Goal: Task Accomplishment & Management: Manage account settings

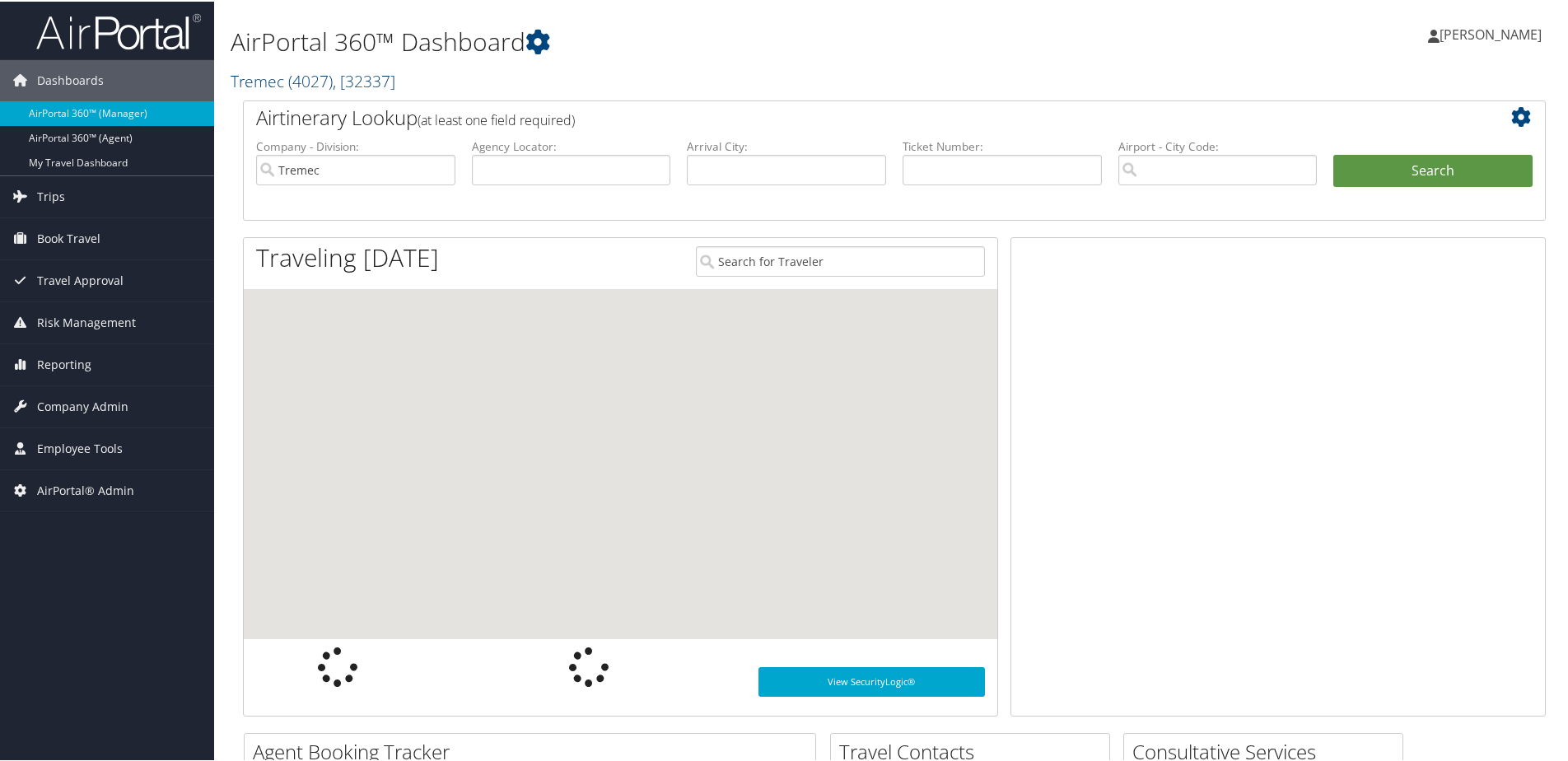
click at [254, 82] on link "Tremec ( 4027 ) , [ 32337 ]" at bounding box center [312, 79] width 164 height 22
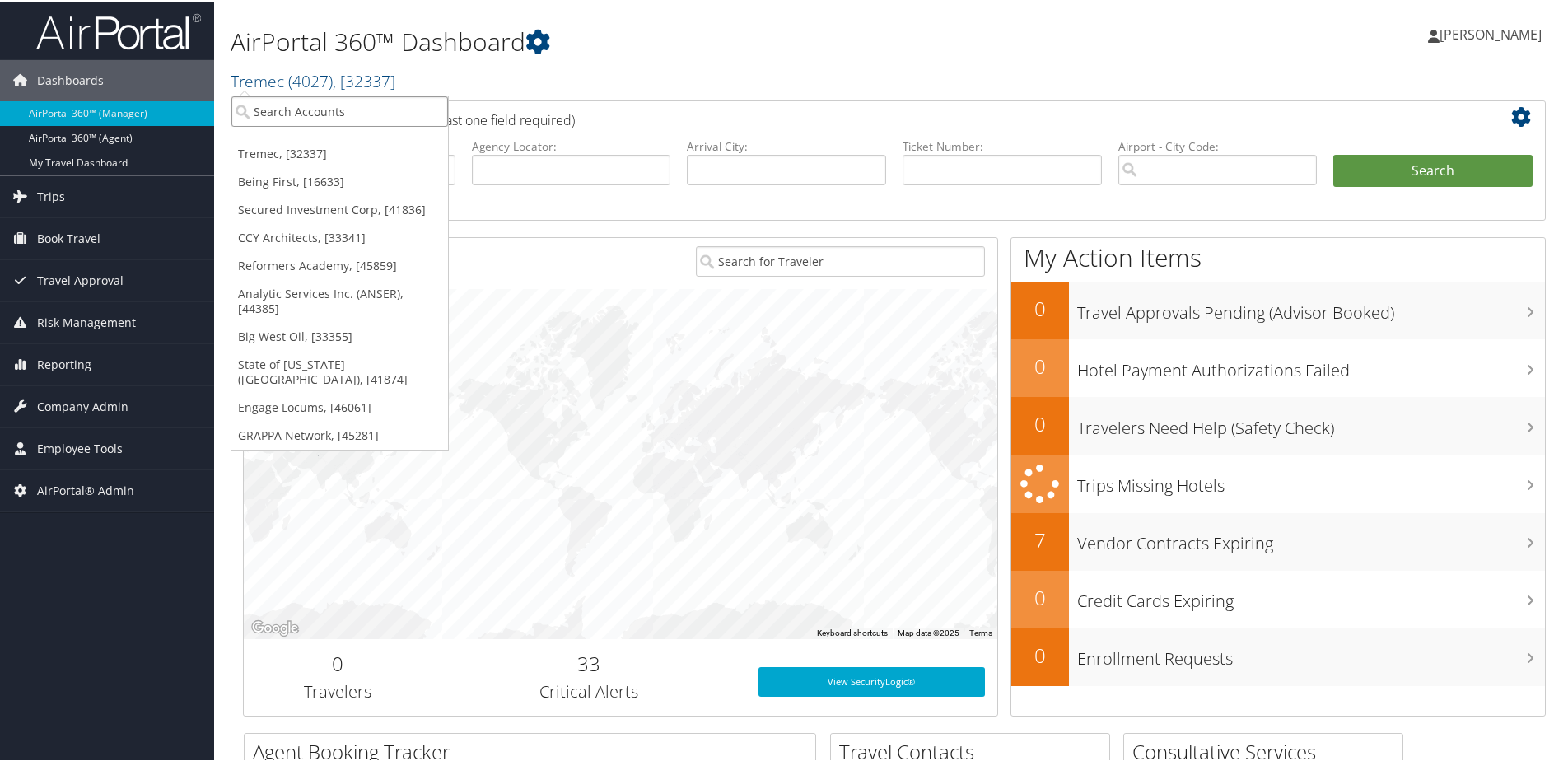
click at [269, 113] on input "search" at bounding box center [340, 109] width 217 height 30
type input "s3"
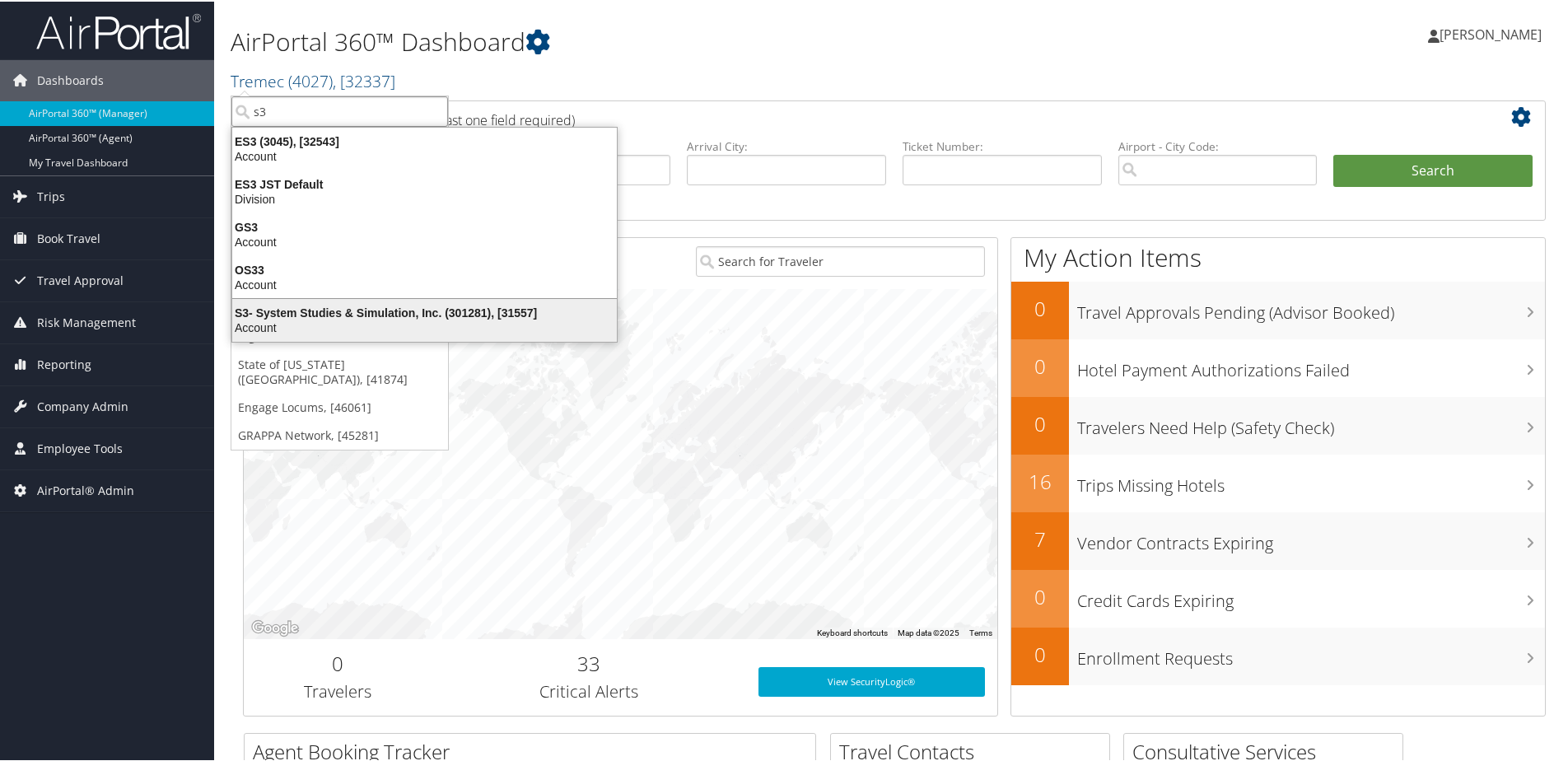
click at [294, 322] on div "Account" at bounding box center [424, 325] width 405 height 15
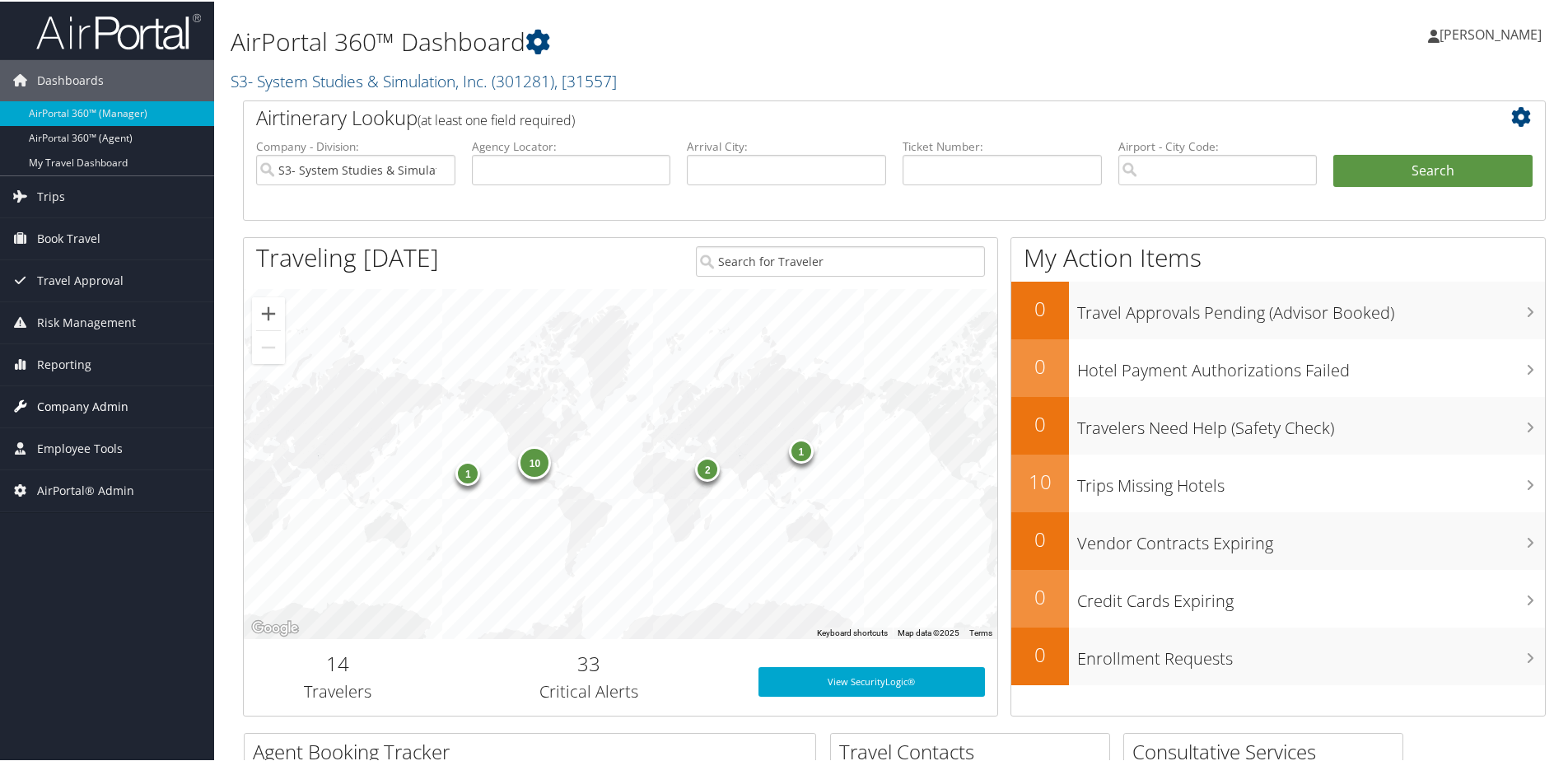
click at [55, 404] on span "Company Admin" at bounding box center [83, 405] width 91 height 41
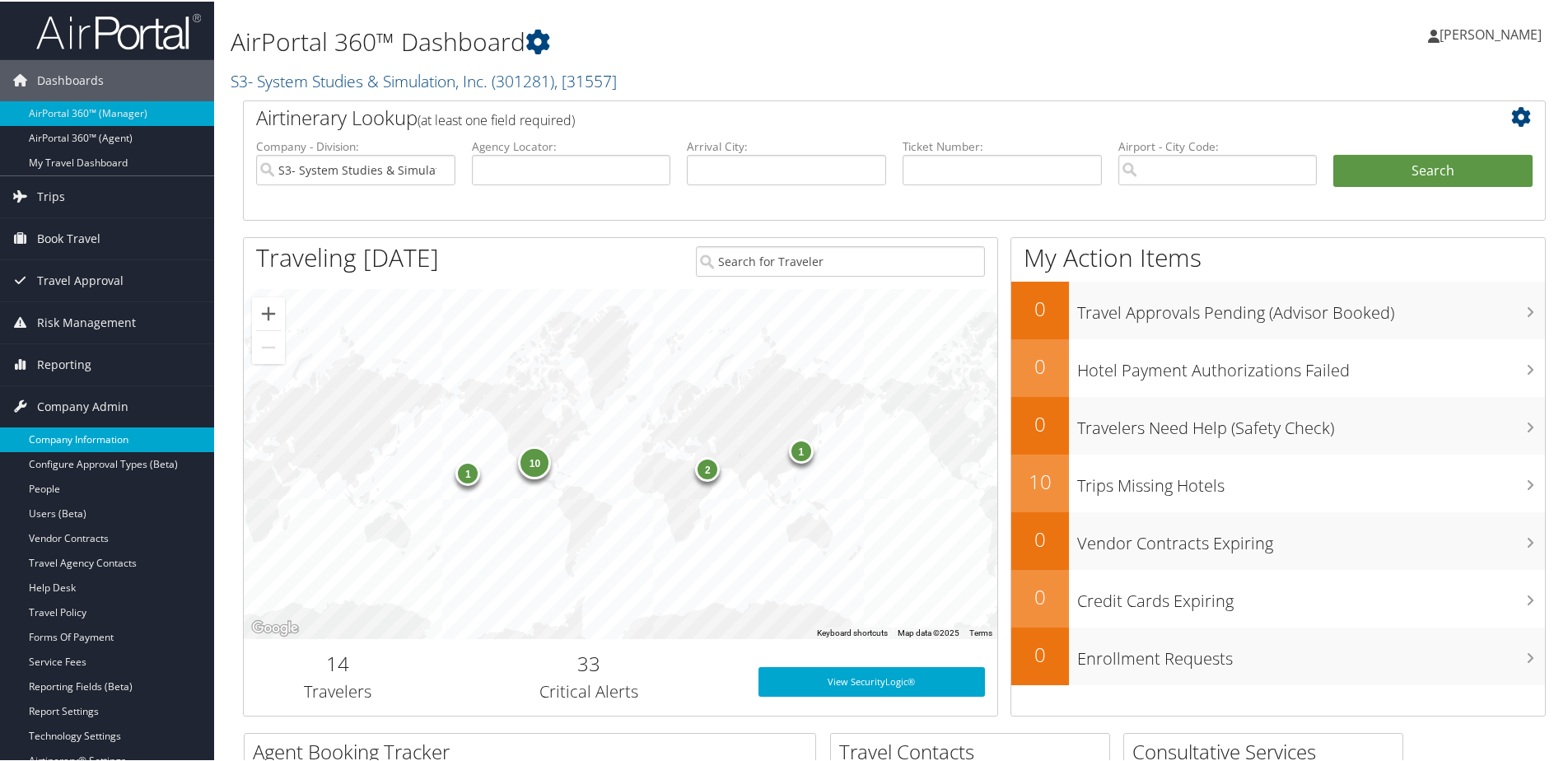
click at [51, 432] on link "Company Information" at bounding box center [107, 438] width 214 height 24
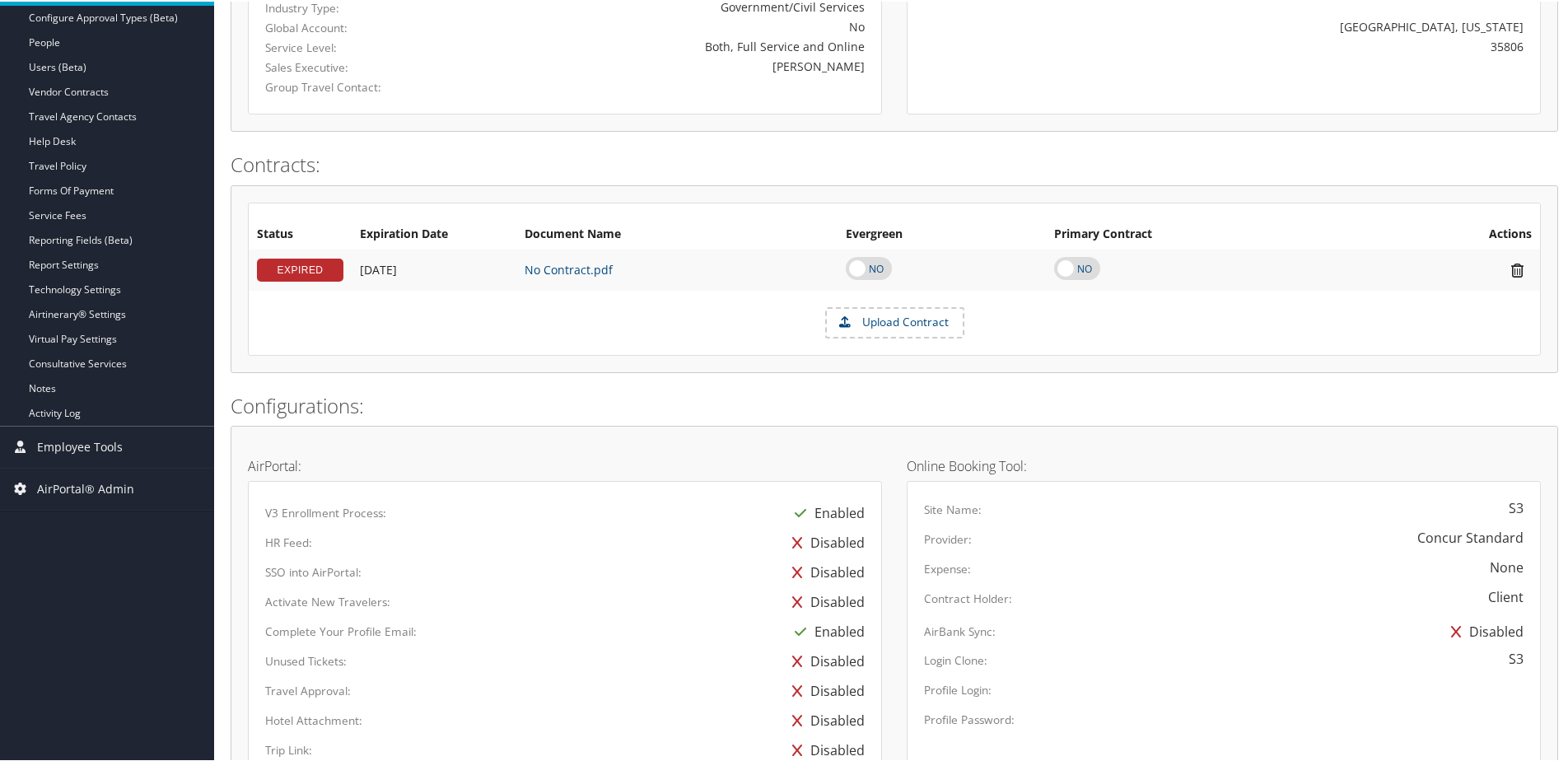
scroll to position [83, 0]
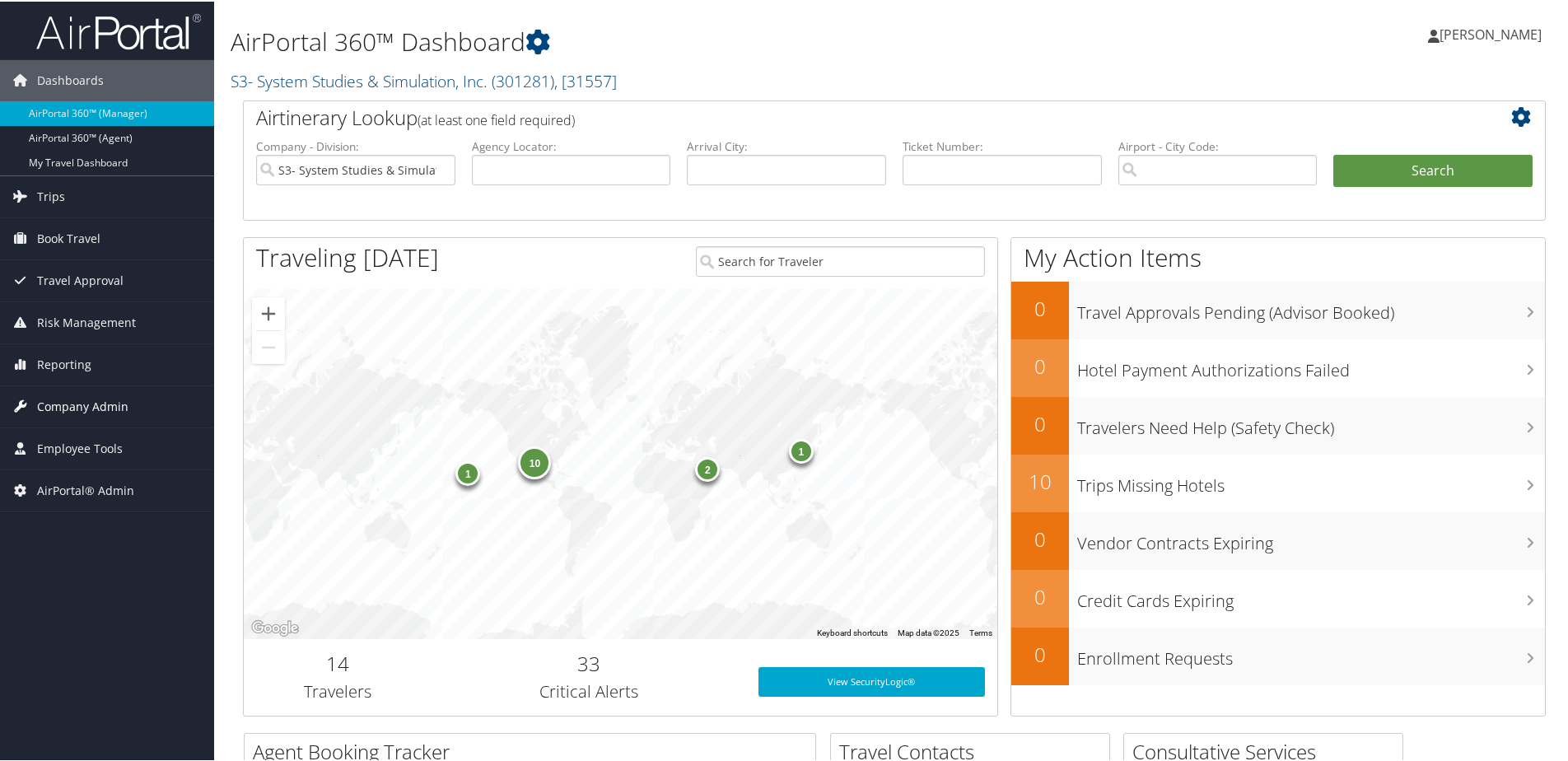
click at [83, 394] on span "Company Admin" at bounding box center [83, 405] width 91 height 41
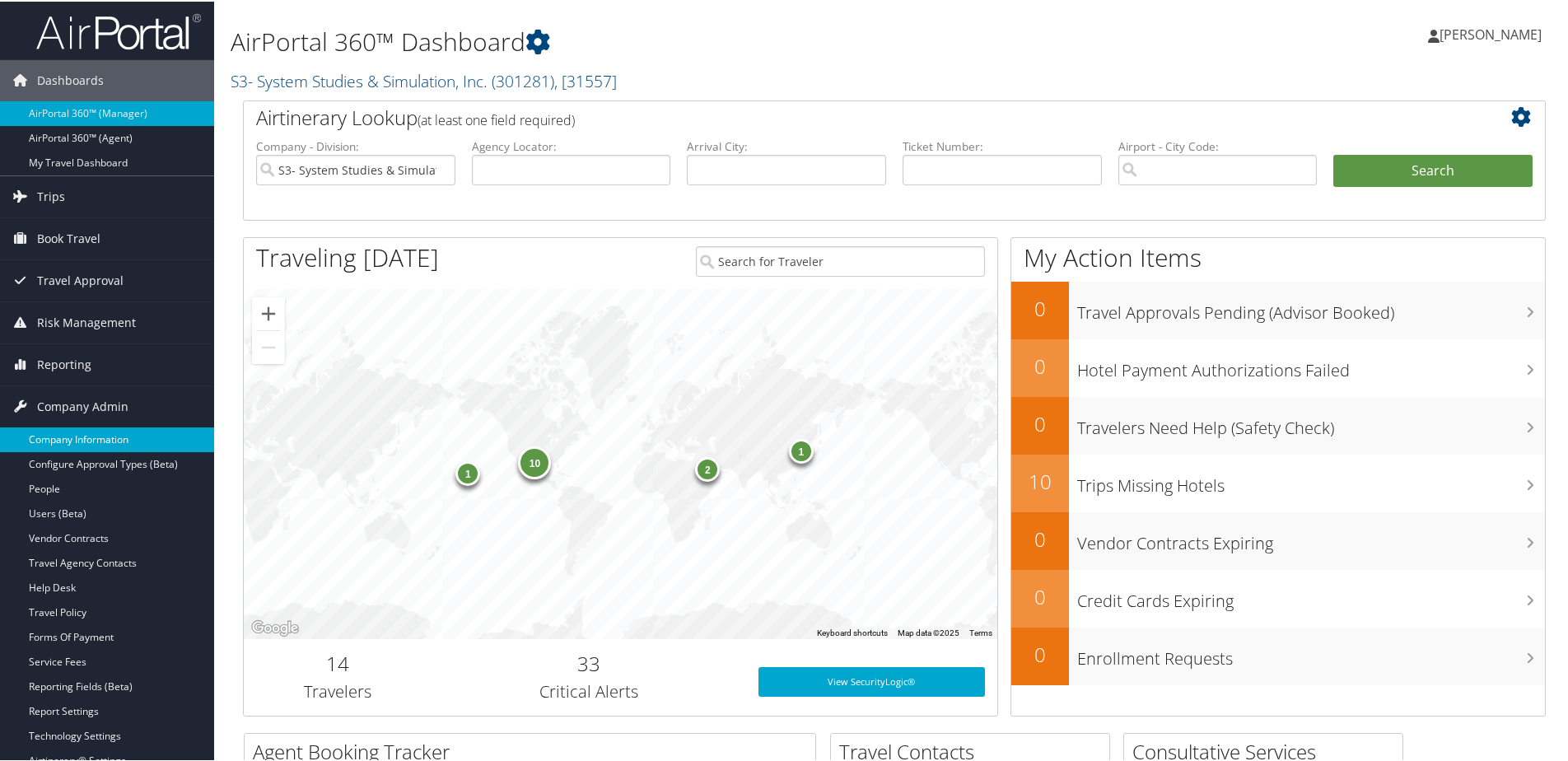
click at [76, 430] on link "Company Information" at bounding box center [107, 438] width 214 height 24
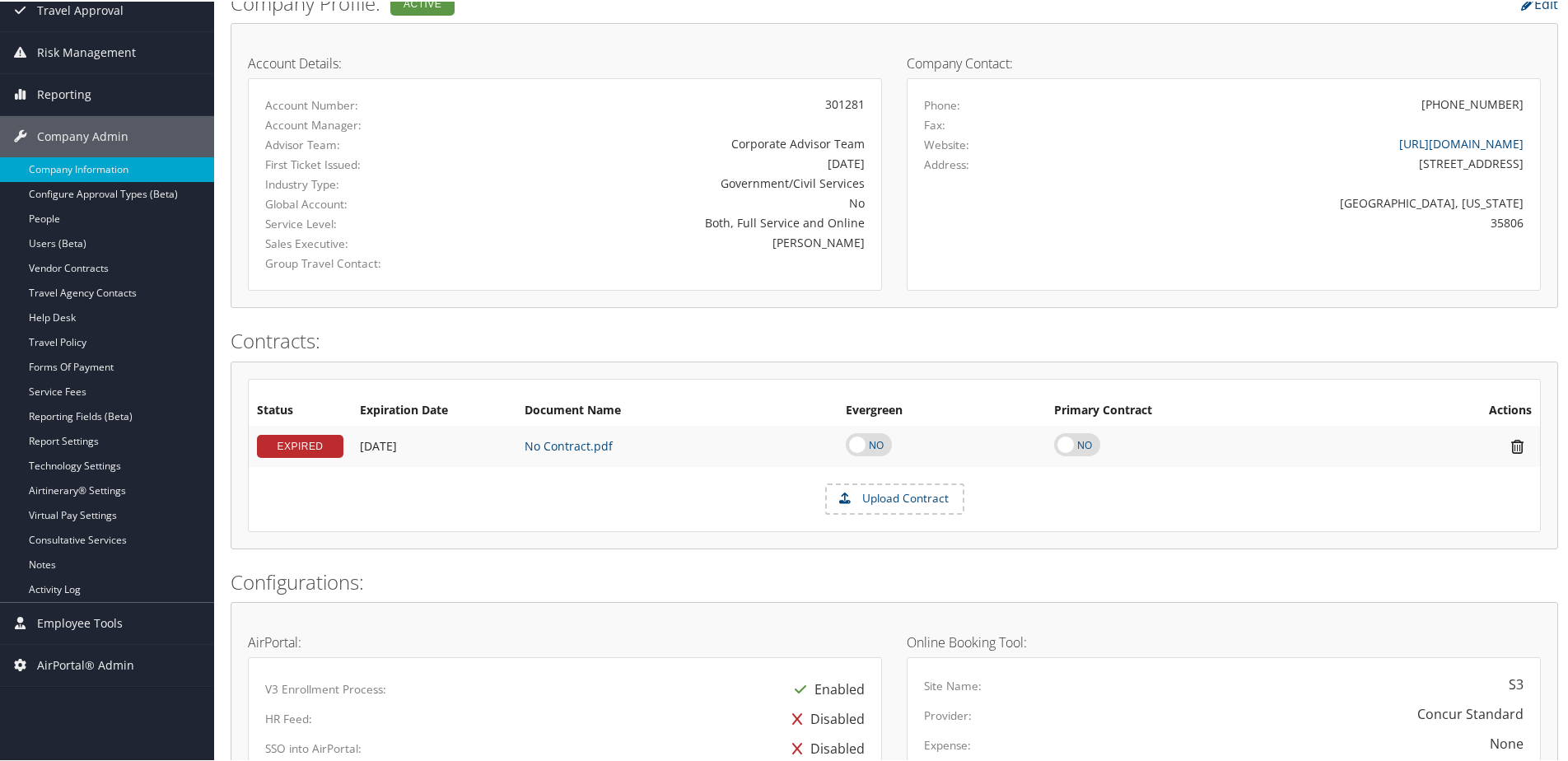
scroll to position [73, 0]
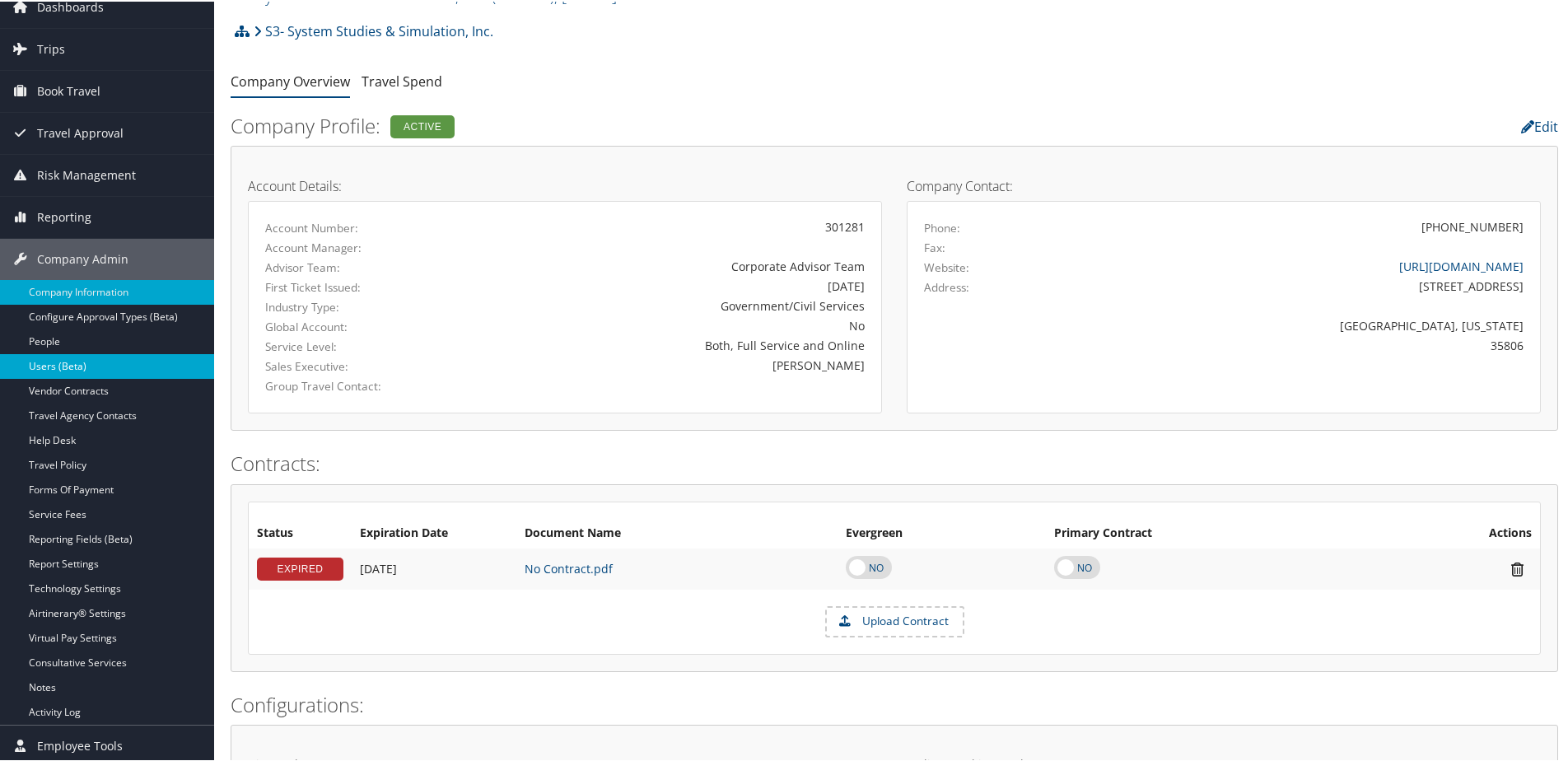
click at [46, 363] on link "Users (Beta)" at bounding box center [107, 364] width 214 height 24
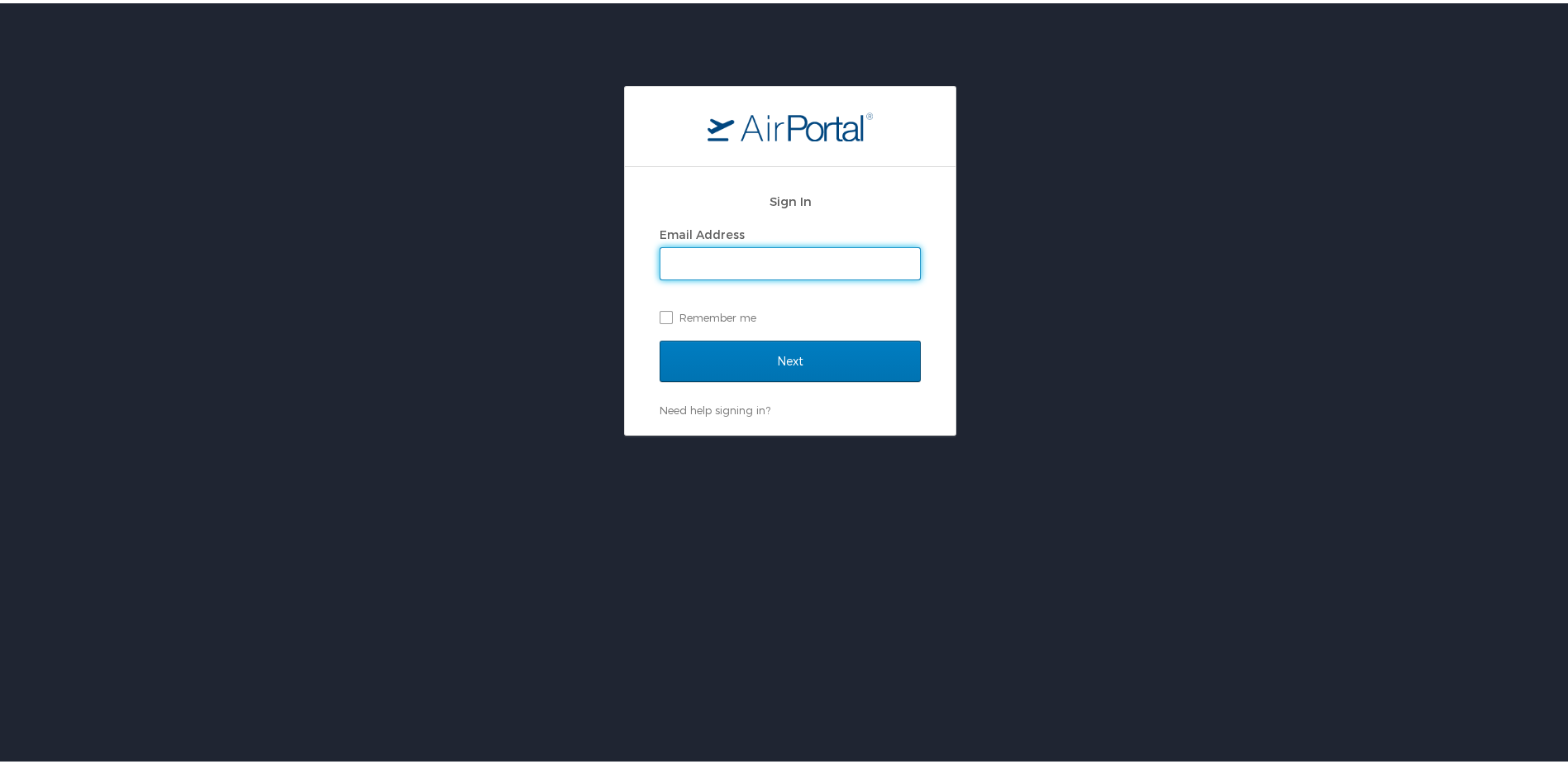
click at [772, 250] on input "Email Address" at bounding box center [790, 260] width 260 height 31
type input "shannon.brooks@cbtravel.com"
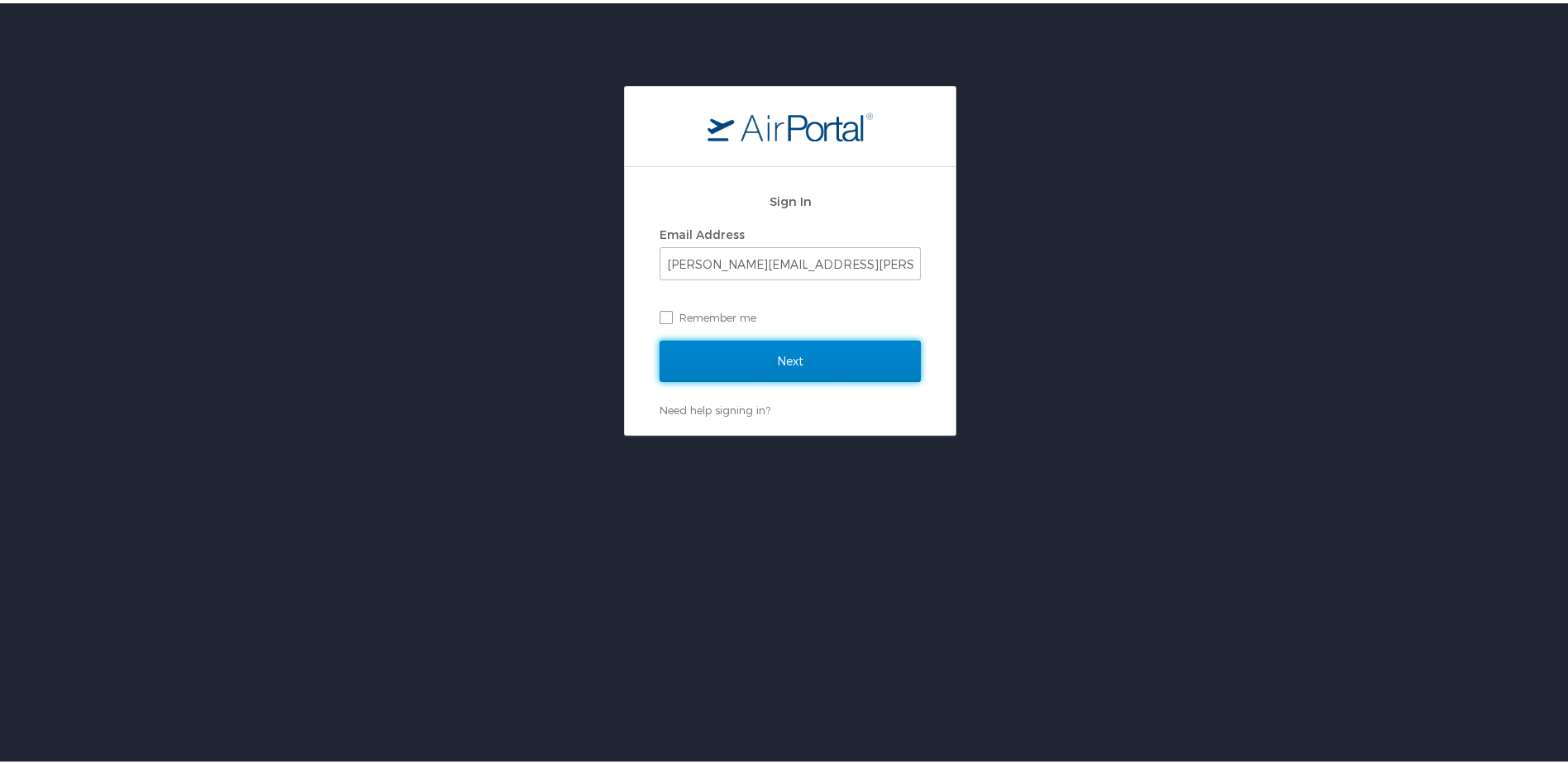
click at [802, 374] on input "Next" at bounding box center [789, 358] width 261 height 41
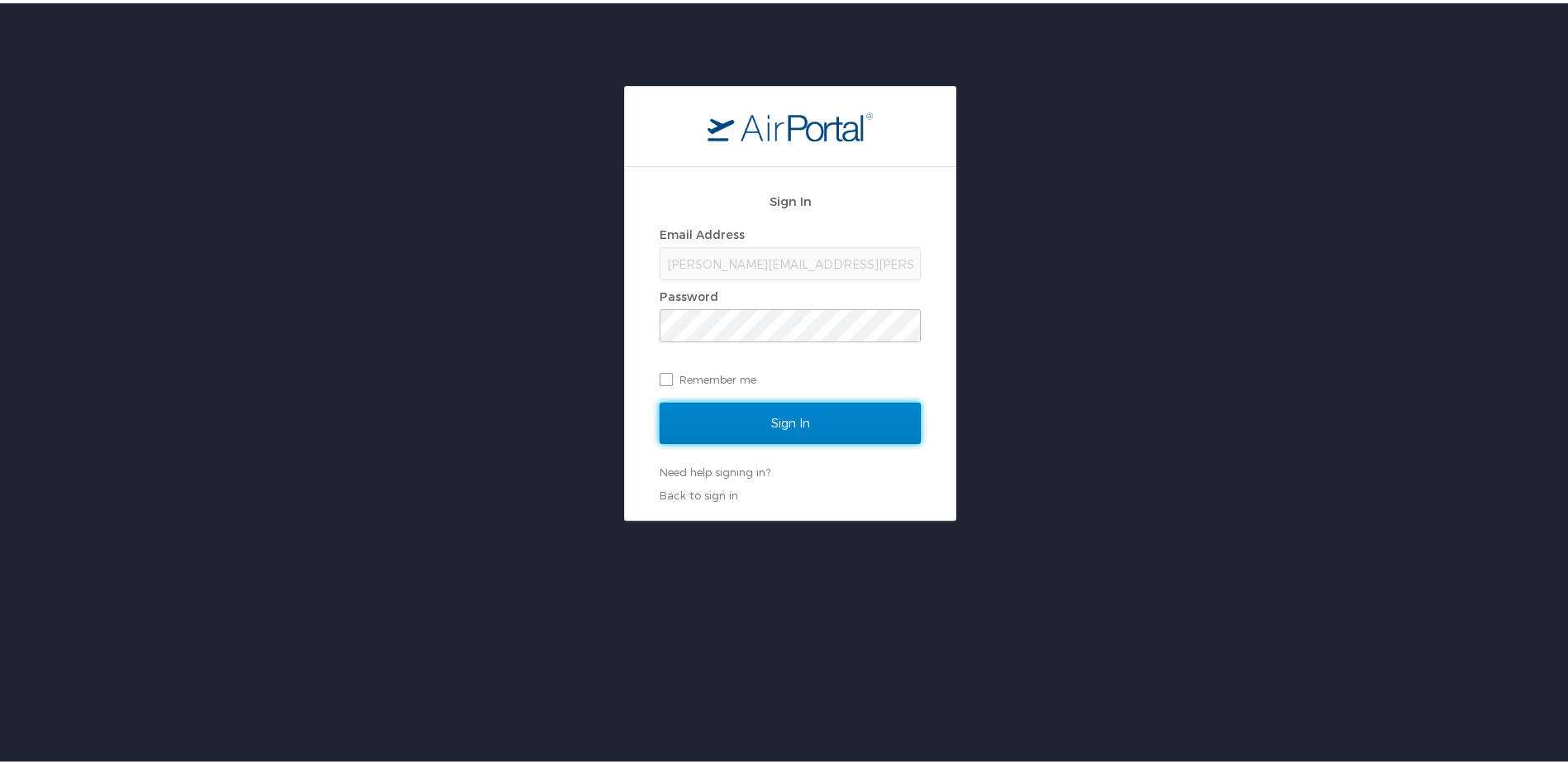
click at [777, 421] on input "Sign In" at bounding box center [789, 420] width 261 height 41
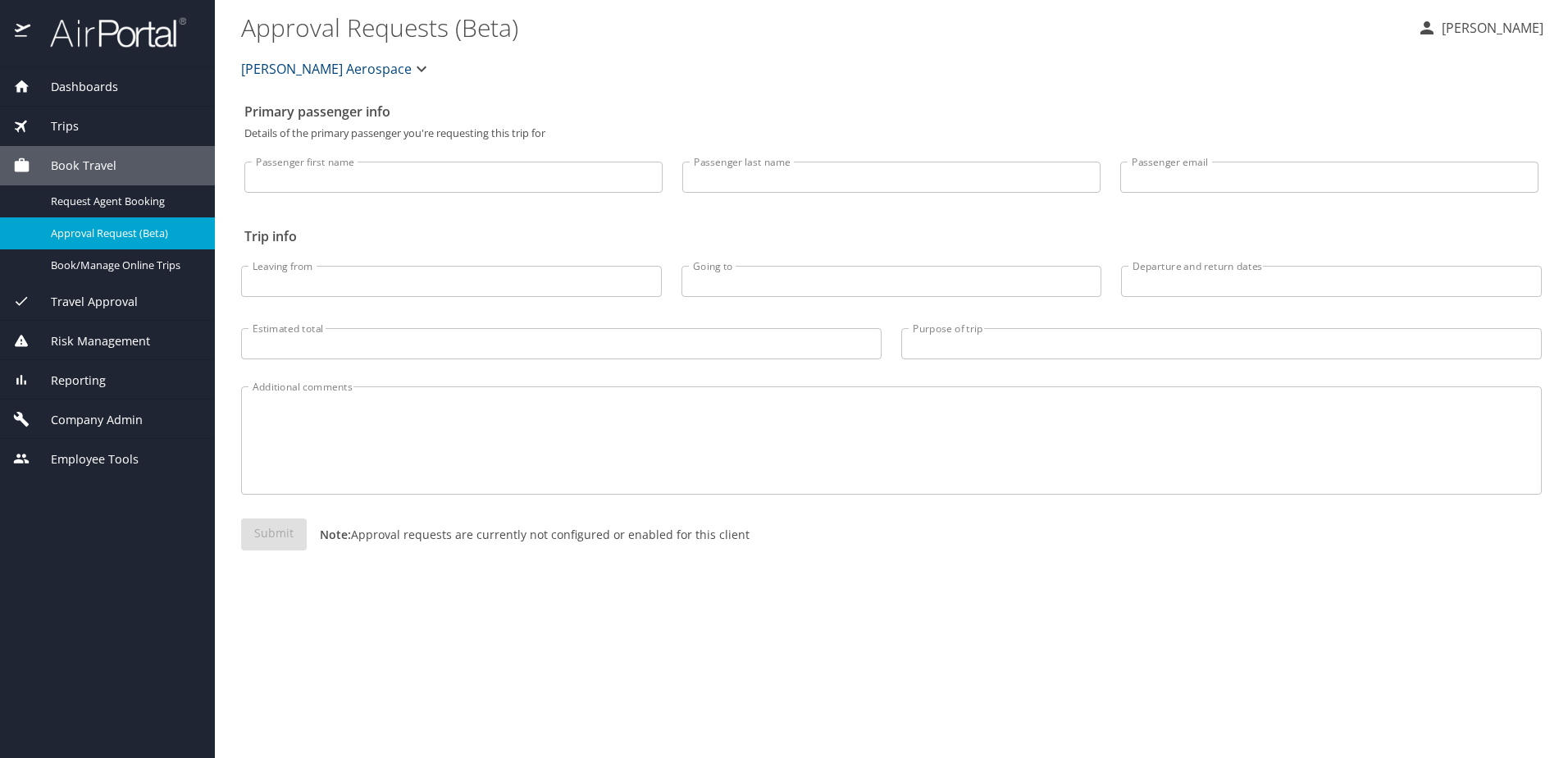
click at [98, 420] on span "Company Admin" at bounding box center [86, 420] width 112 height 18
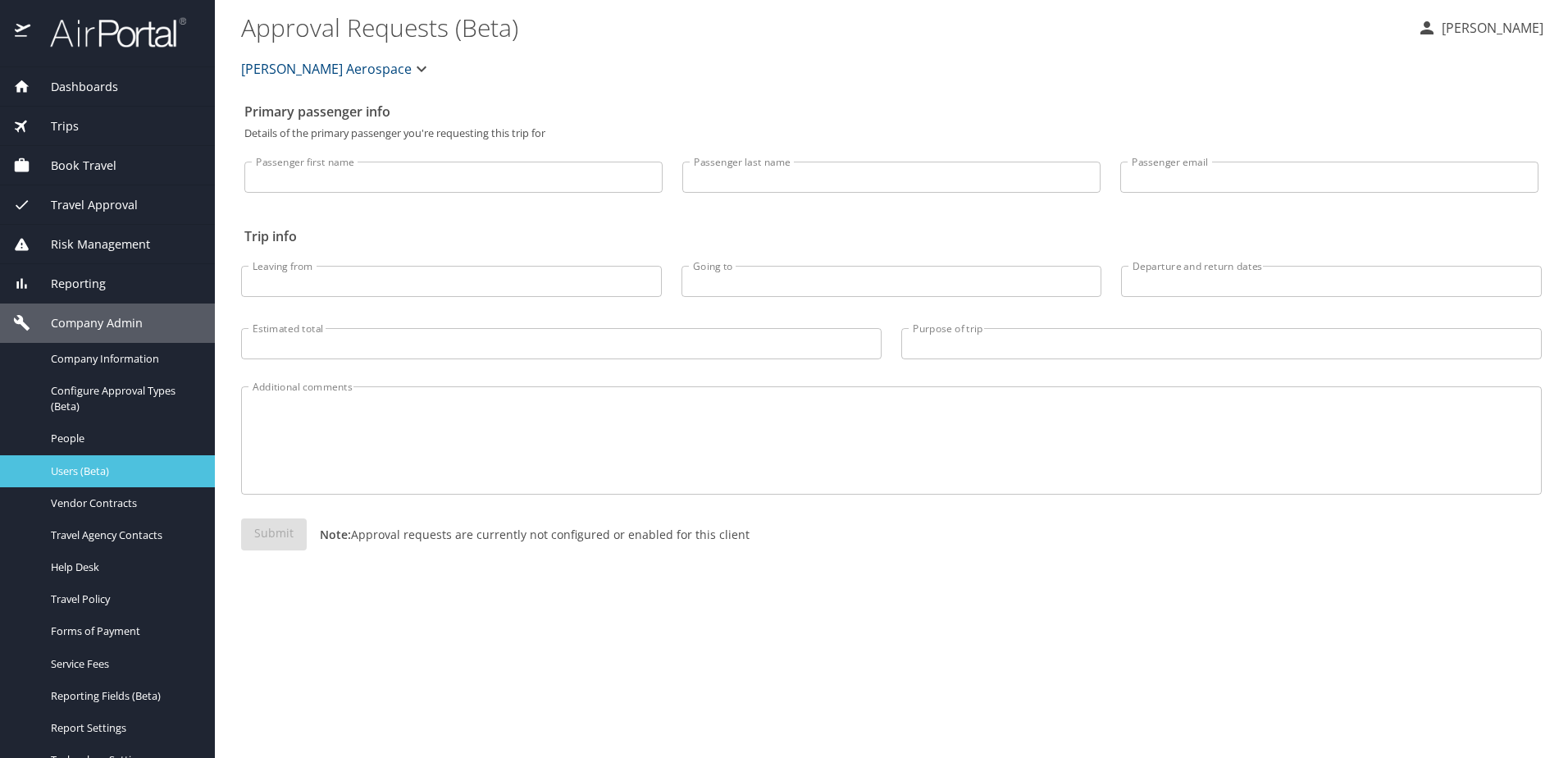
click at [66, 471] on span "Users (Beta)" at bounding box center [122, 471] width 144 height 16
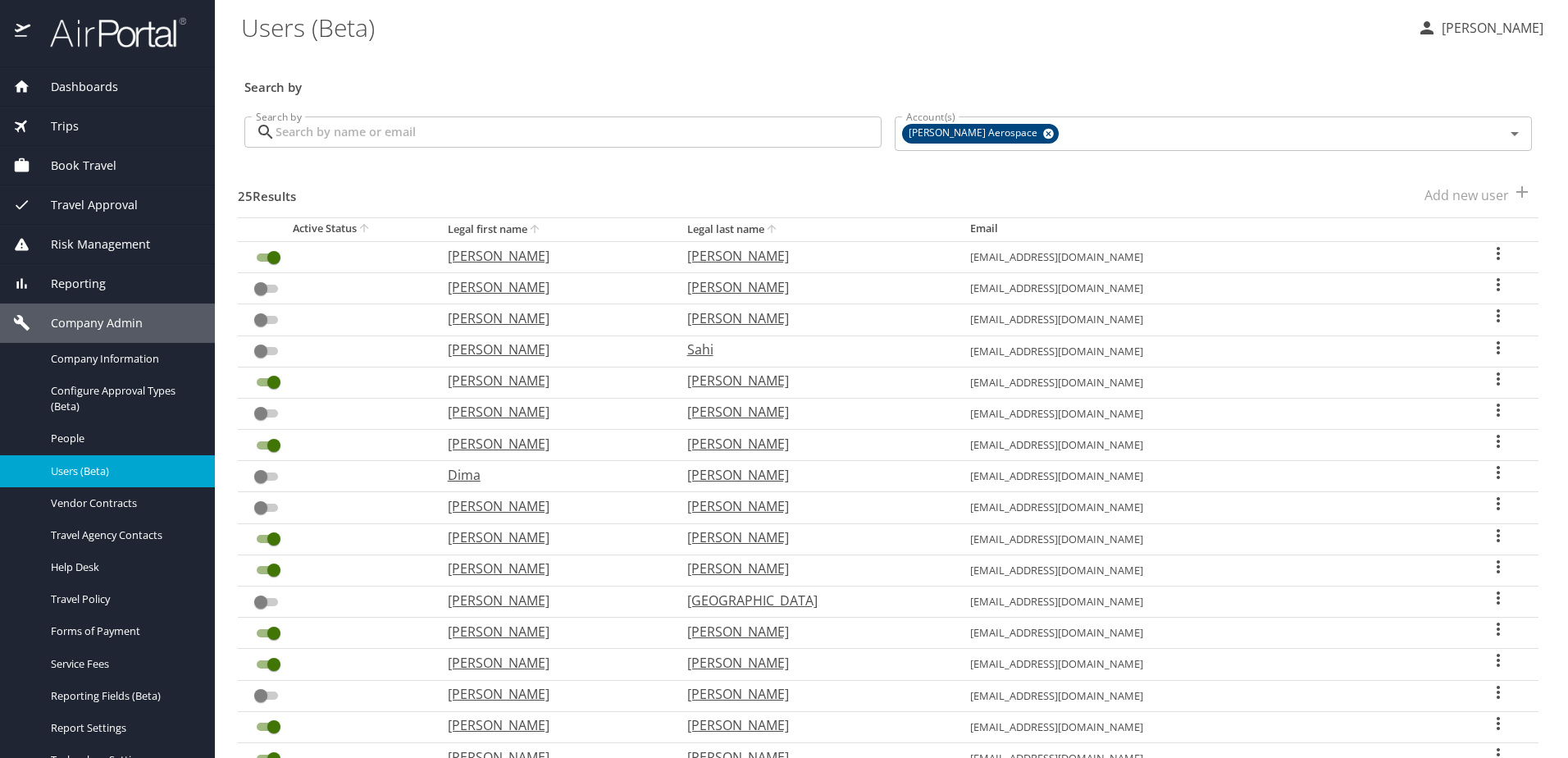
click at [499, 142] on input "Search by" at bounding box center [578, 132] width 606 height 31
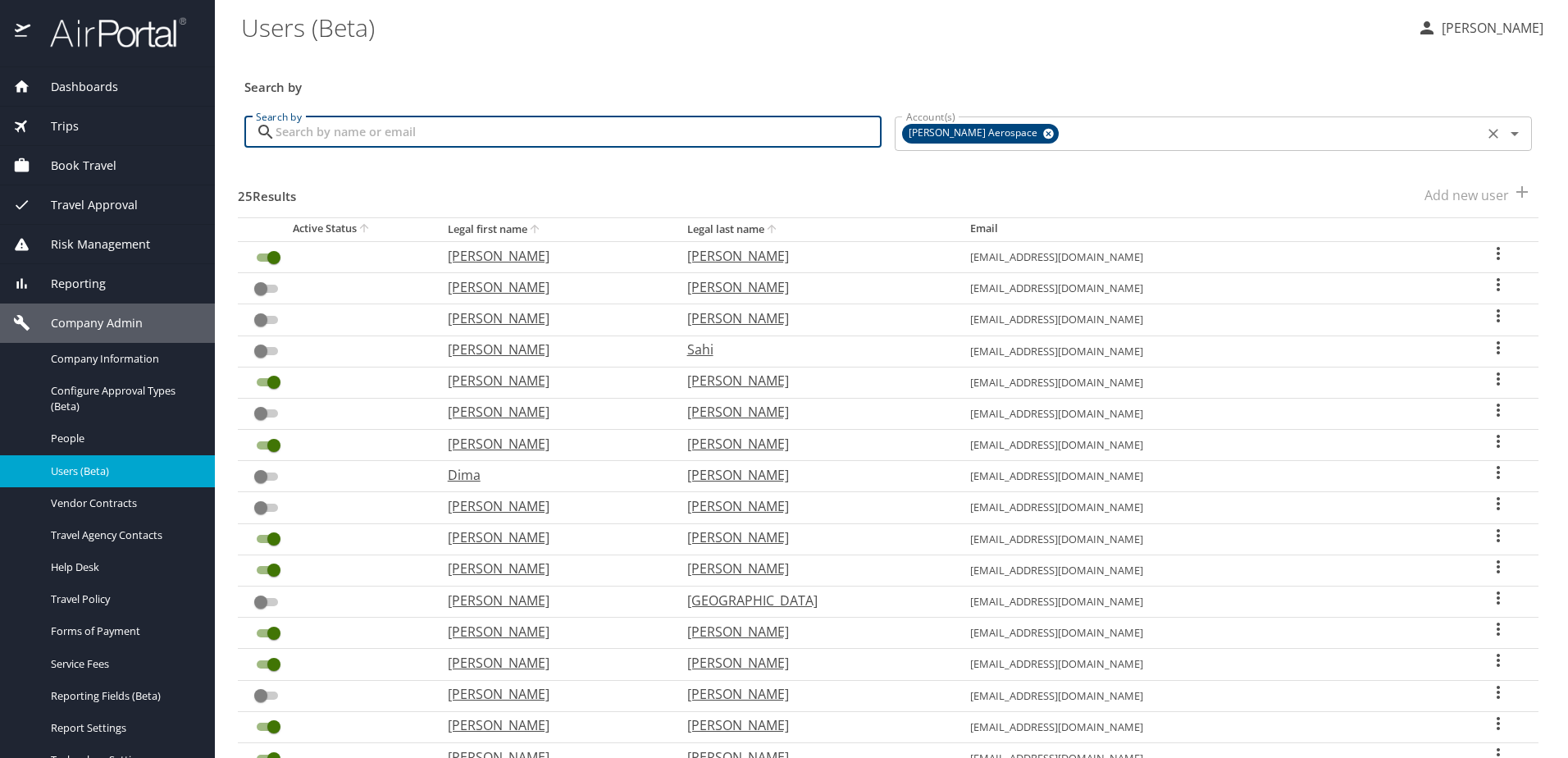
click at [1043, 128] on icon at bounding box center [1049, 134] width 13 height 18
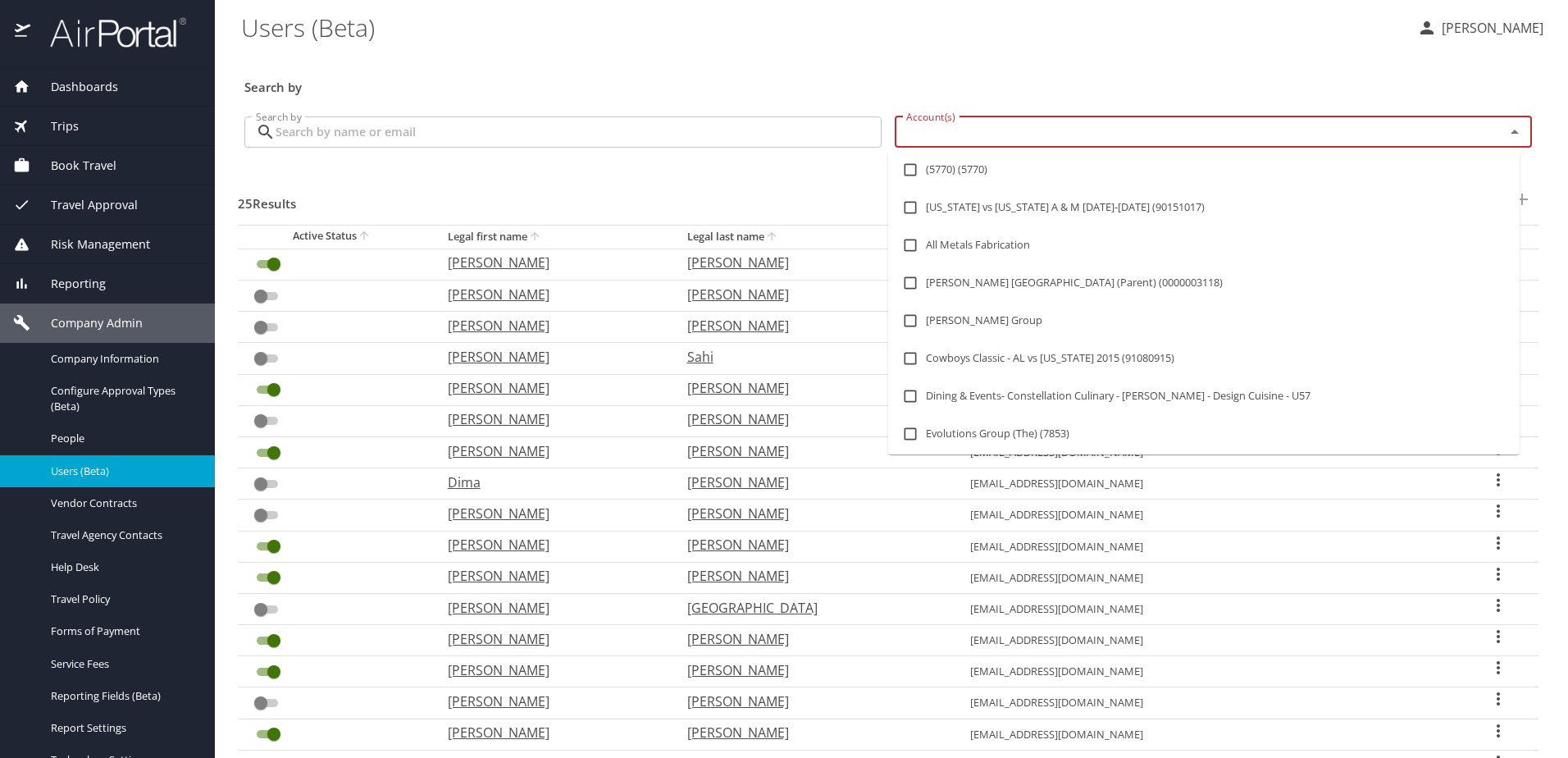
click at [958, 139] on input "Account(s)" at bounding box center [1188, 132] width 579 height 21
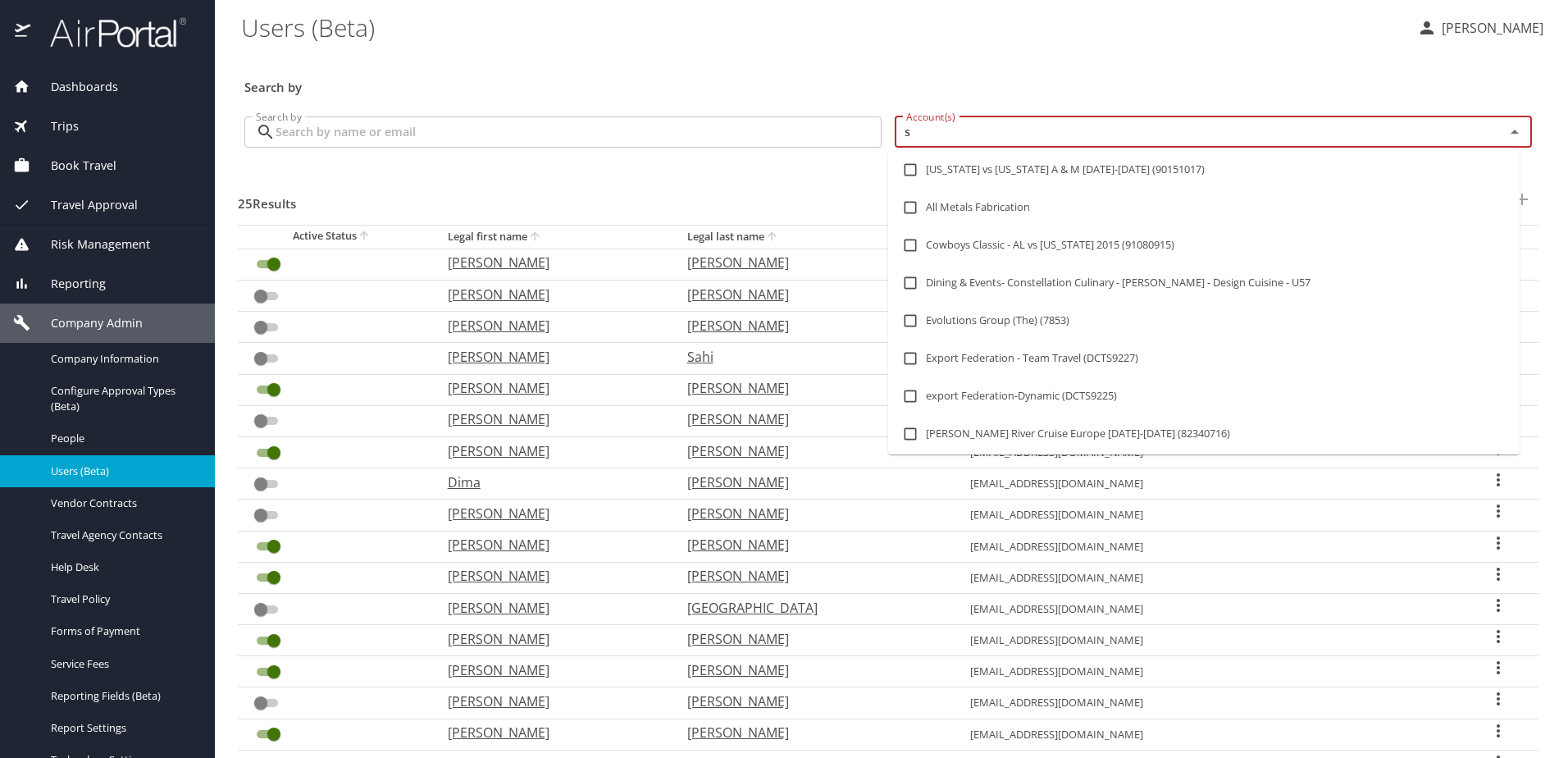
type input "s3"
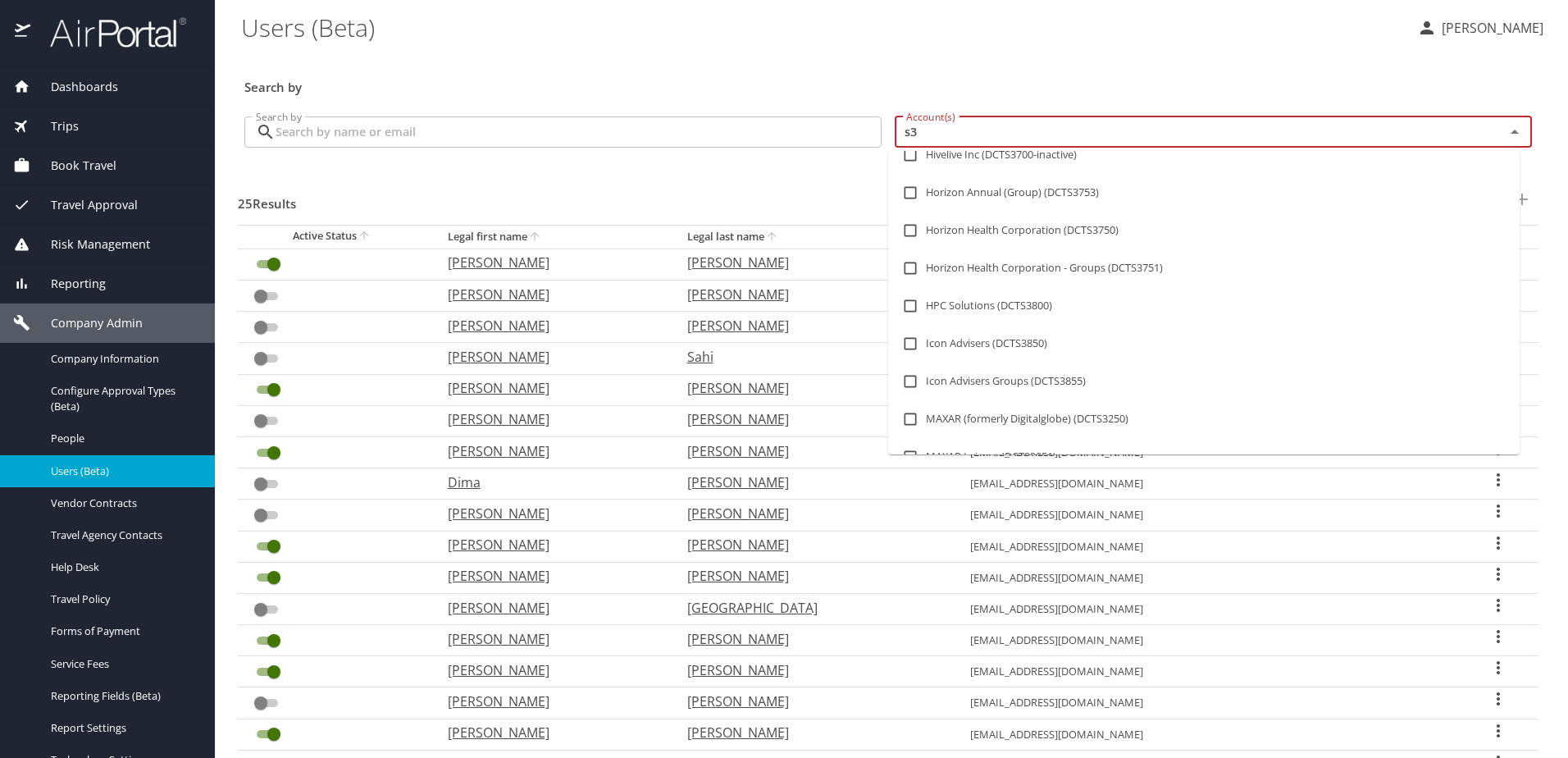
scroll to position [571, 0]
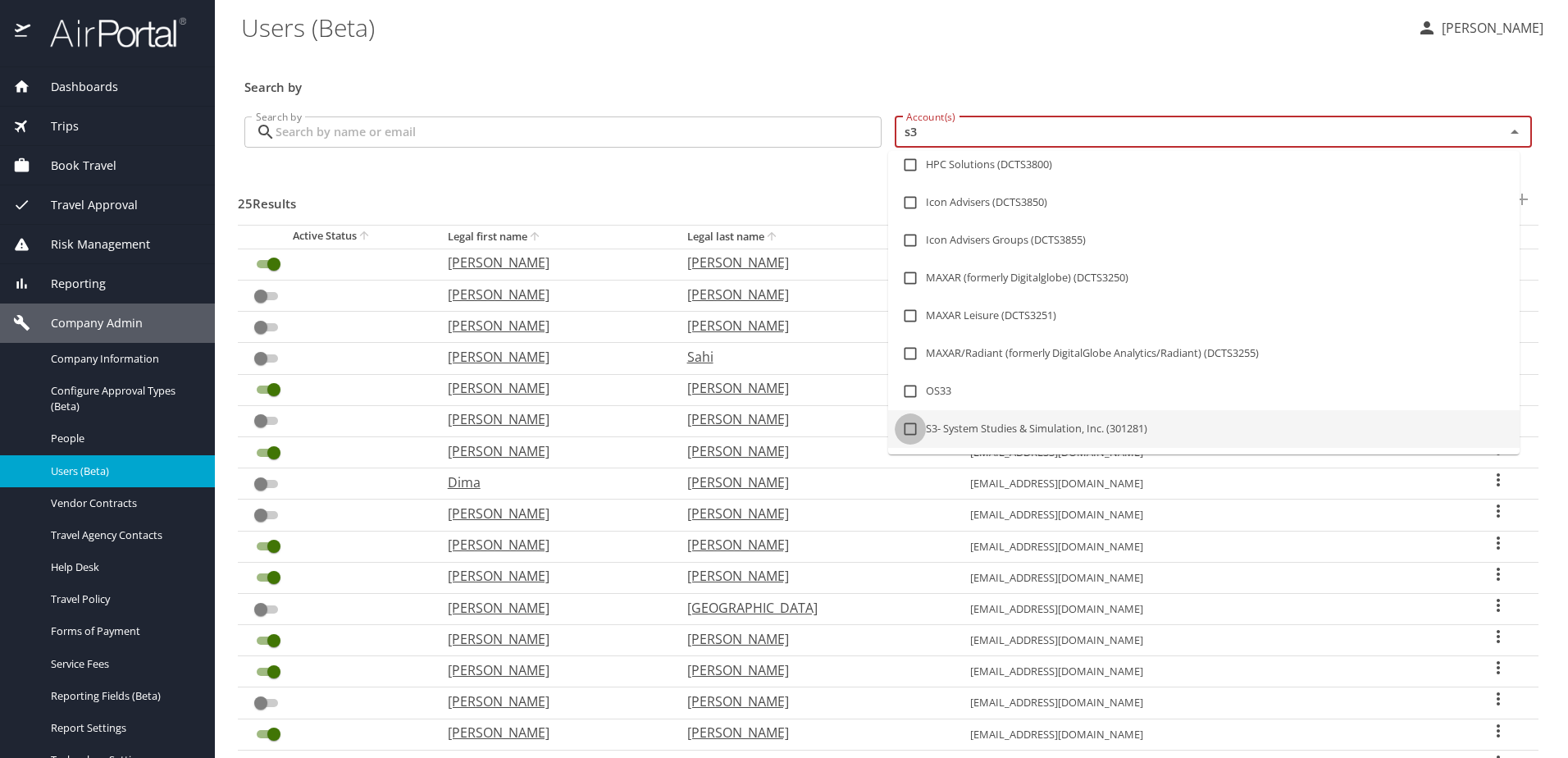
click at [910, 435] on input "checkbox" at bounding box center [910, 429] width 31 height 31
checkbox input "true"
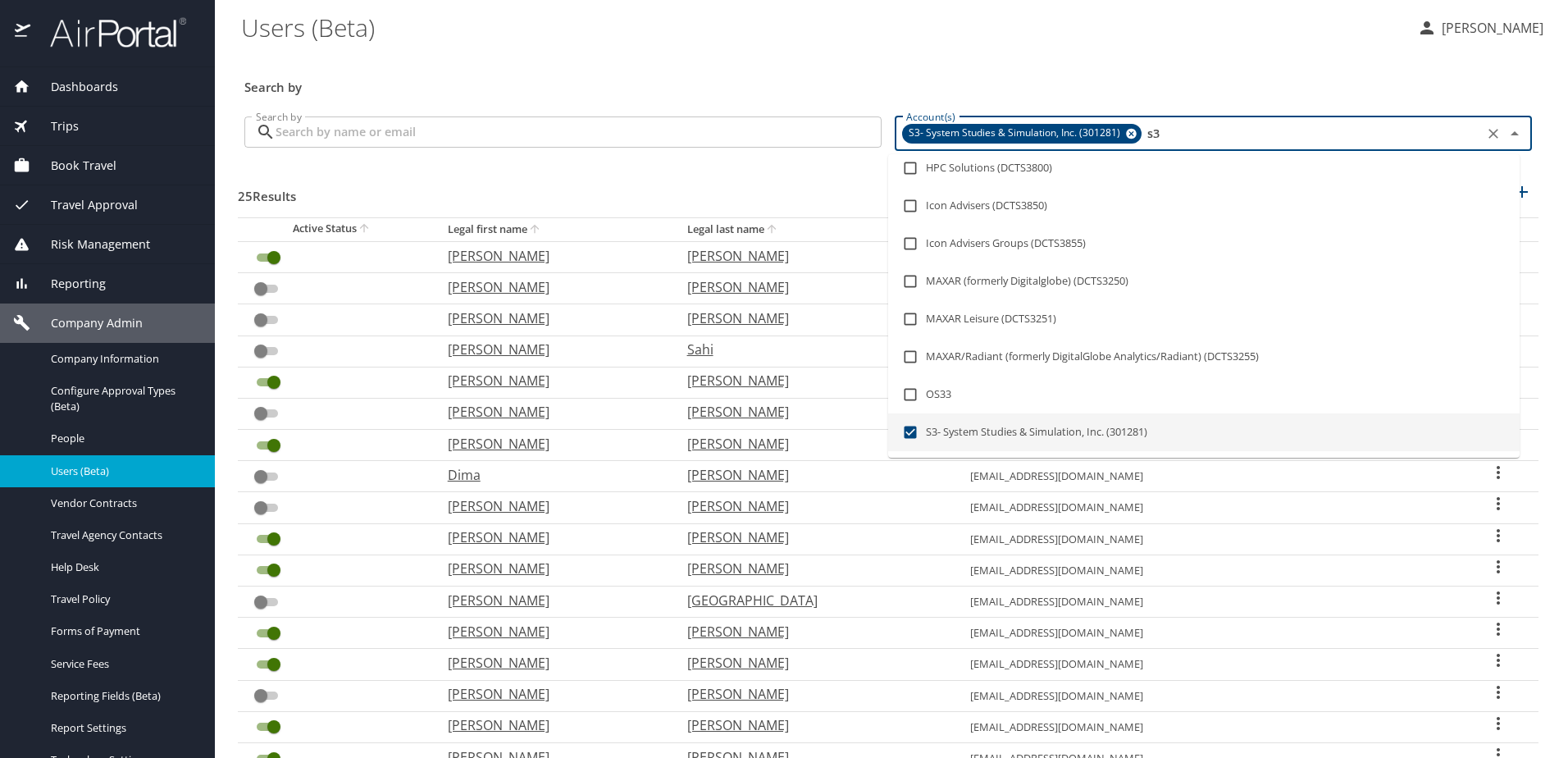
checkbox input "true"
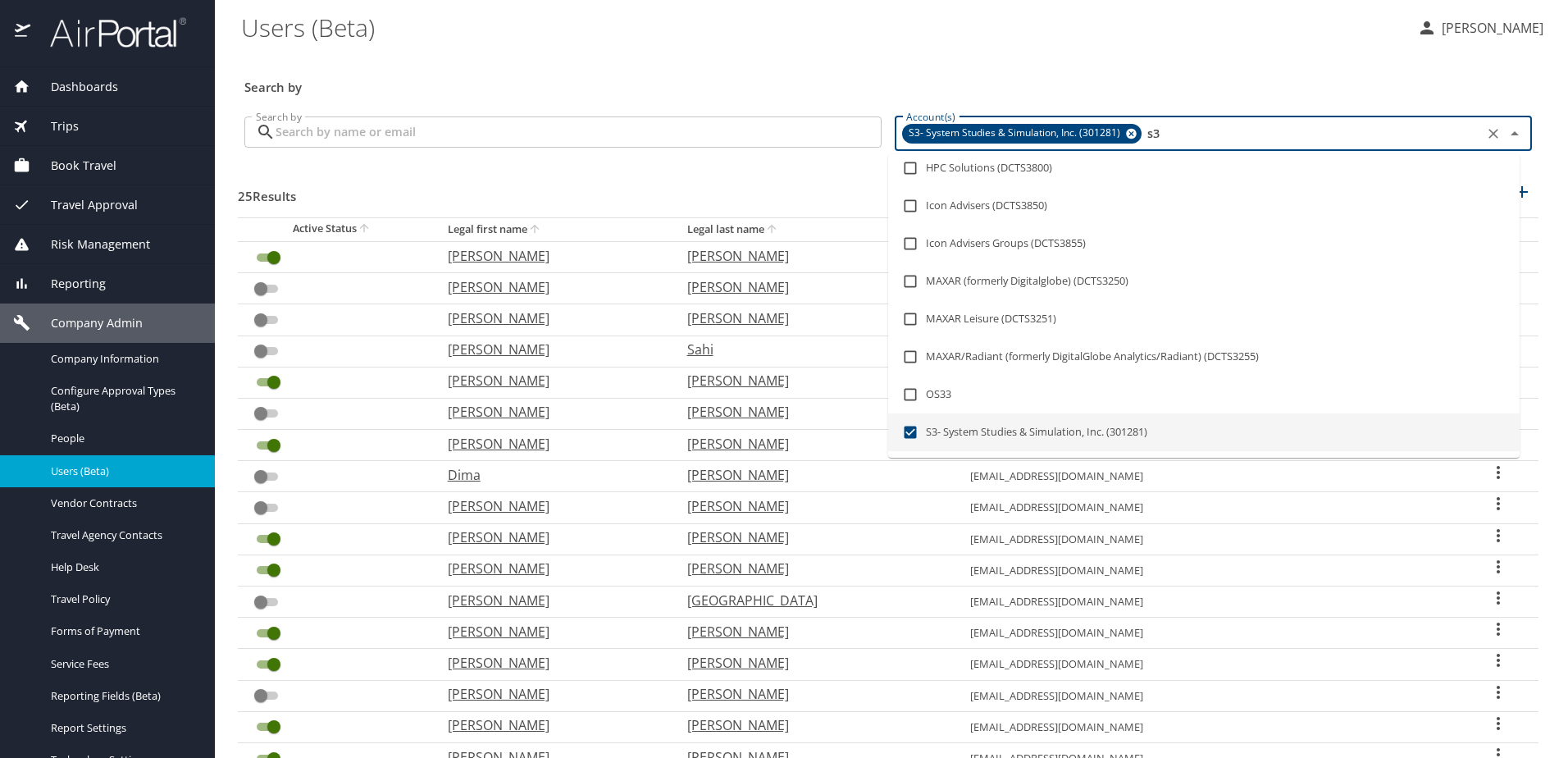
checkbox input "true"
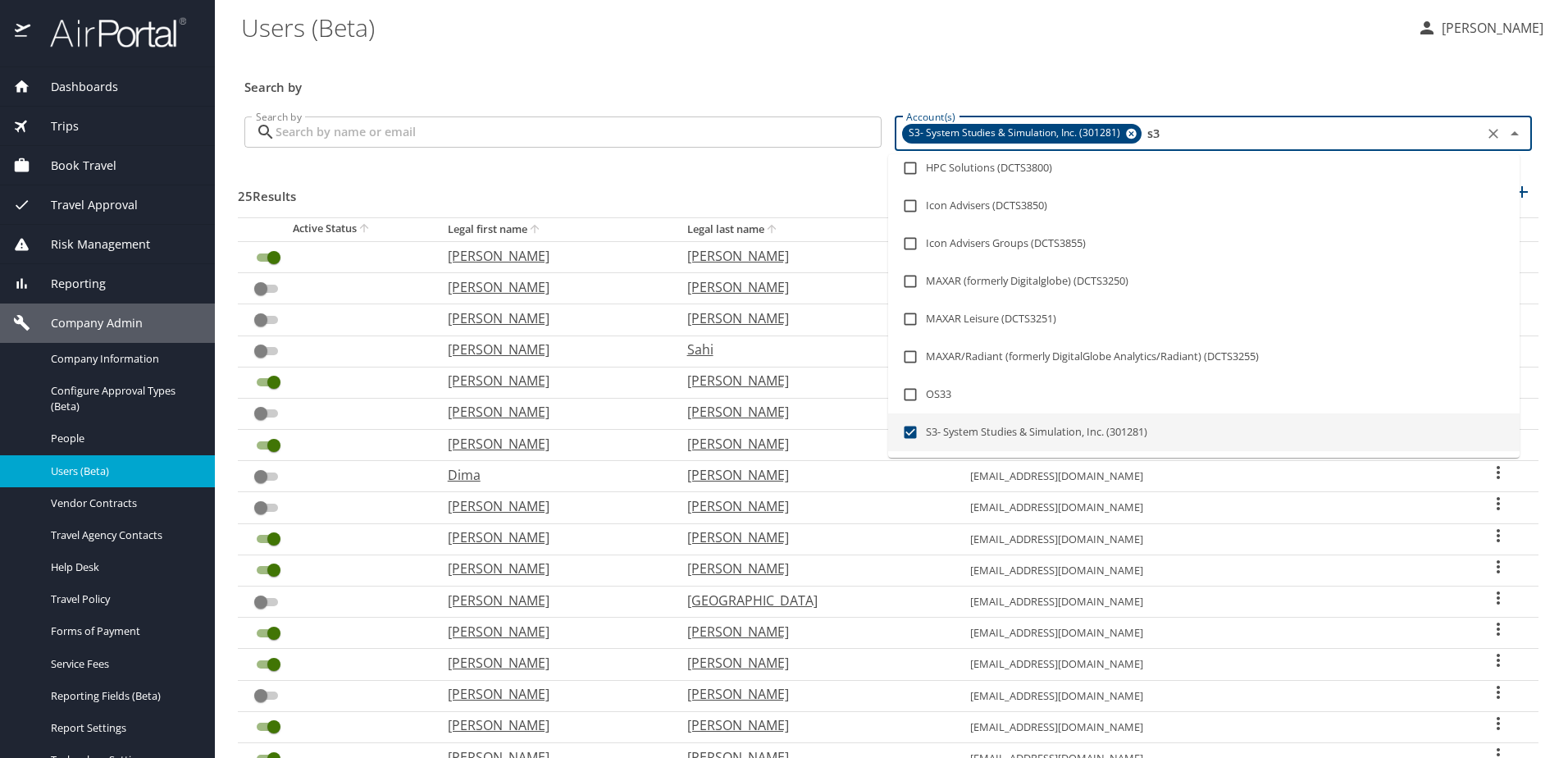
checkbox input "true"
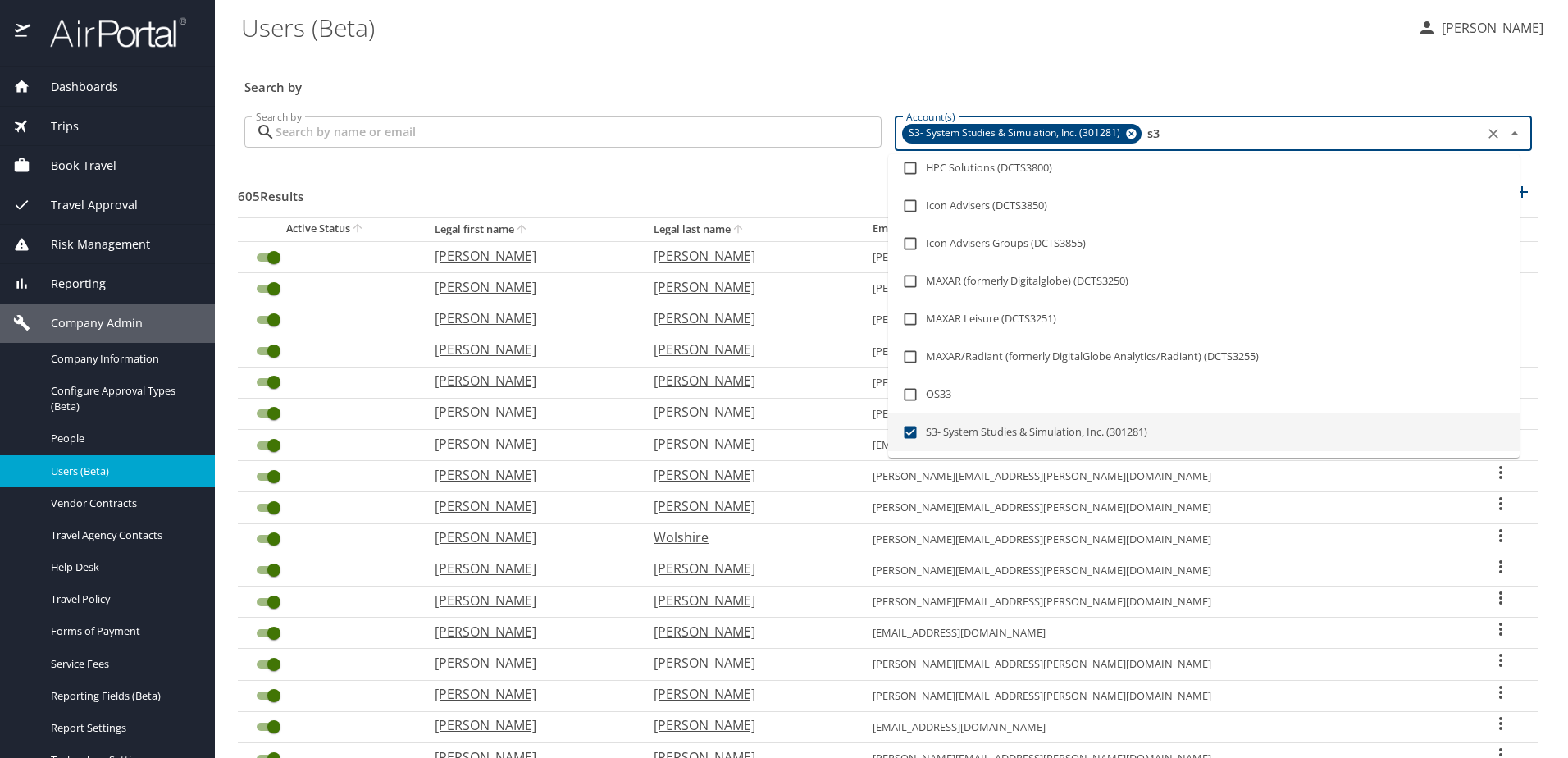
type input "s3"
click at [371, 167] on div "605 Results Add new user" at bounding box center [888, 195] width 1301 height 61
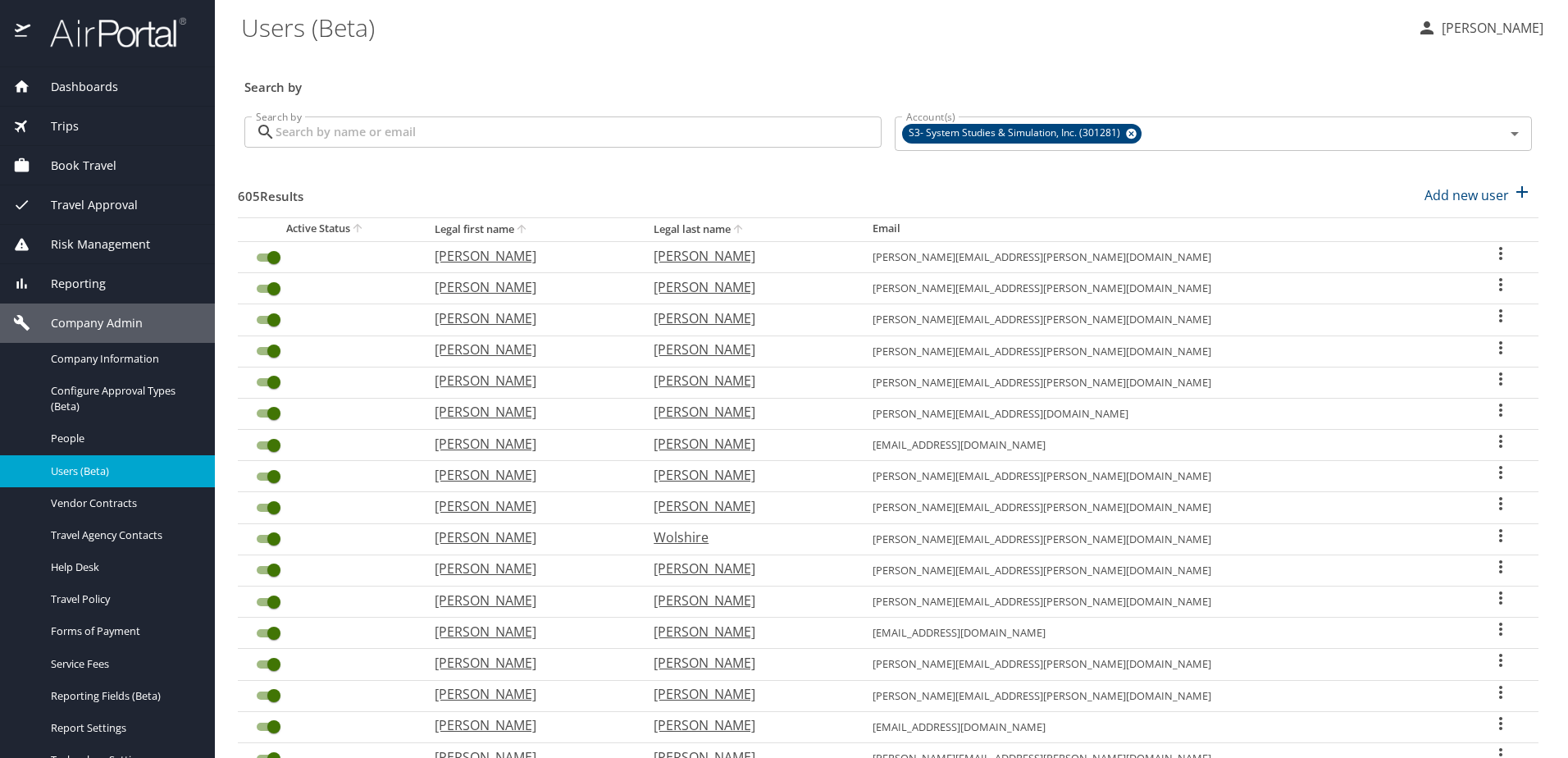
click at [341, 125] on input "Search by" at bounding box center [578, 132] width 606 height 31
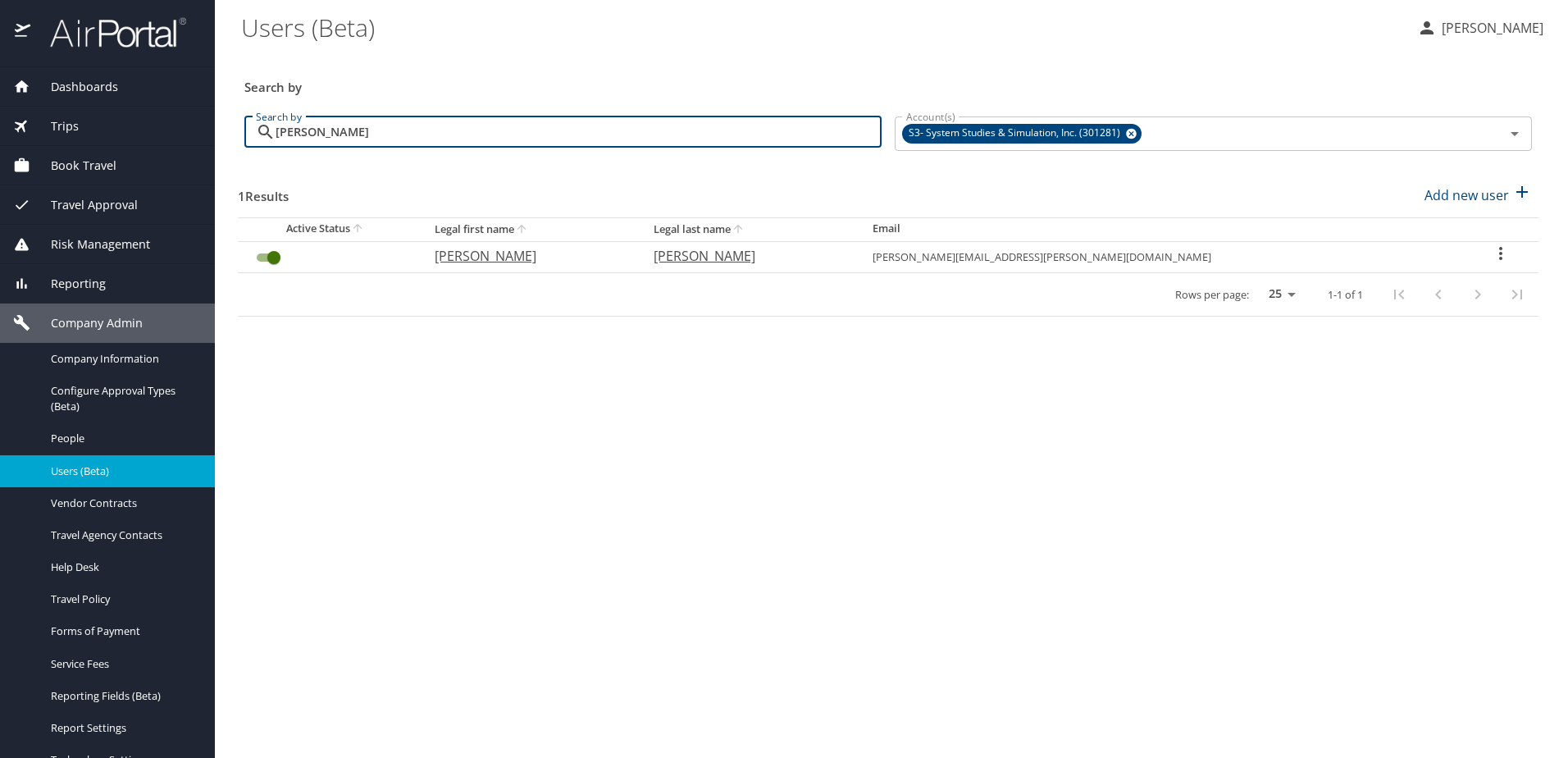
type input "kim"
click at [1490, 246] on icon "User Search Table" at bounding box center [1500, 253] width 19 height 19
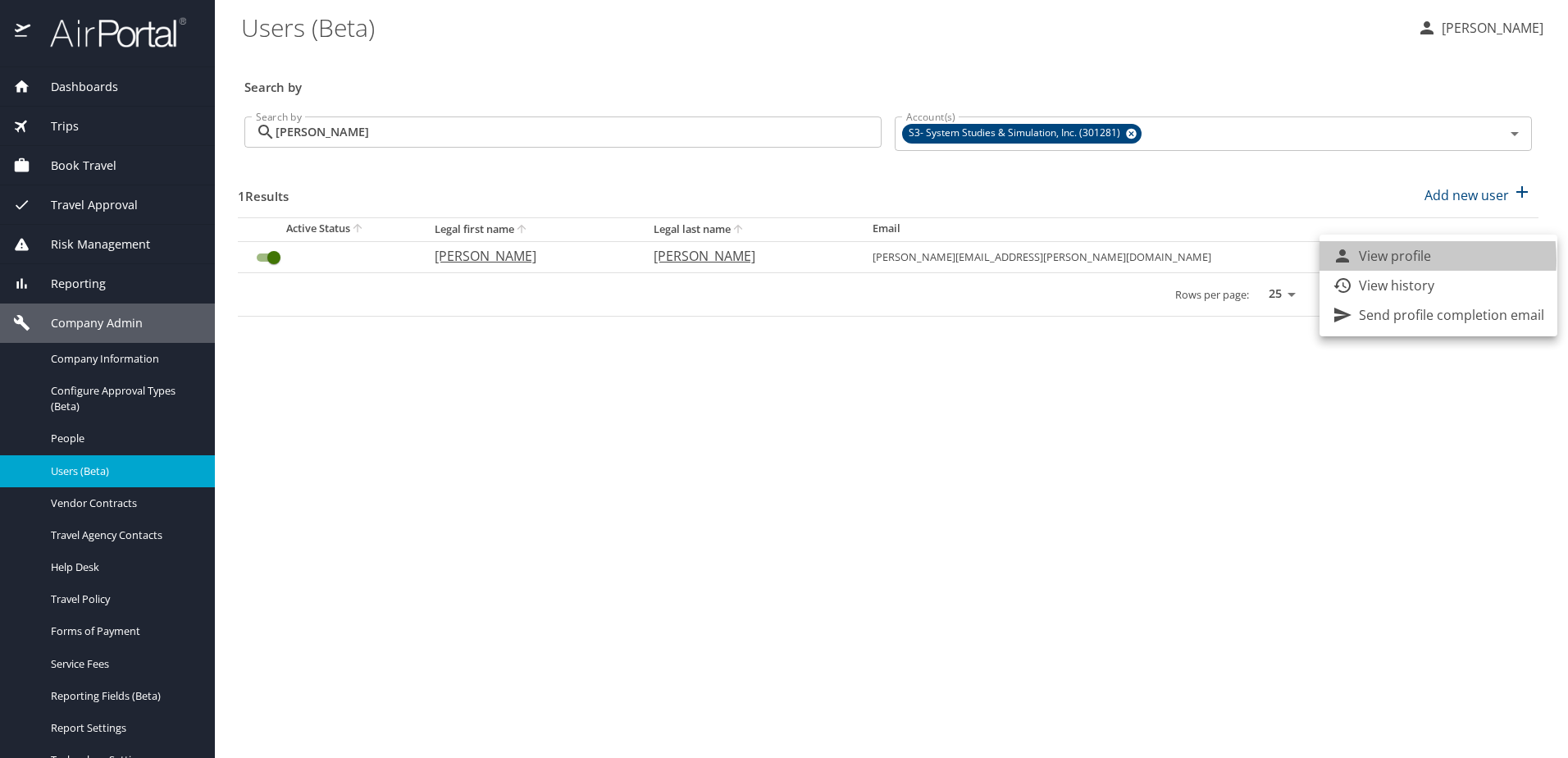
click at [1396, 260] on p "View profile" at bounding box center [1395, 256] width 72 height 19
select select "US"
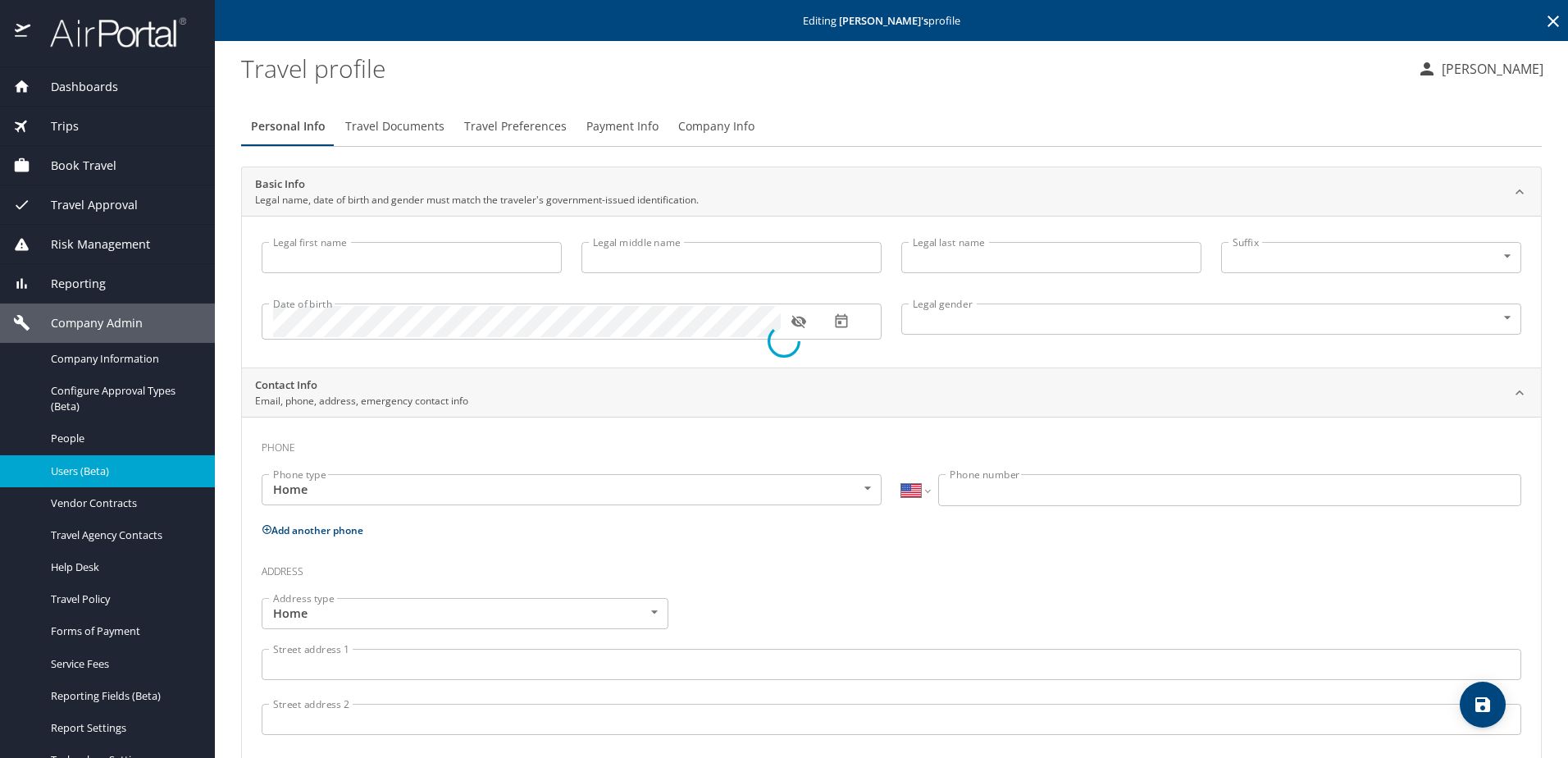
type input "Kimberly"
type input "Doughty"
type input "[DEMOGRAPHIC_DATA]"
type input "Anthony"
type input "Doughty"
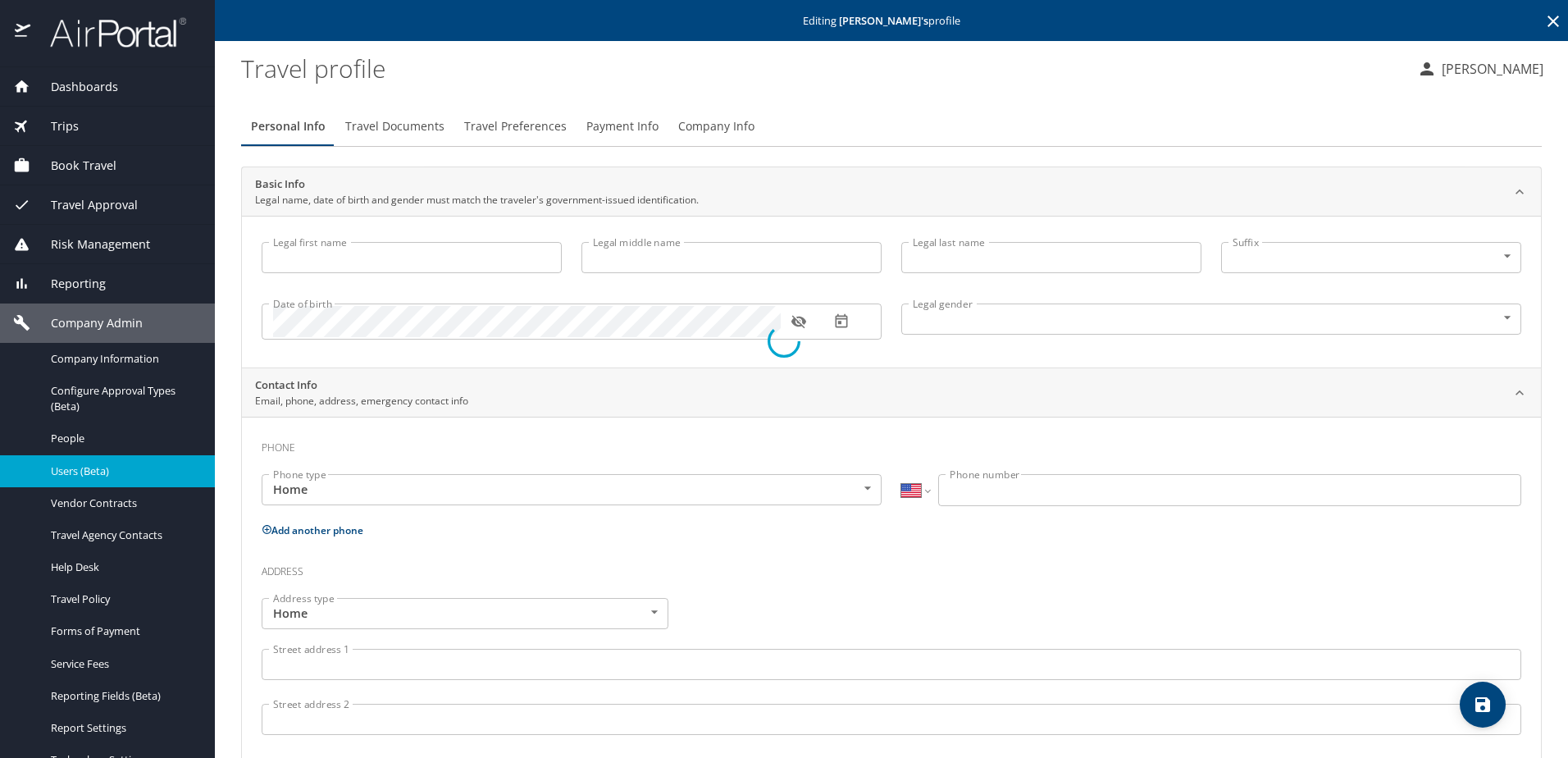
type input "(256) 226-4824"
select select "US"
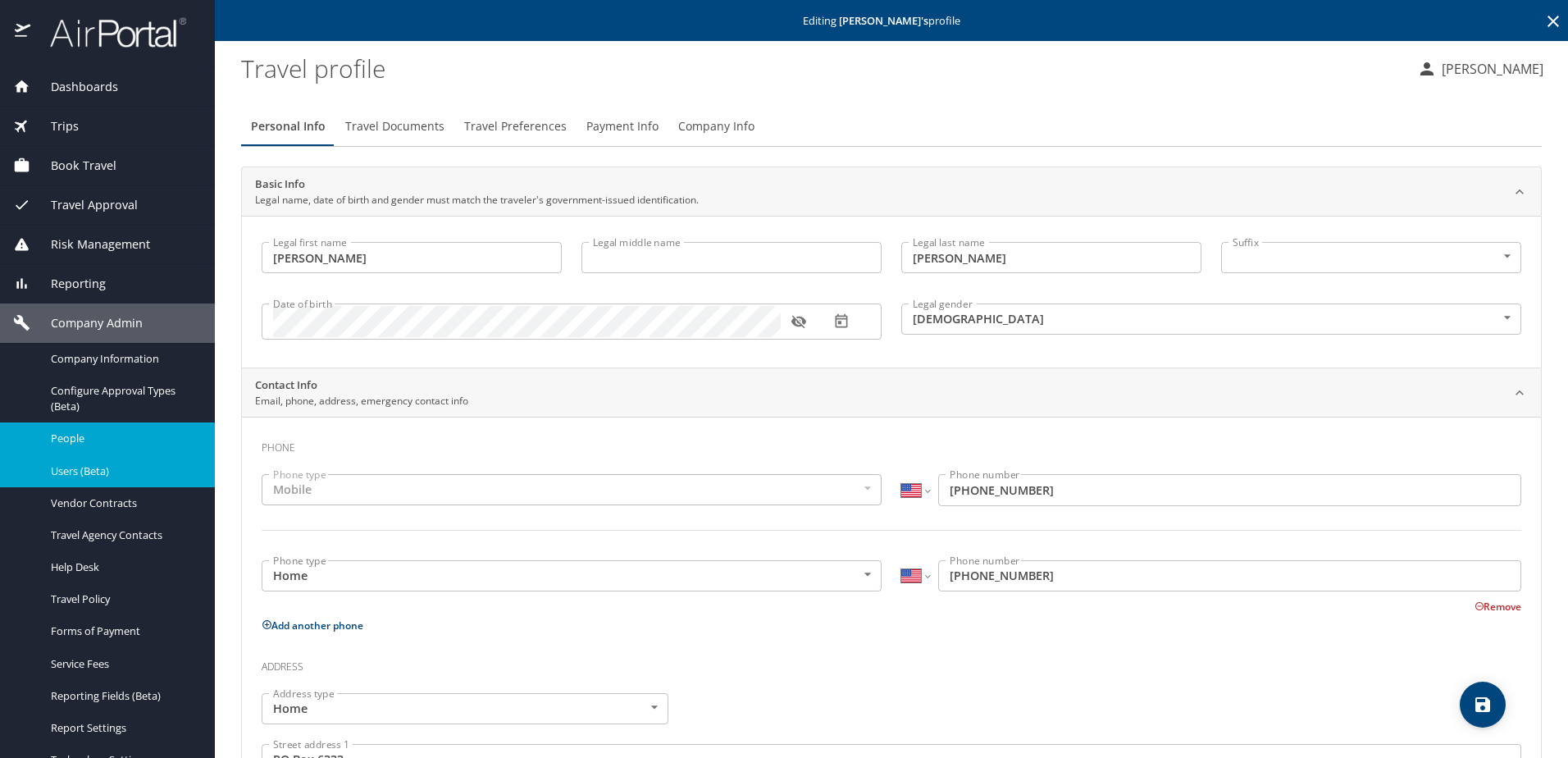
click at [78, 436] on span "People" at bounding box center [122, 438] width 144 height 16
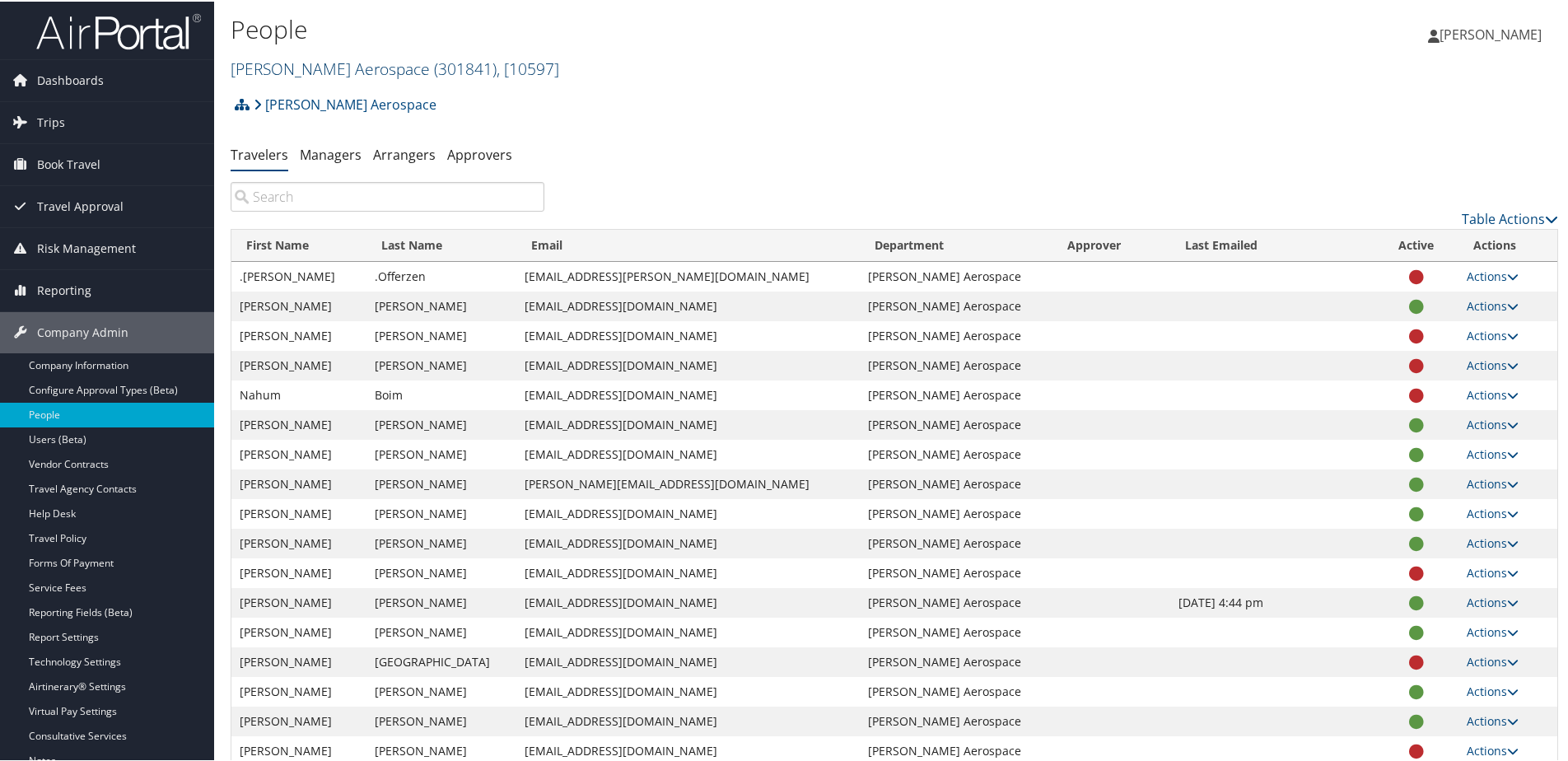
click at [305, 56] on h2 "Stark Aerospace ( 301841 ) , [ 10597 ]" at bounding box center [674, 65] width 886 height 28
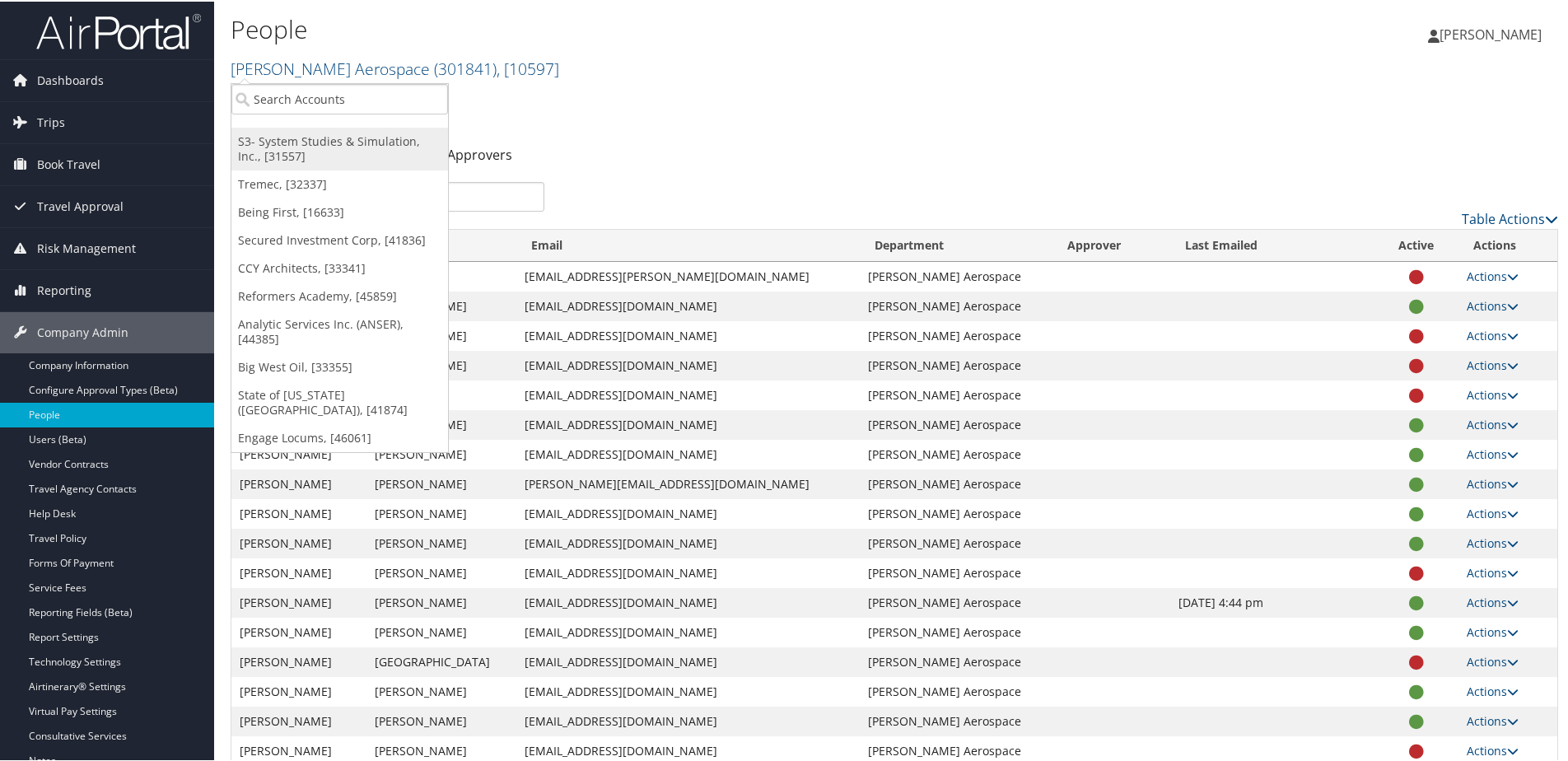
click at [309, 144] on link "S3- System Studies & Simulation, Inc., [31557]" at bounding box center [340, 147] width 217 height 43
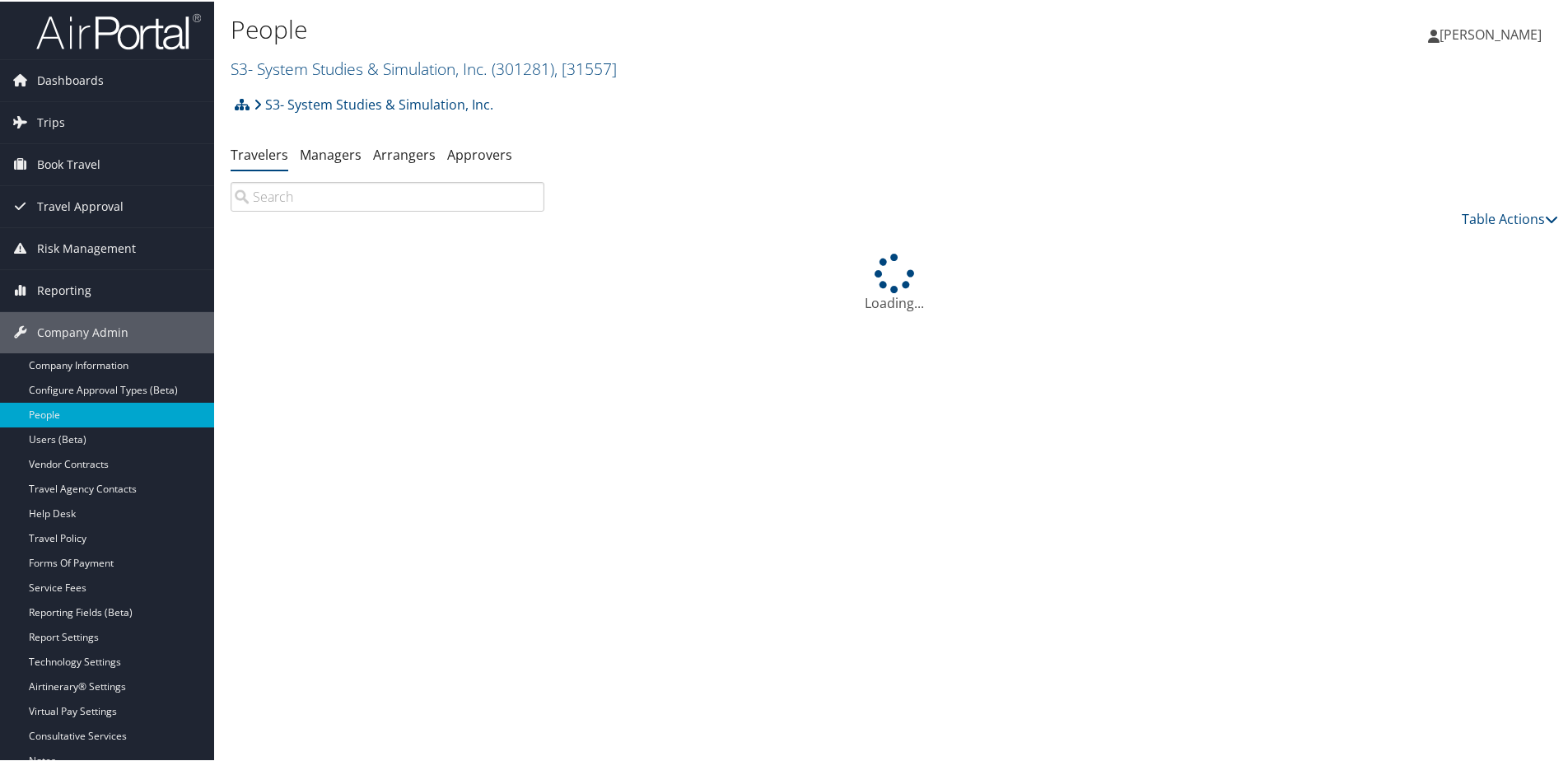
click at [366, 190] on input "search" at bounding box center [387, 195] width 313 height 29
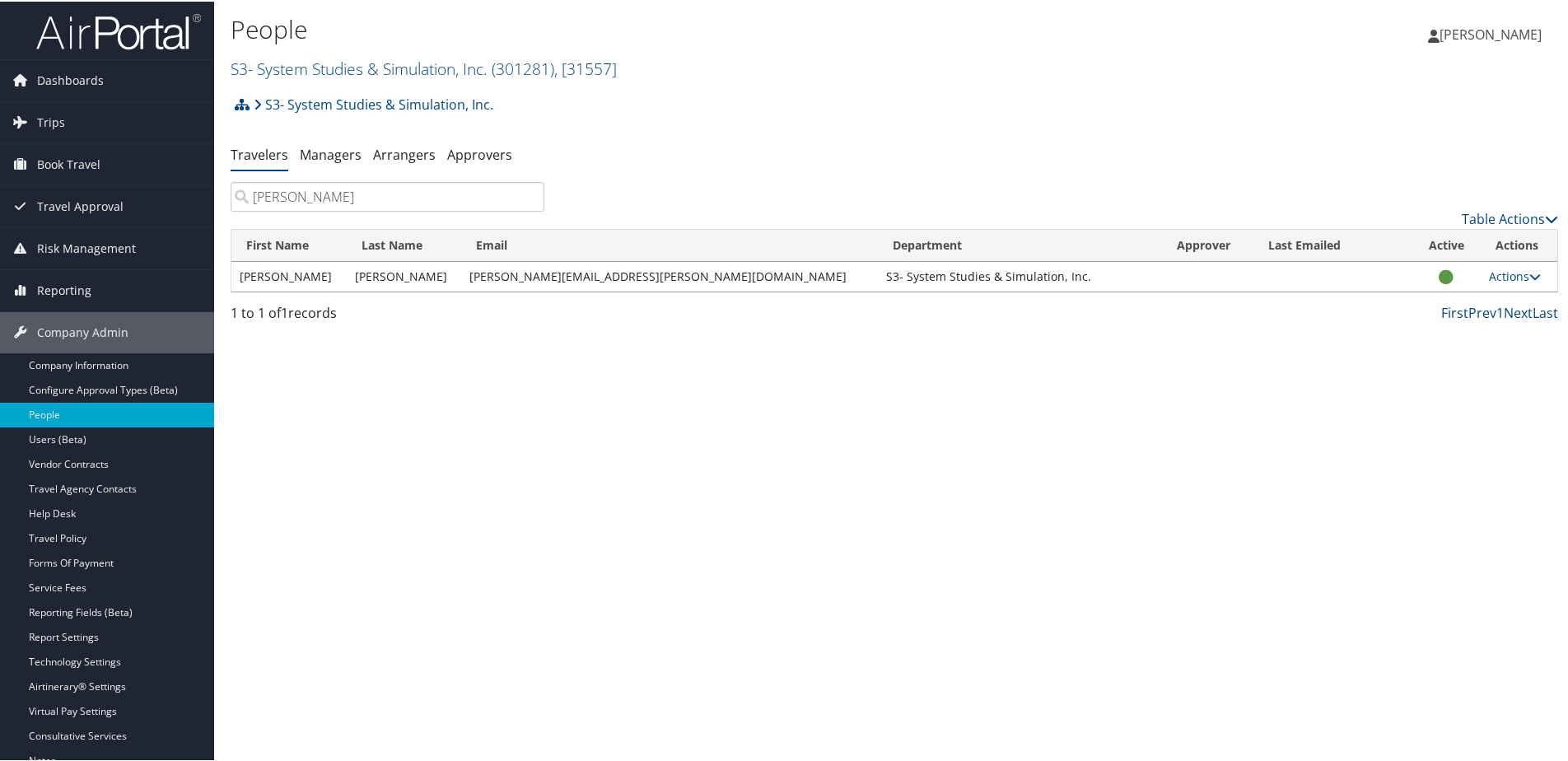
type input "[PERSON_NAME]"
click at [1497, 283] on td "Actions User Settings View Profile User Technology Settings Add Note Edit Notes…" at bounding box center [1519, 274] width 77 height 29
click at [1490, 274] on link "Actions" at bounding box center [1514, 274] width 52 height 16
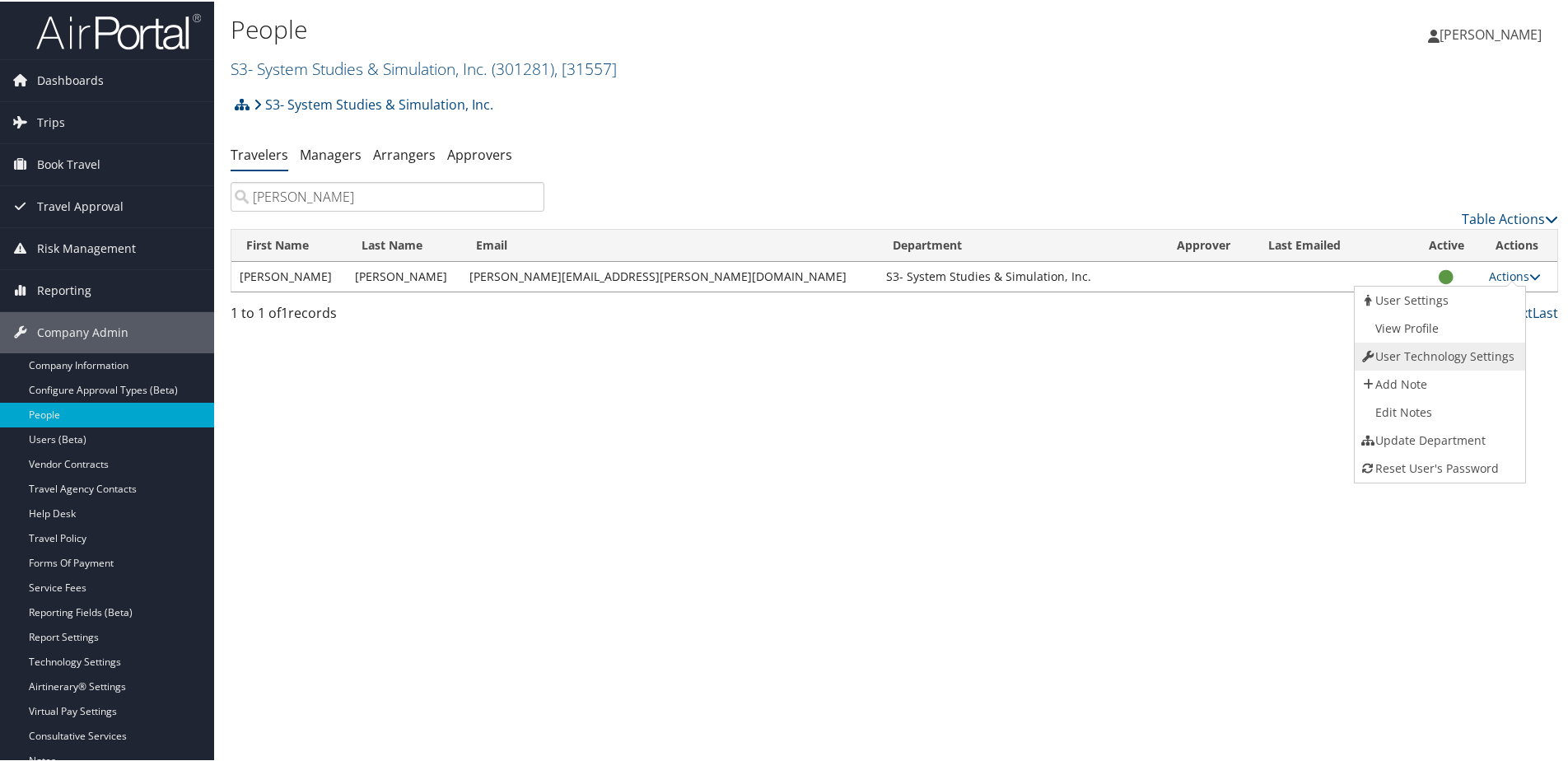
click at [1407, 357] on link "User Technology Settings" at bounding box center [1439, 354] width 167 height 28
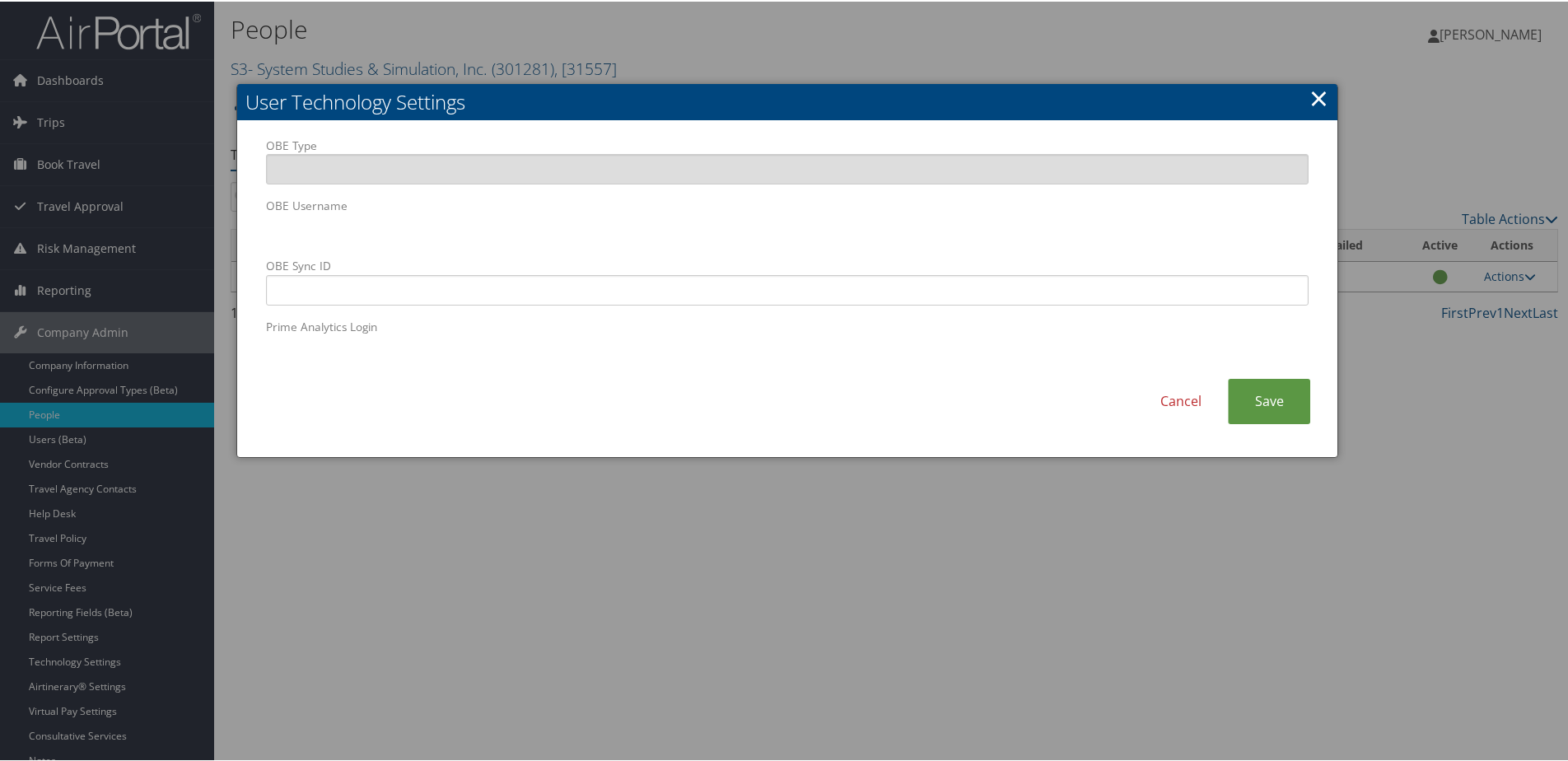
click at [260, 224] on div "OBE Type OBE Username OBE Sync ID Prime Analytics Login" at bounding box center [787, 257] width 1068 height 242
paste input "[PERSON_NAME][EMAIL_ADDRESS][PERSON_NAME][DOMAIN_NAME]"
type input "kimberly.doughty@s3inc.com"
click at [1246, 410] on link "Save" at bounding box center [1269, 400] width 83 height 46
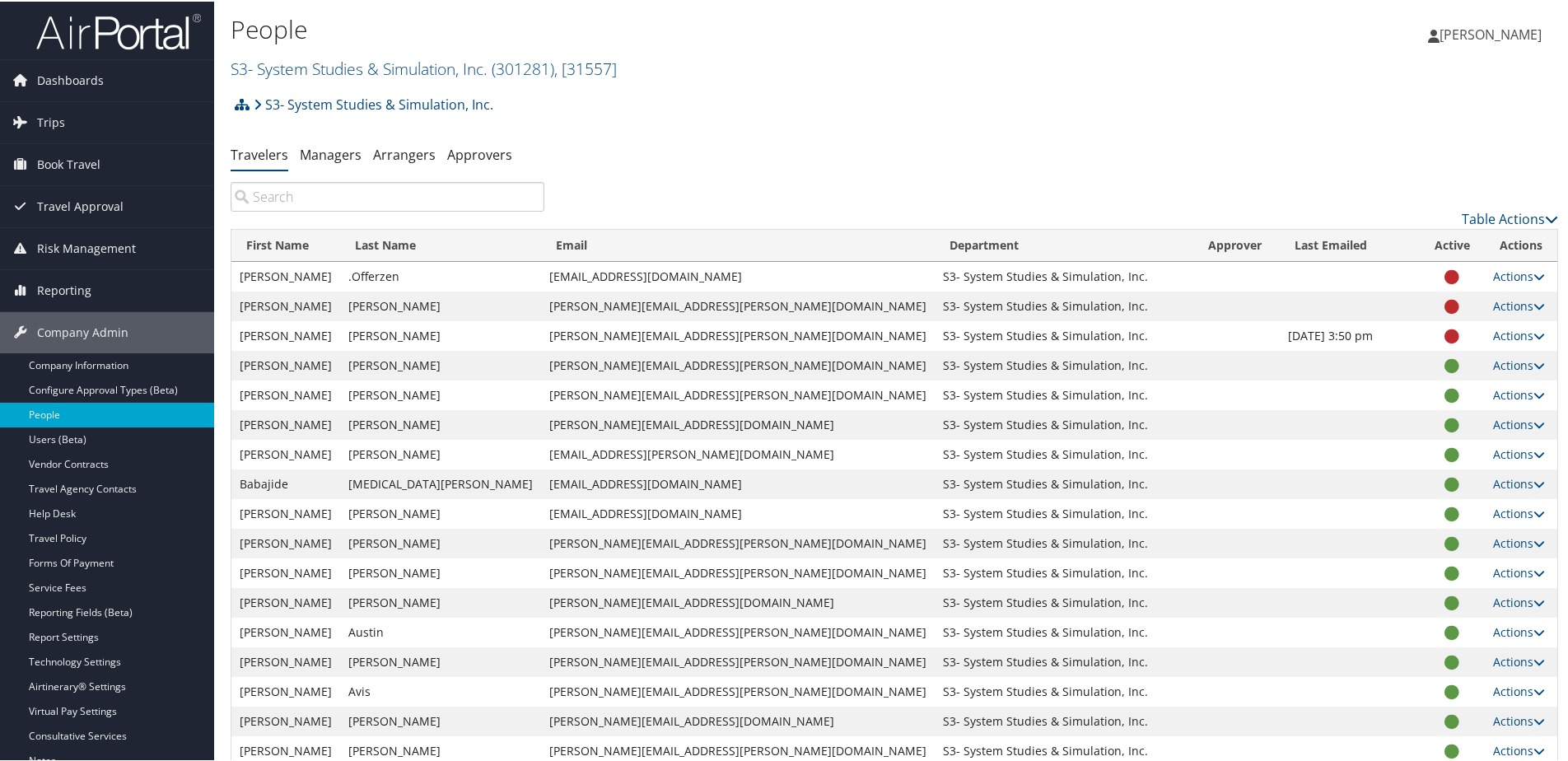
click at [324, 197] on input "search" at bounding box center [387, 195] width 313 height 29
type input "i"
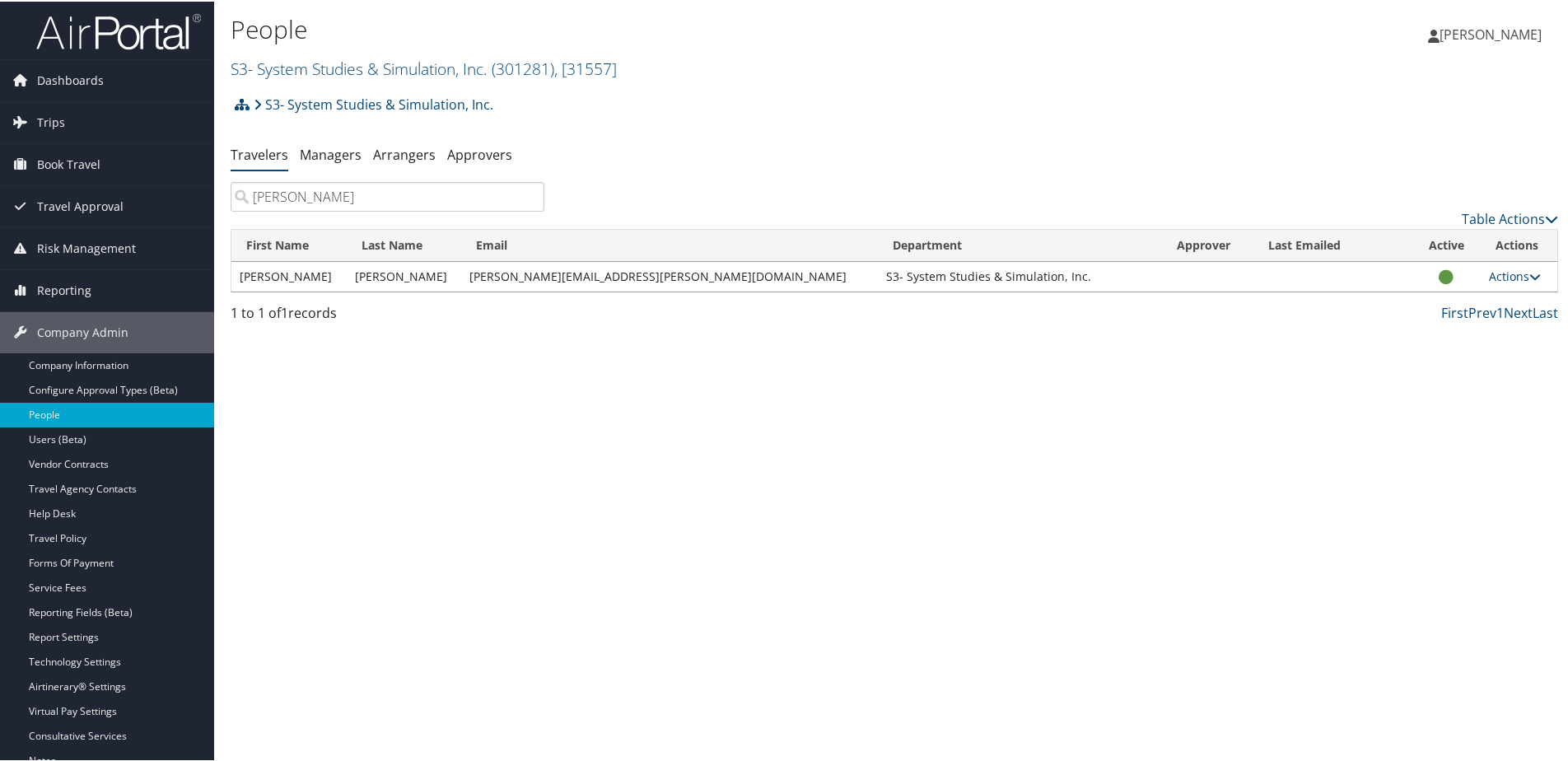
type input "kim"
click at [1505, 267] on link "Actions" at bounding box center [1514, 274] width 52 height 16
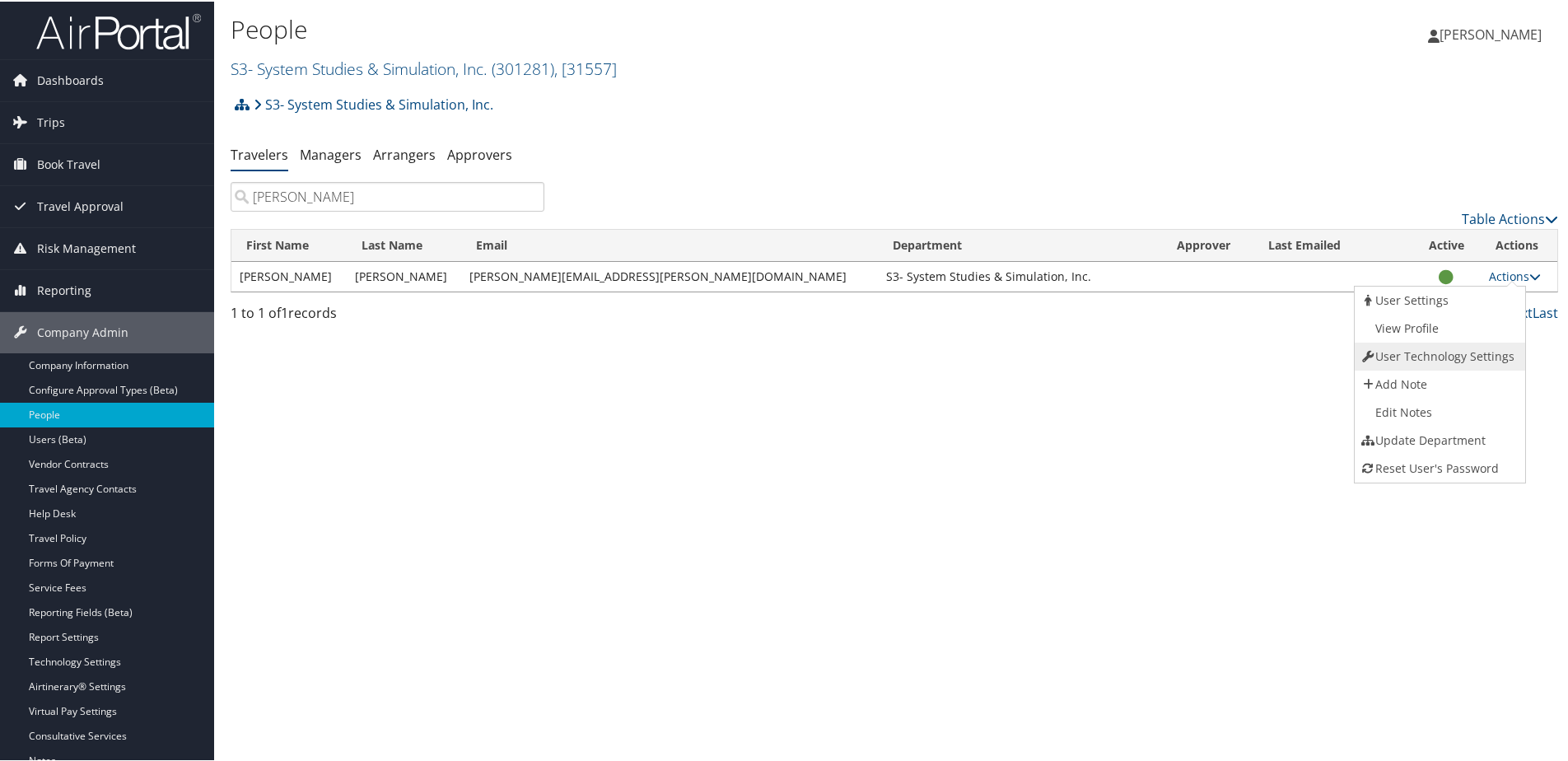
click at [1406, 353] on link "User Technology Settings" at bounding box center [1439, 354] width 167 height 28
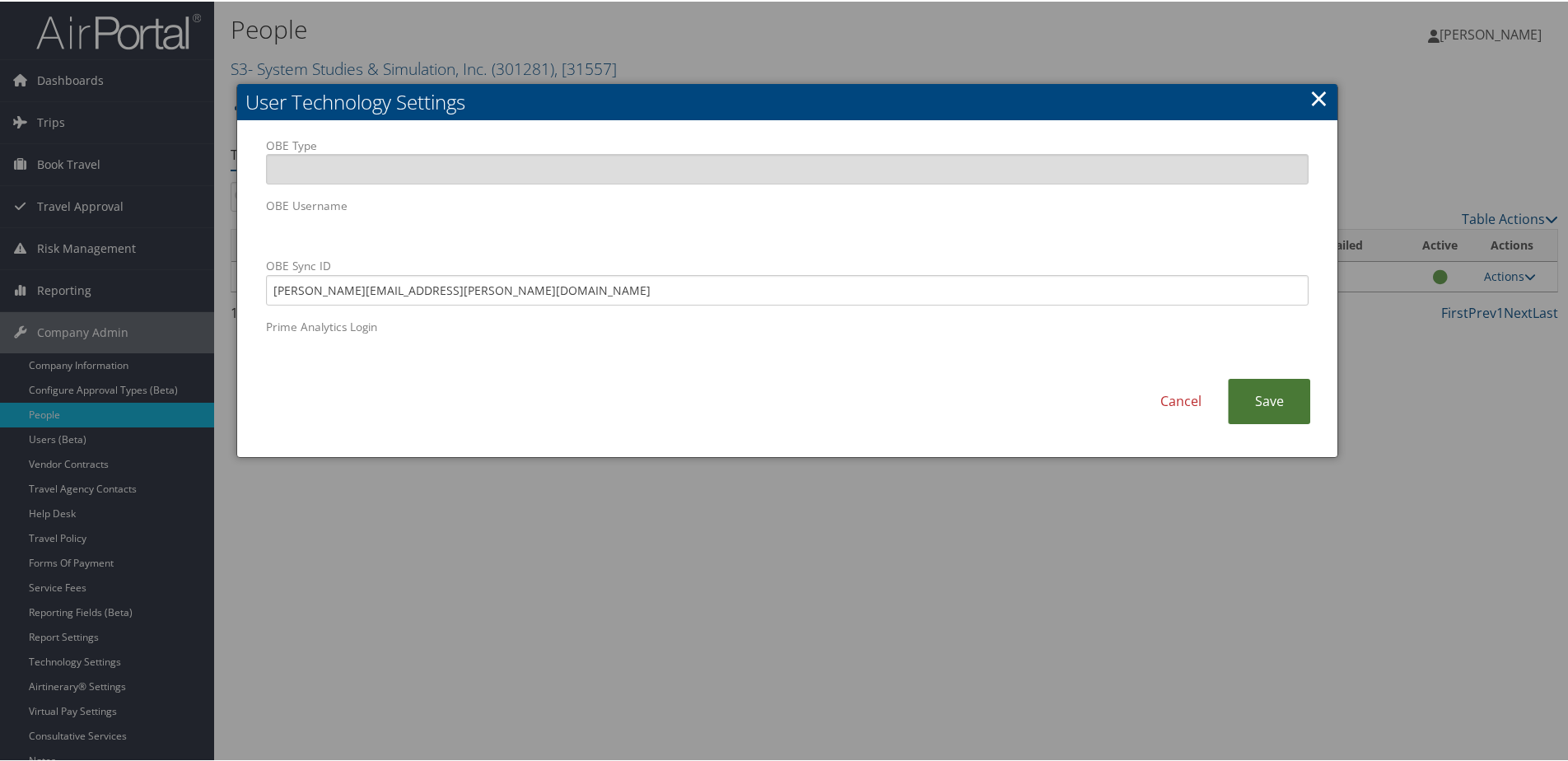
click at [1250, 420] on link "Save" at bounding box center [1269, 400] width 83 height 46
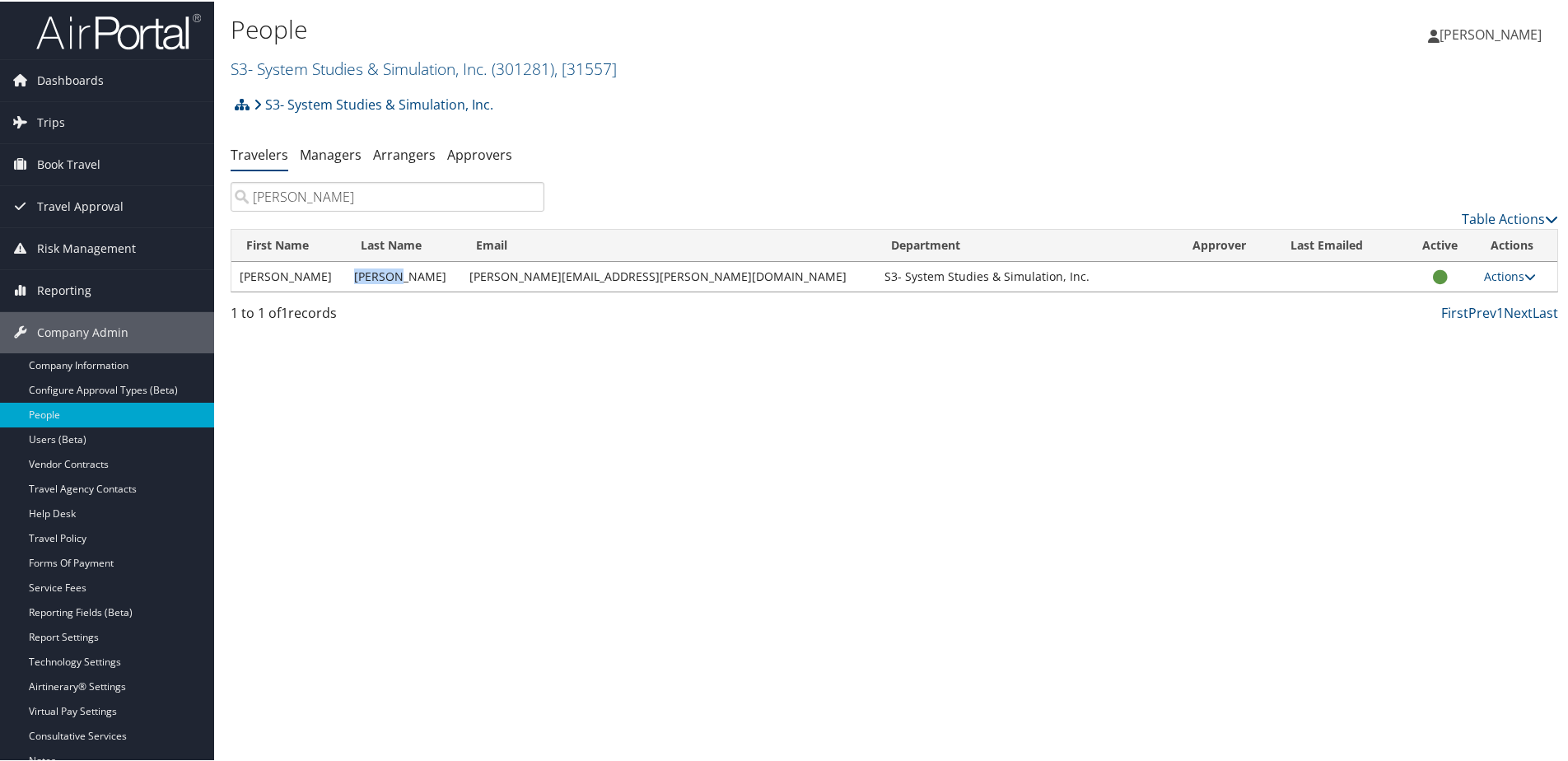
drag, startPoint x: 367, startPoint y: 275, endPoint x: 419, endPoint y: 272, distance: 52.1
click at [419, 272] on td "Doughty" at bounding box center [403, 274] width 115 height 29
copy td "Doughty"
click at [71, 369] on link "Company Information" at bounding box center [107, 363] width 214 height 24
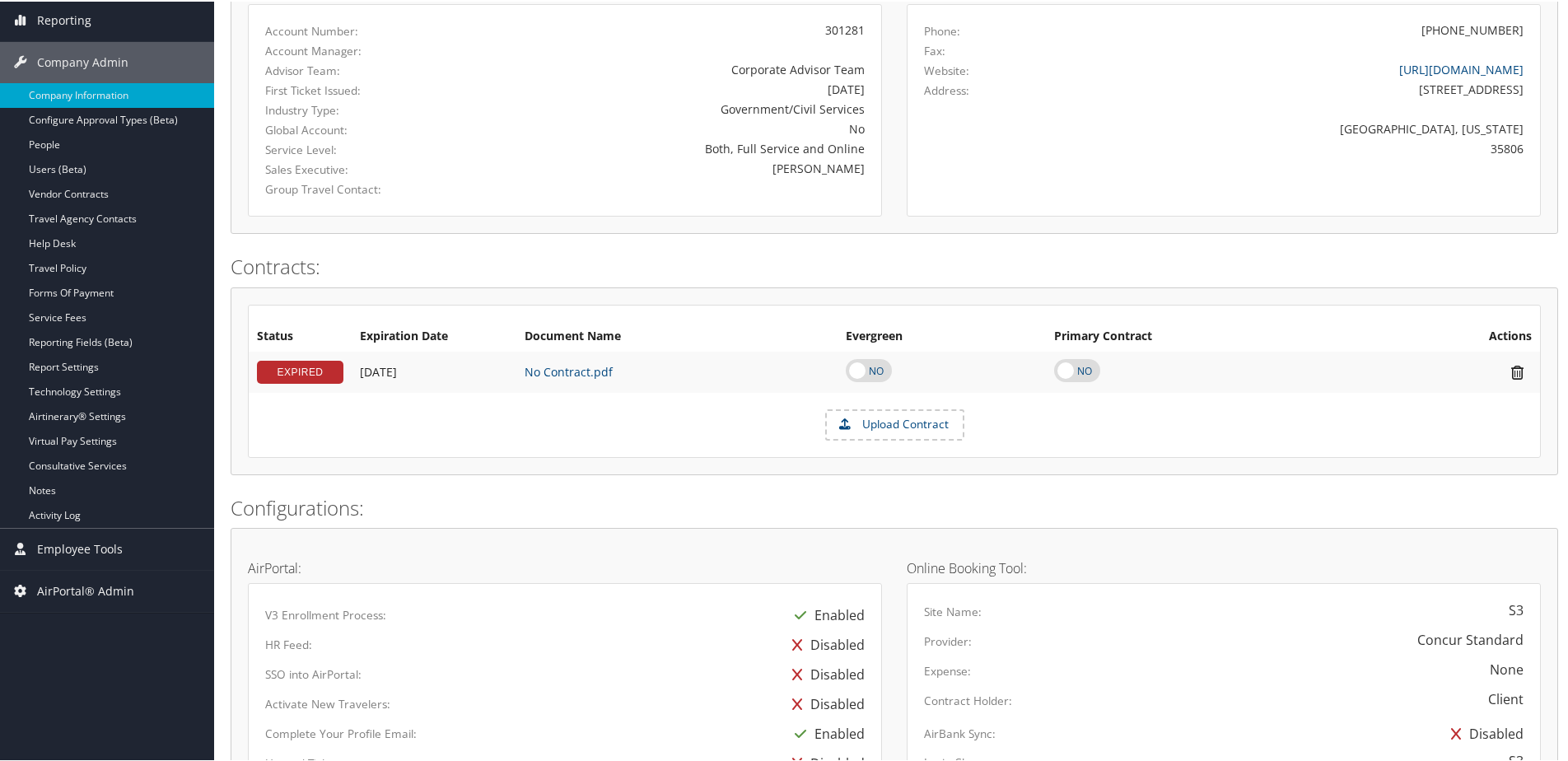
scroll to position [412, 0]
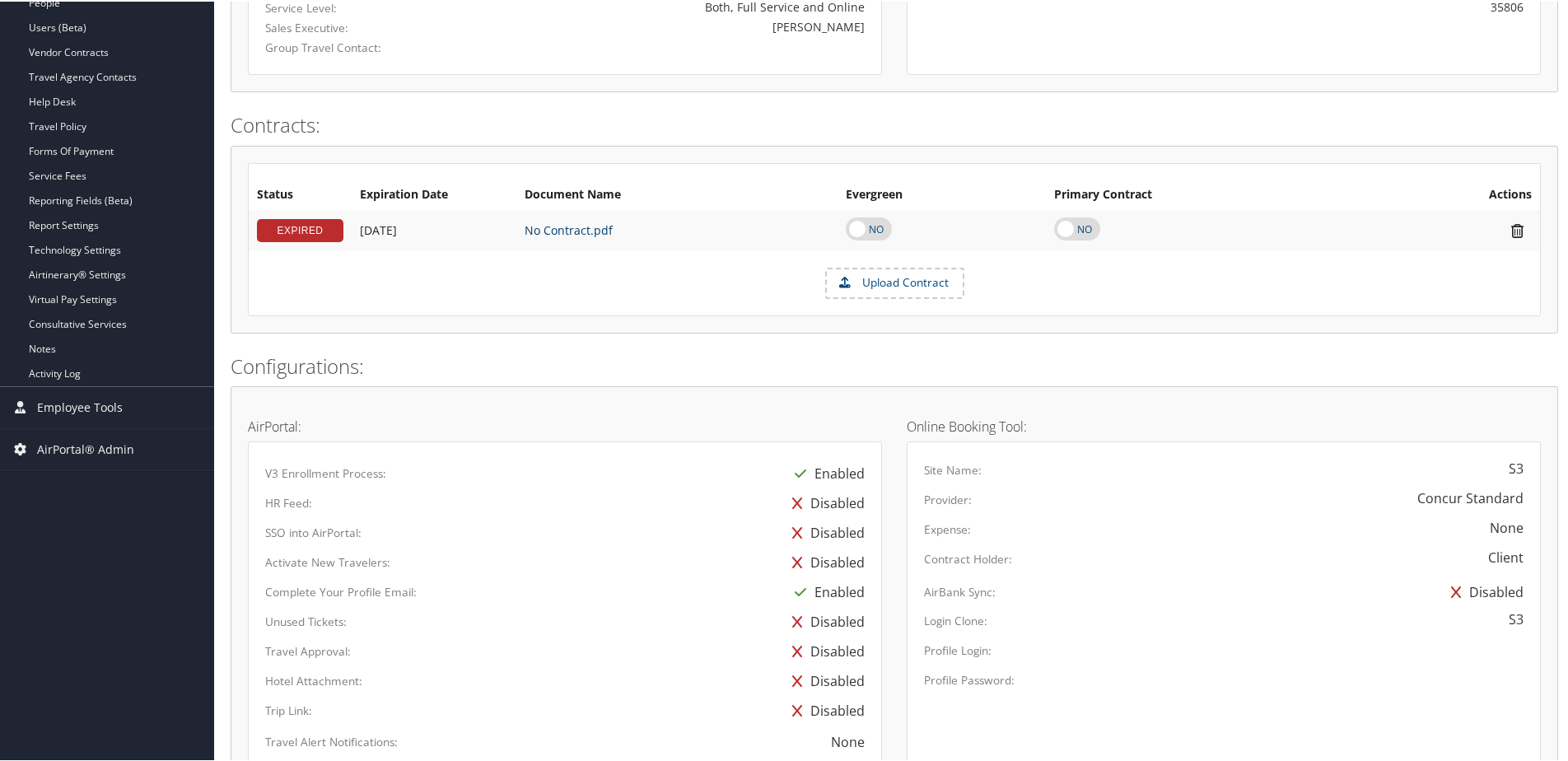
click at [557, 229] on link "No Contract.pdf" at bounding box center [568, 229] width 89 height 16
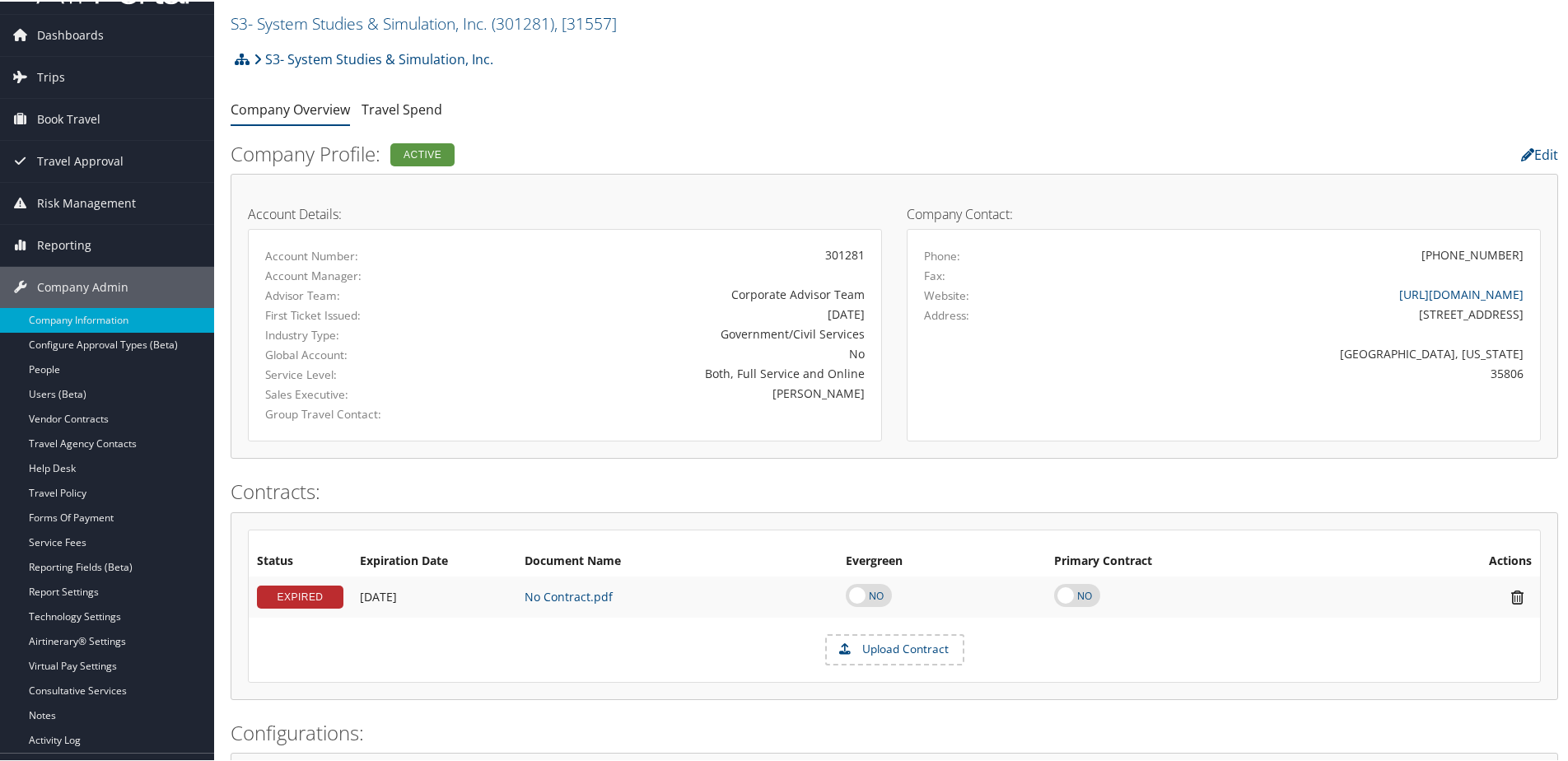
scroll to position [0, 0]
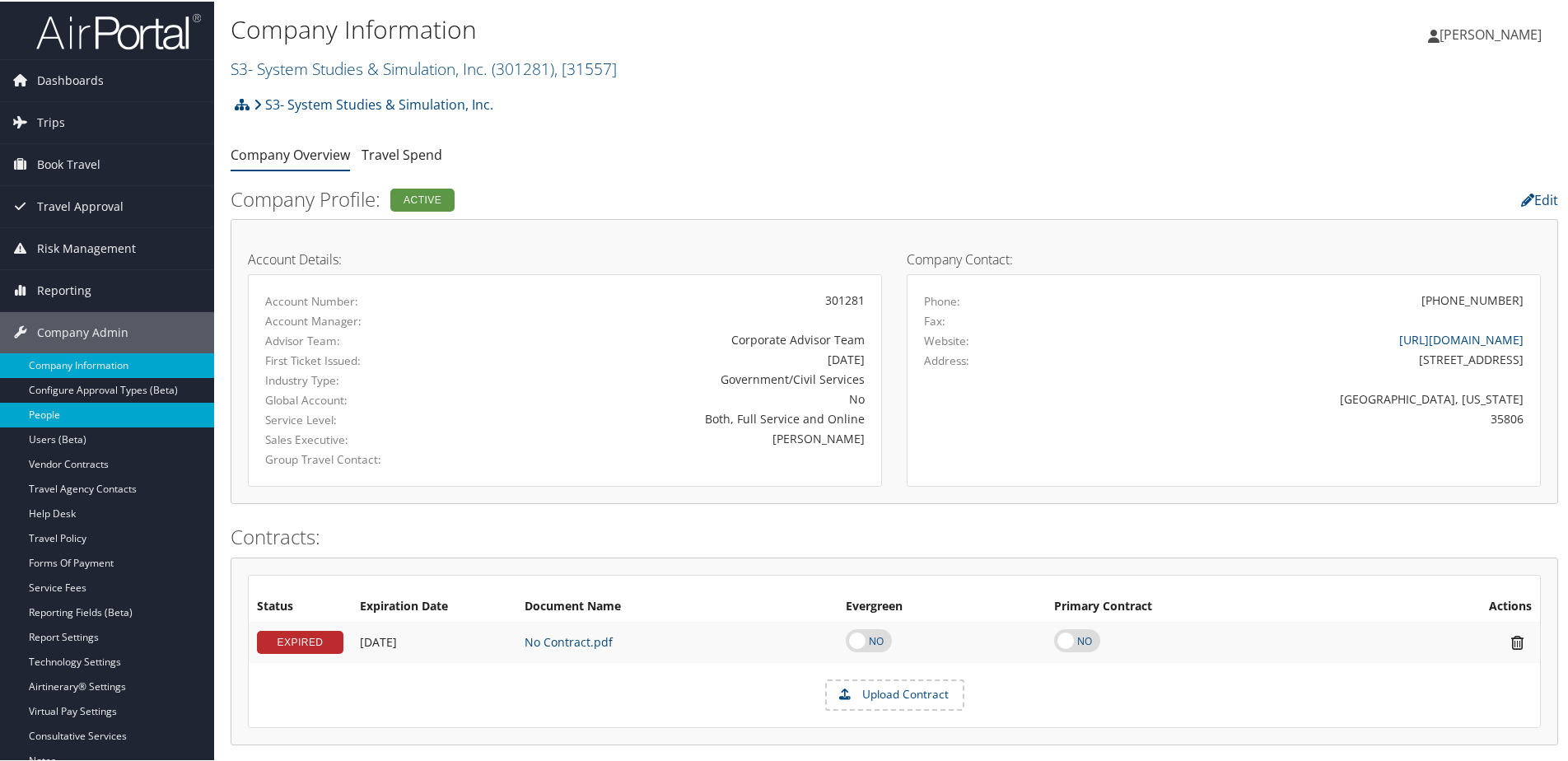
click at [44, 414] on link "People" at bounding box center [107, 413] width 214 height 24
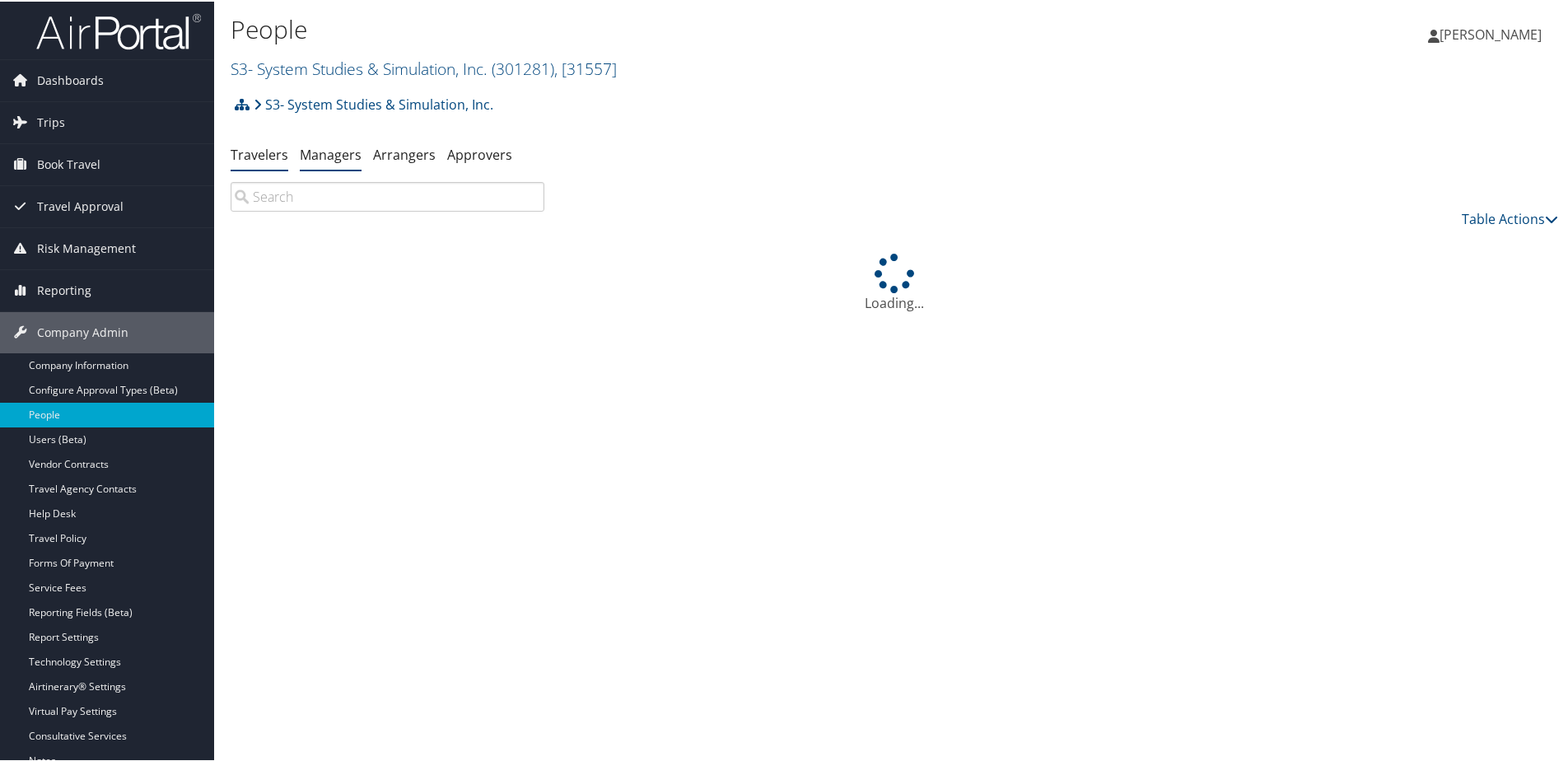
click at [319, 152] on link "Managers" at bounding box center [330, 153] width 61 height 18
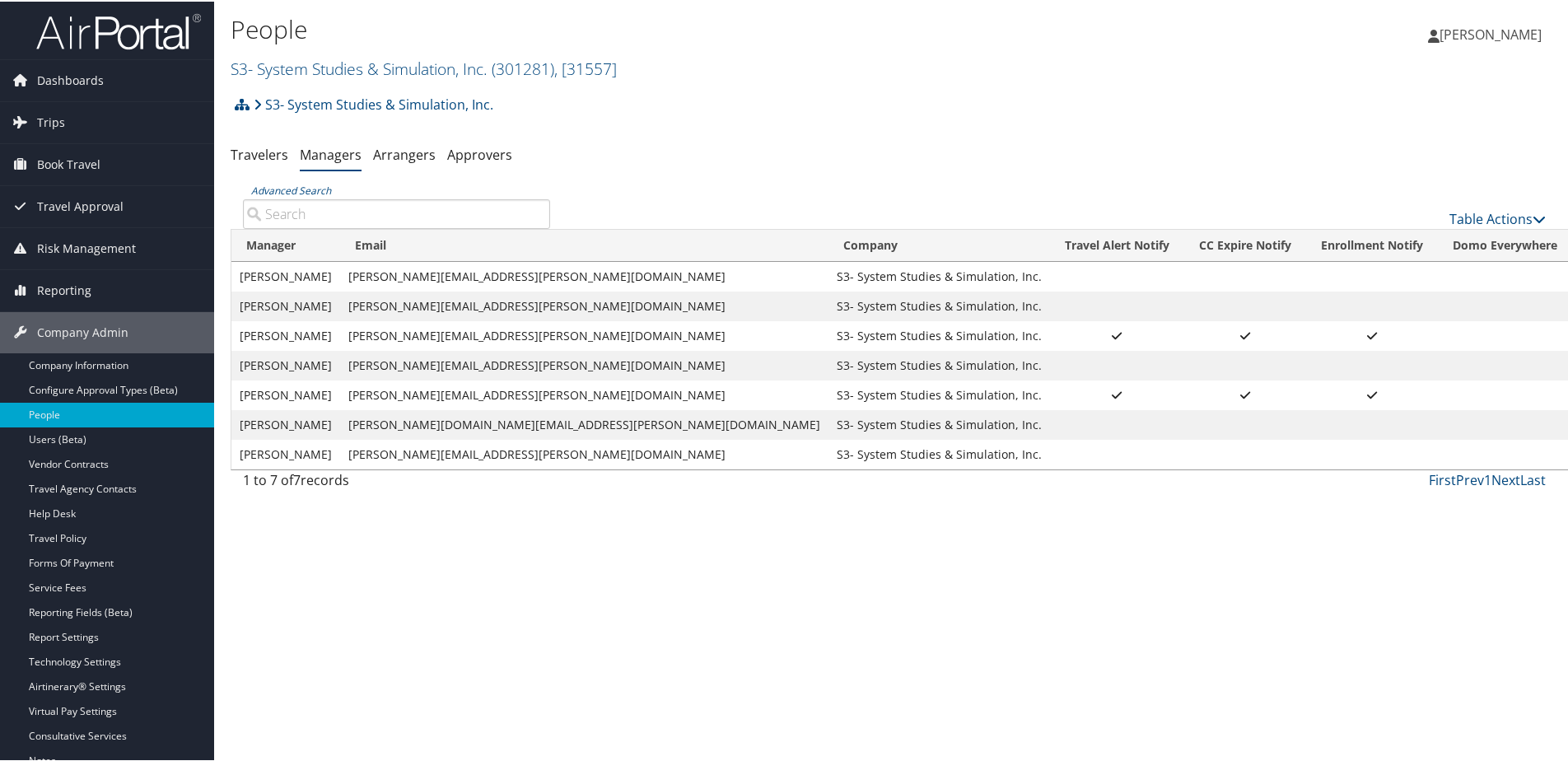
drag, startPoint x: 237, startPoint y: 396, endPoint x: 339, endPoint y: 403, distance: 102.2
click at [339, 403] on td "[PERSON_NAME]" at bounding box center [286, 393] width 109 height 29
click at [368, 592] on div "People S3- System Studies & Simulation, Inc. ( 301281 ) , [ 31557 ] Stark Aeros…" at bounding box center [894, 380] width 1361 height 761
click at [49, 121] on span "Trips" at bounding box center [51, 121] width 28 height 41
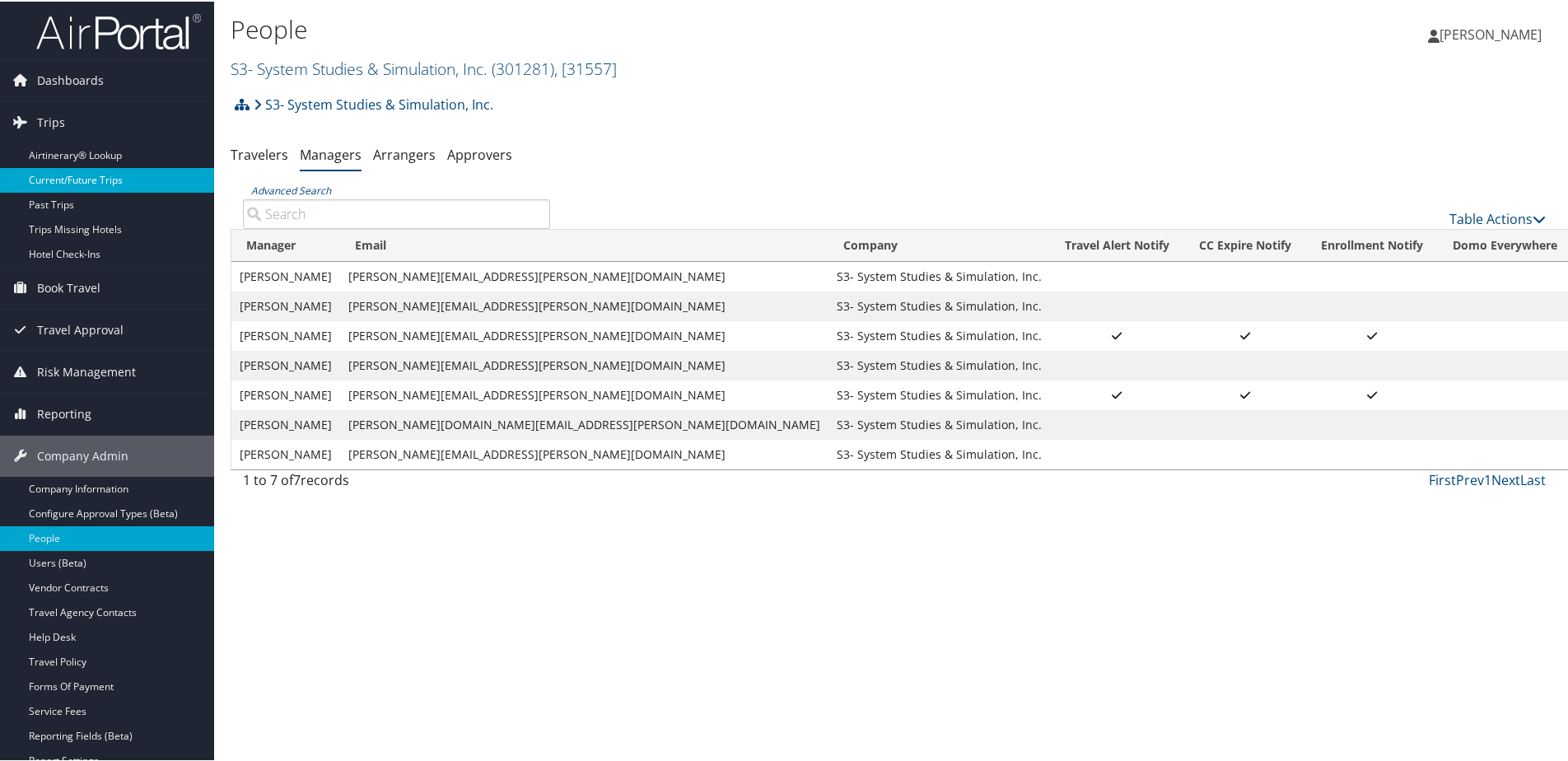
click at [55, 176] on link "Current/Future Trips" at bounding box center [107, 178] width 214 height 24
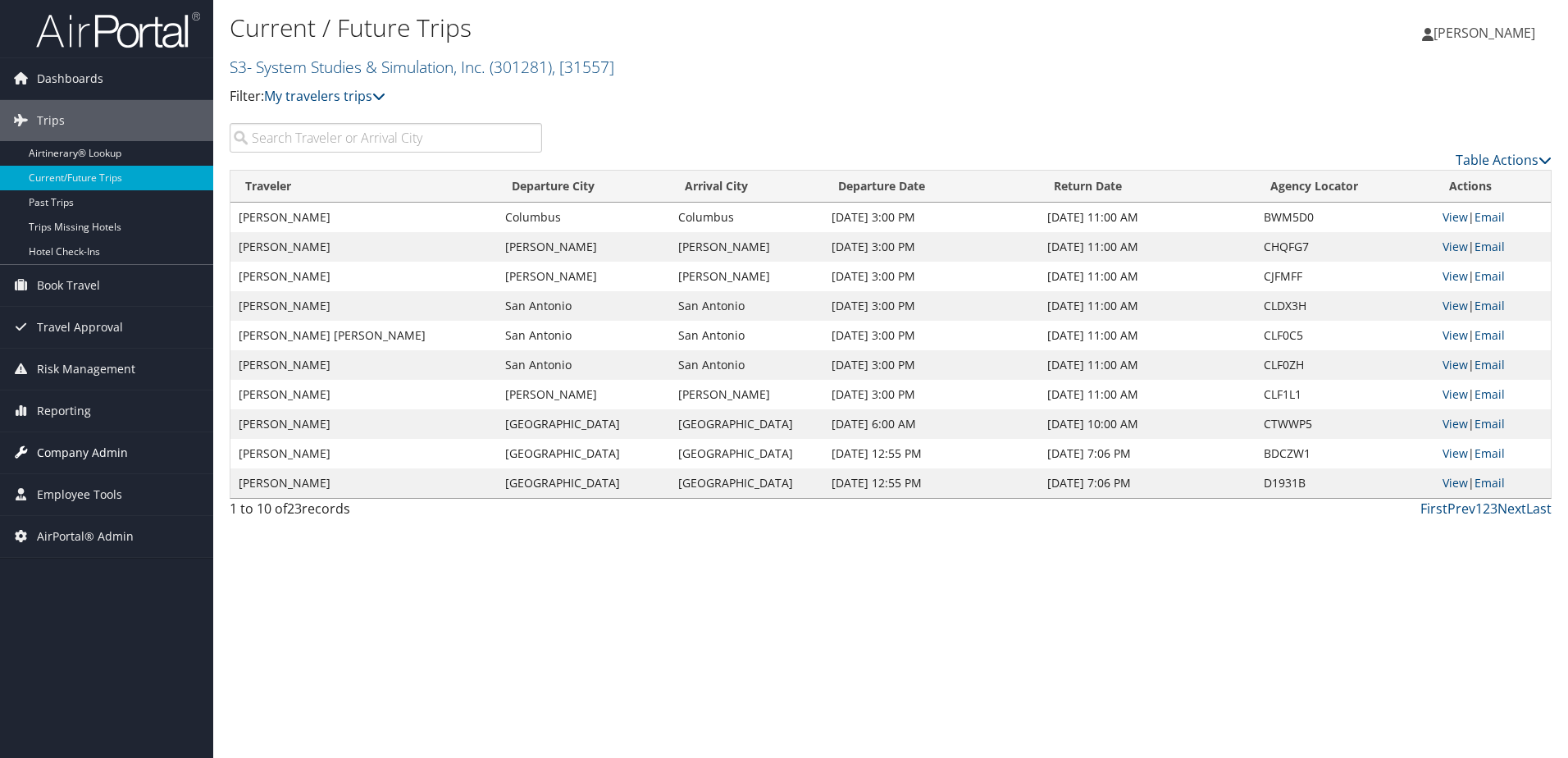
click at [62, 449] on span "Company Admin" at bounding box center [82, 453] width 91 height 41
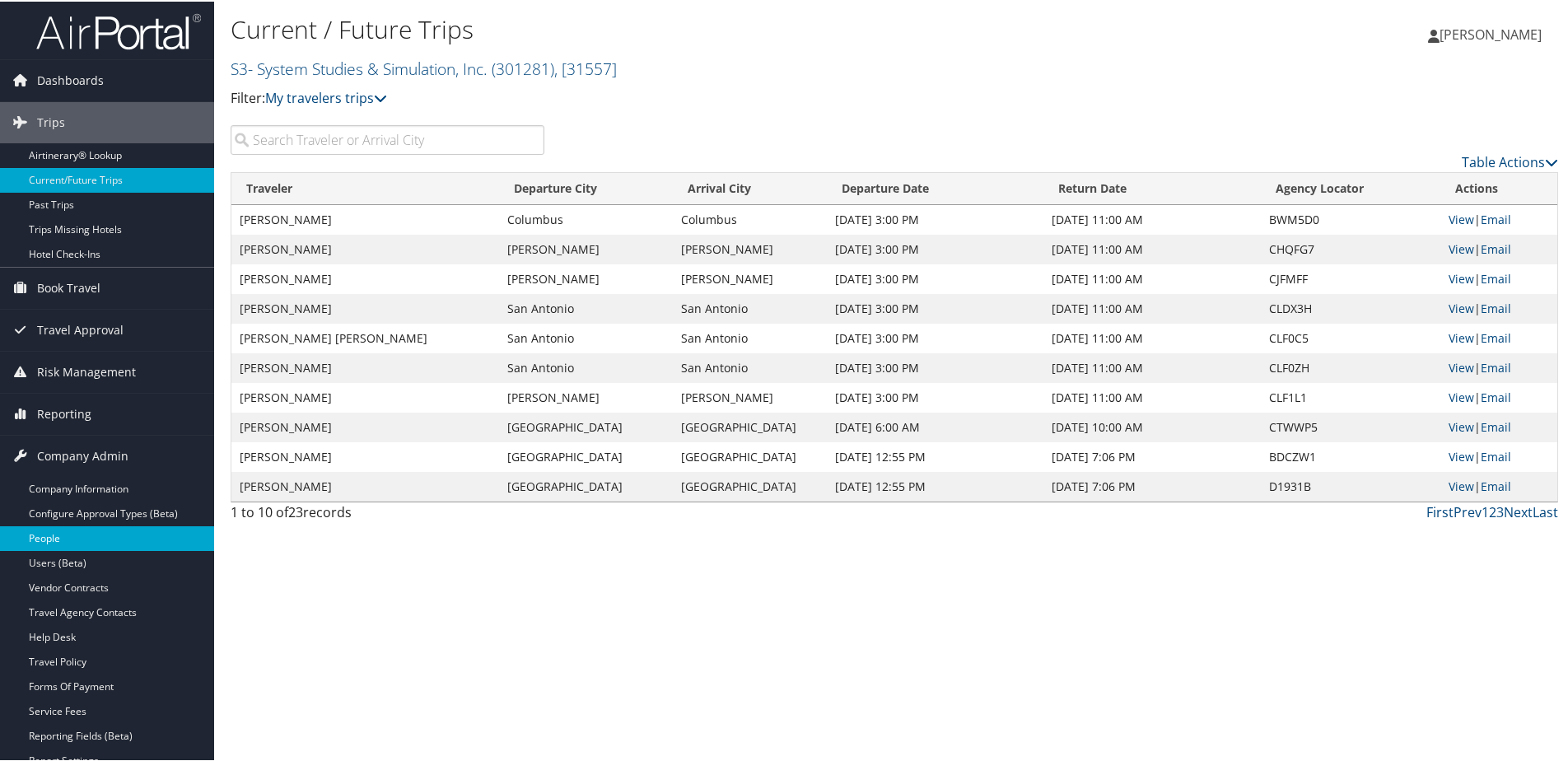
click at [48, 538] on link "People" at bounding box center [107, 536] width 214 height 24
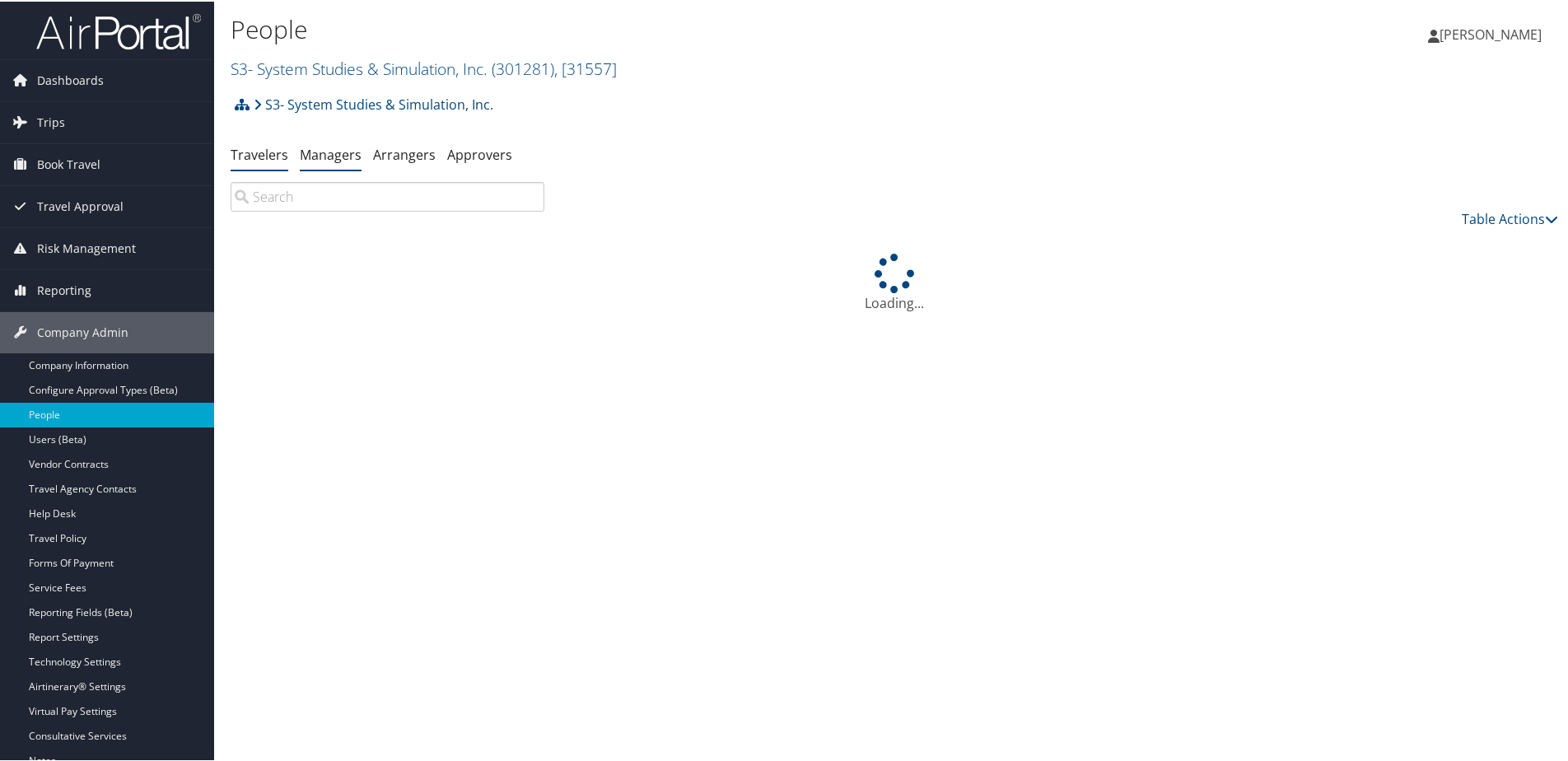
click at [325, 154] on link "Managers" at bounding box center [330, 153] width 61 height 18
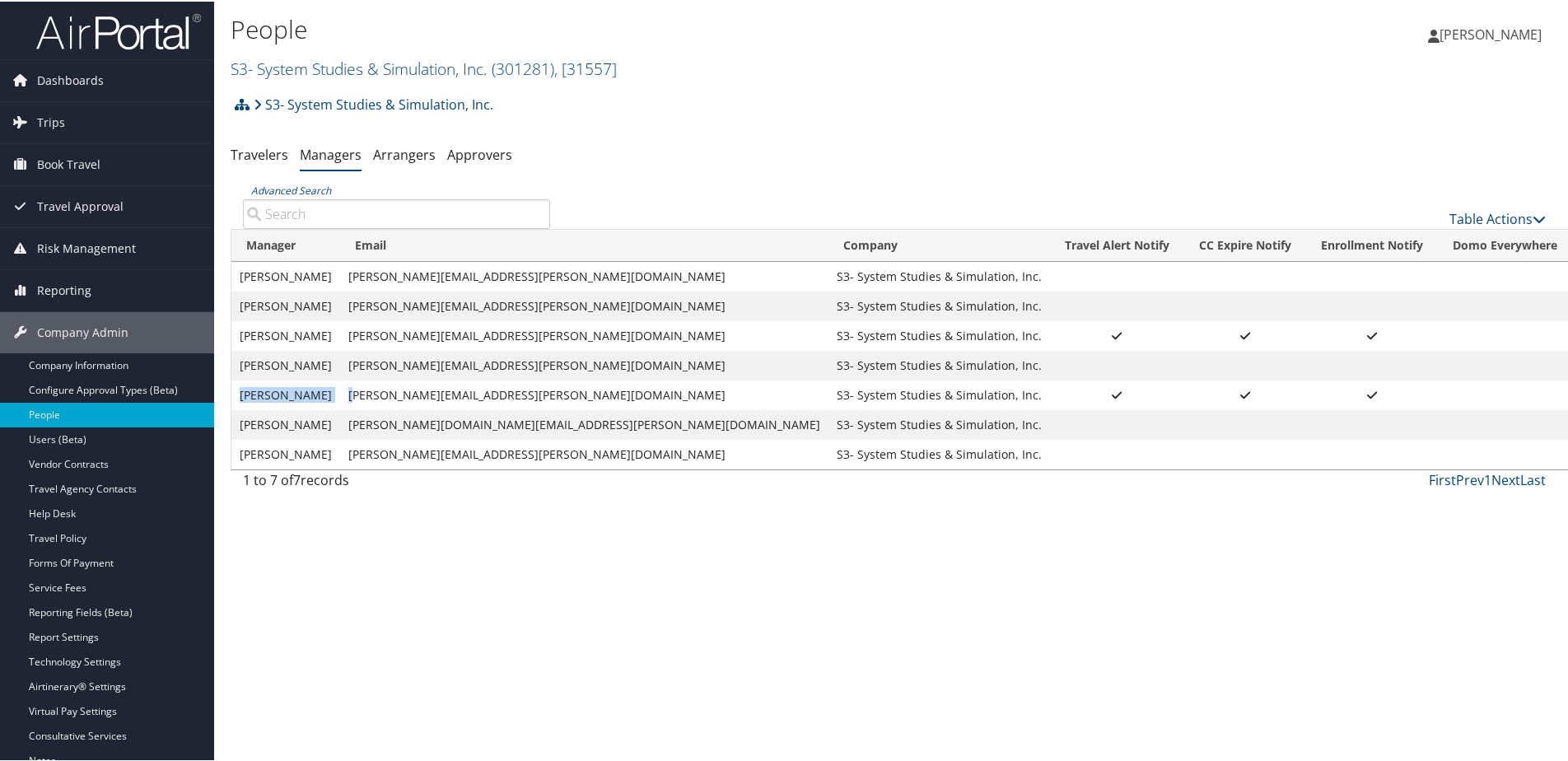
drag, startPoint x: 272, startPoint y: 397, endPoint x: 375, endPoint y: 397, distance: 103.0
click at [375, 397] on tr "Kimberly Doughty kimberly.doughty@s3inc.com S3- System Studies & Simulation, In…" at bounding box center [938, 393] width 1413 height 29
drag, startPoint x: 375, startPoint y: 397, endPoint x: 350, endPoint y: 393, distance: 25.3
click at [340, 393] on td "Kimberly Doughty" at bounding box center [286, 393] width 109 height 29
click at [290, 68] on link "S3- System Studies & Simulation, Inc. ( 301281 ) , [ 31557 ]" at bounding box center [423, 67] width 386 height 22
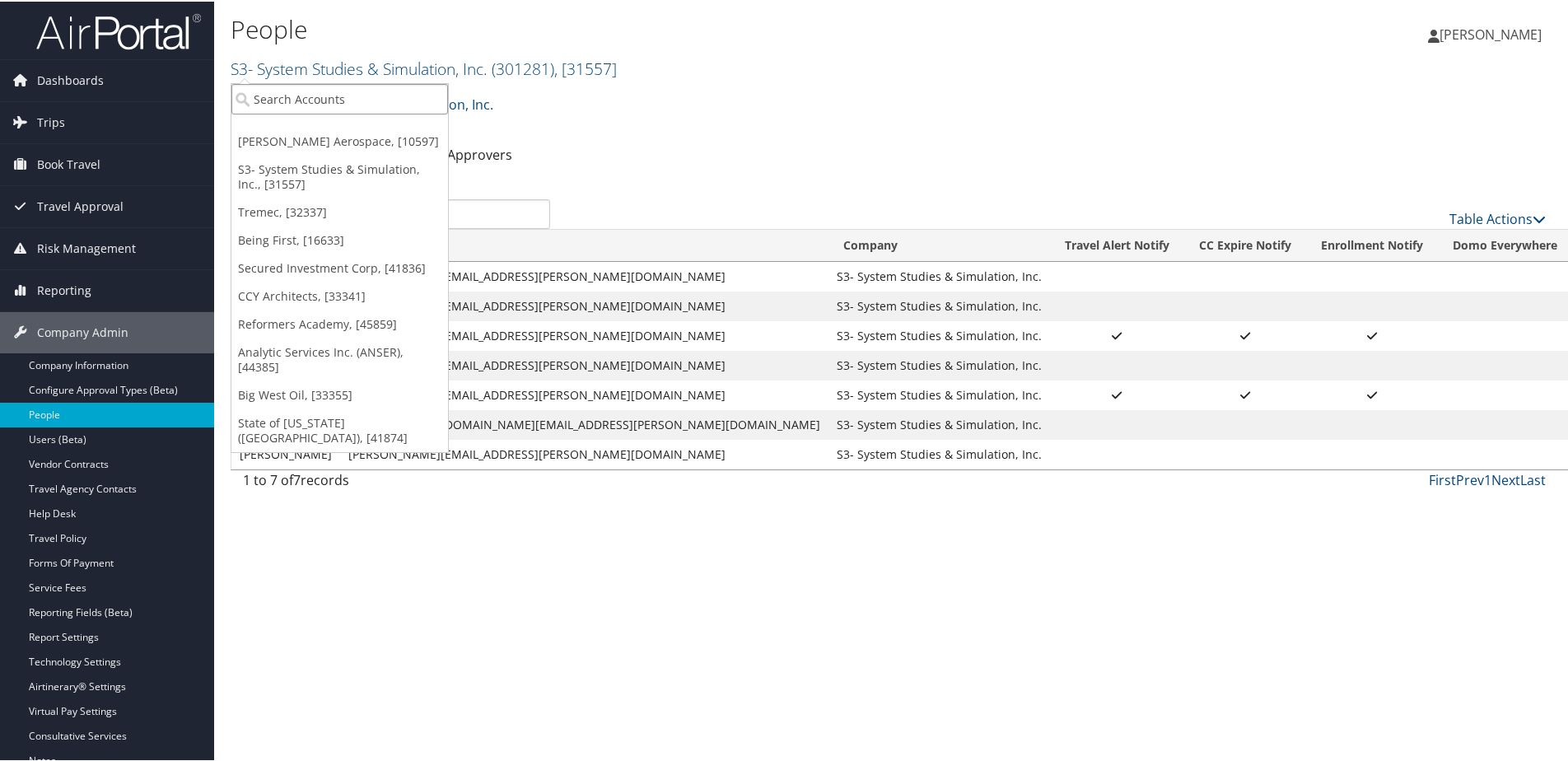
click at [287, 100] on input "search" at bounding box center [340, 97] width 217 height 30
type input "unity"
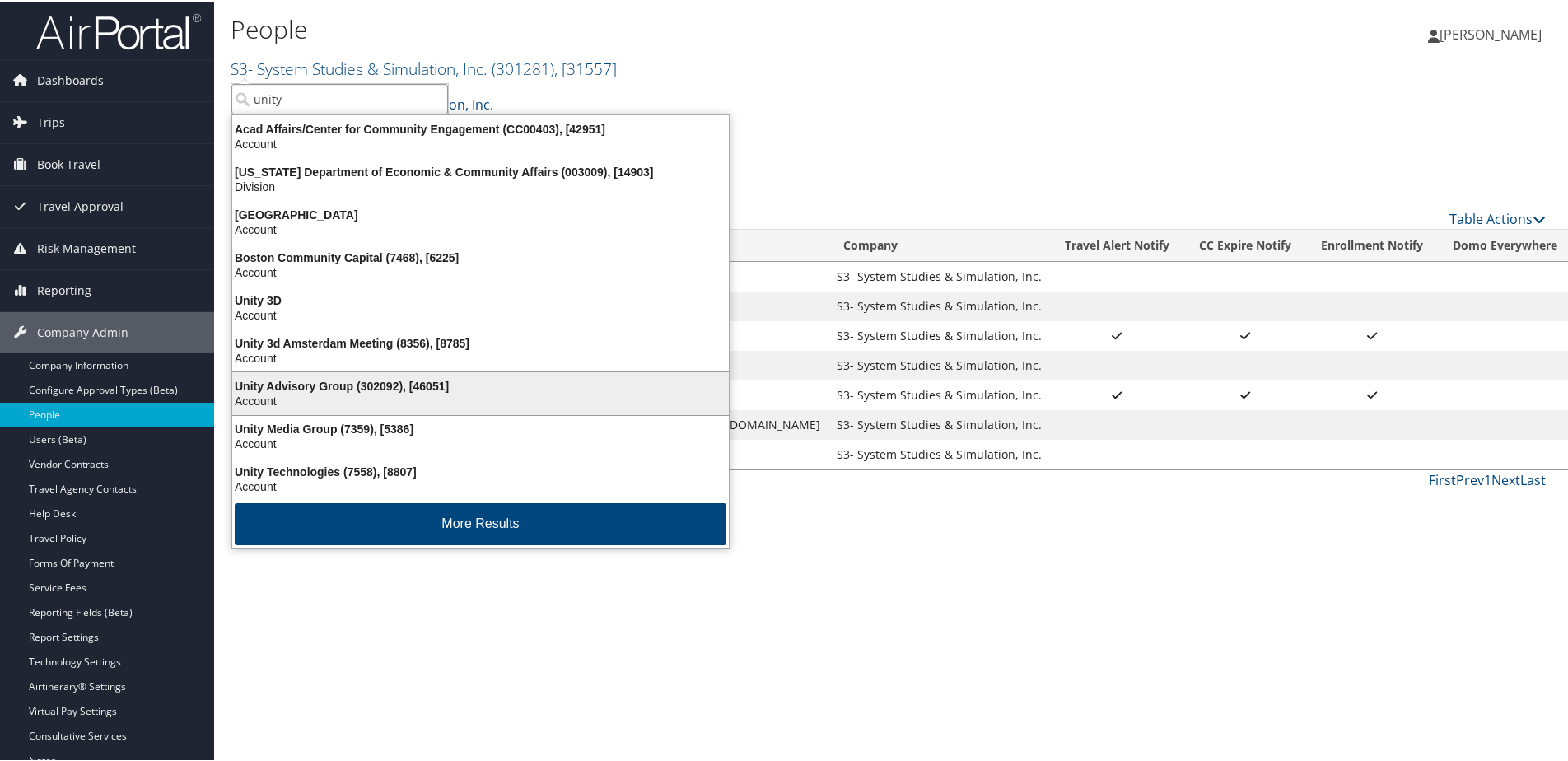
click at [322, 399] on div "Account" at bounding box center [480, 399] width 517 height 15
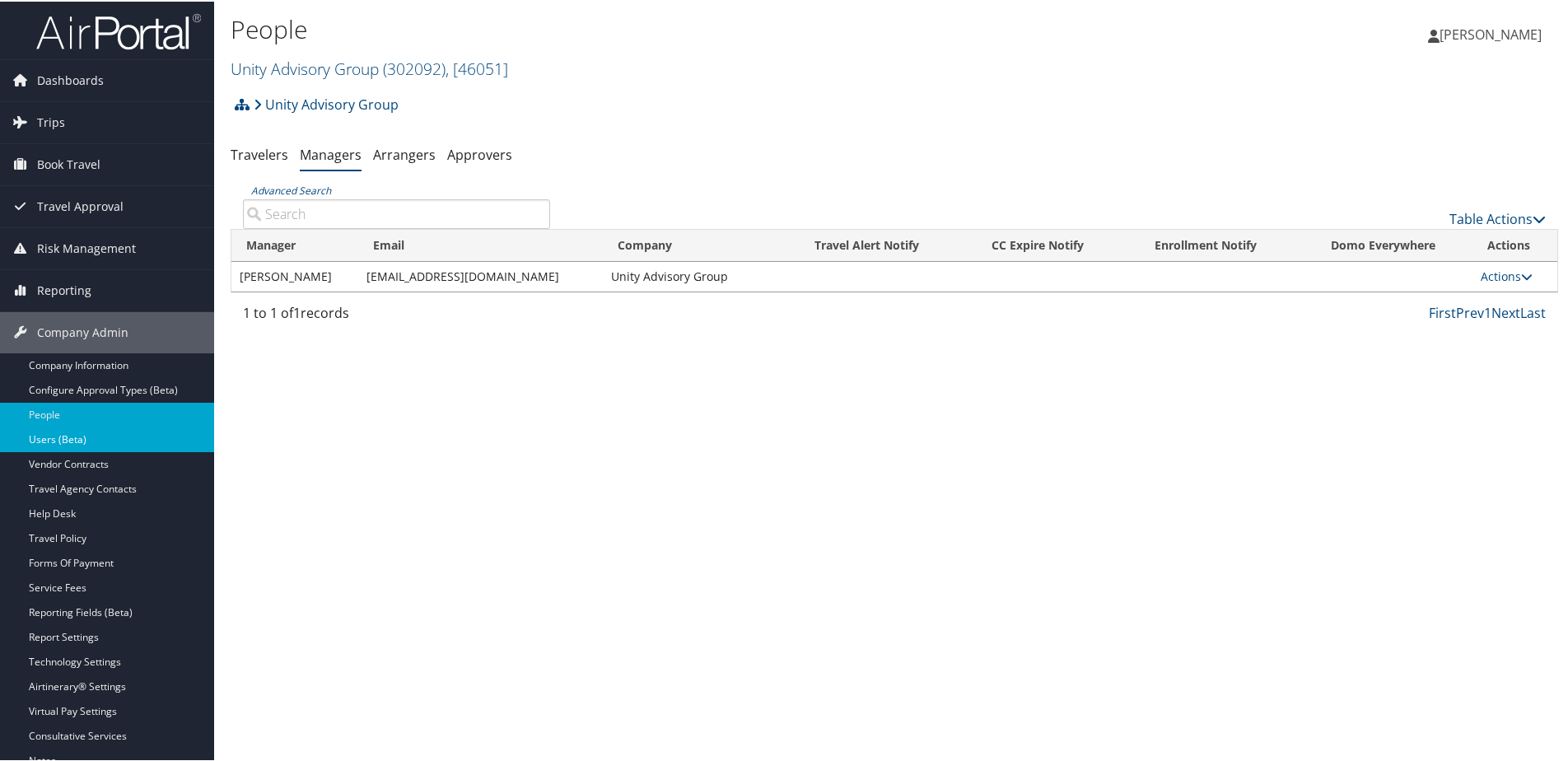
click at [73, 436] on link "Users (Beta)" at bounding box center [107, 438] width 214 height 24
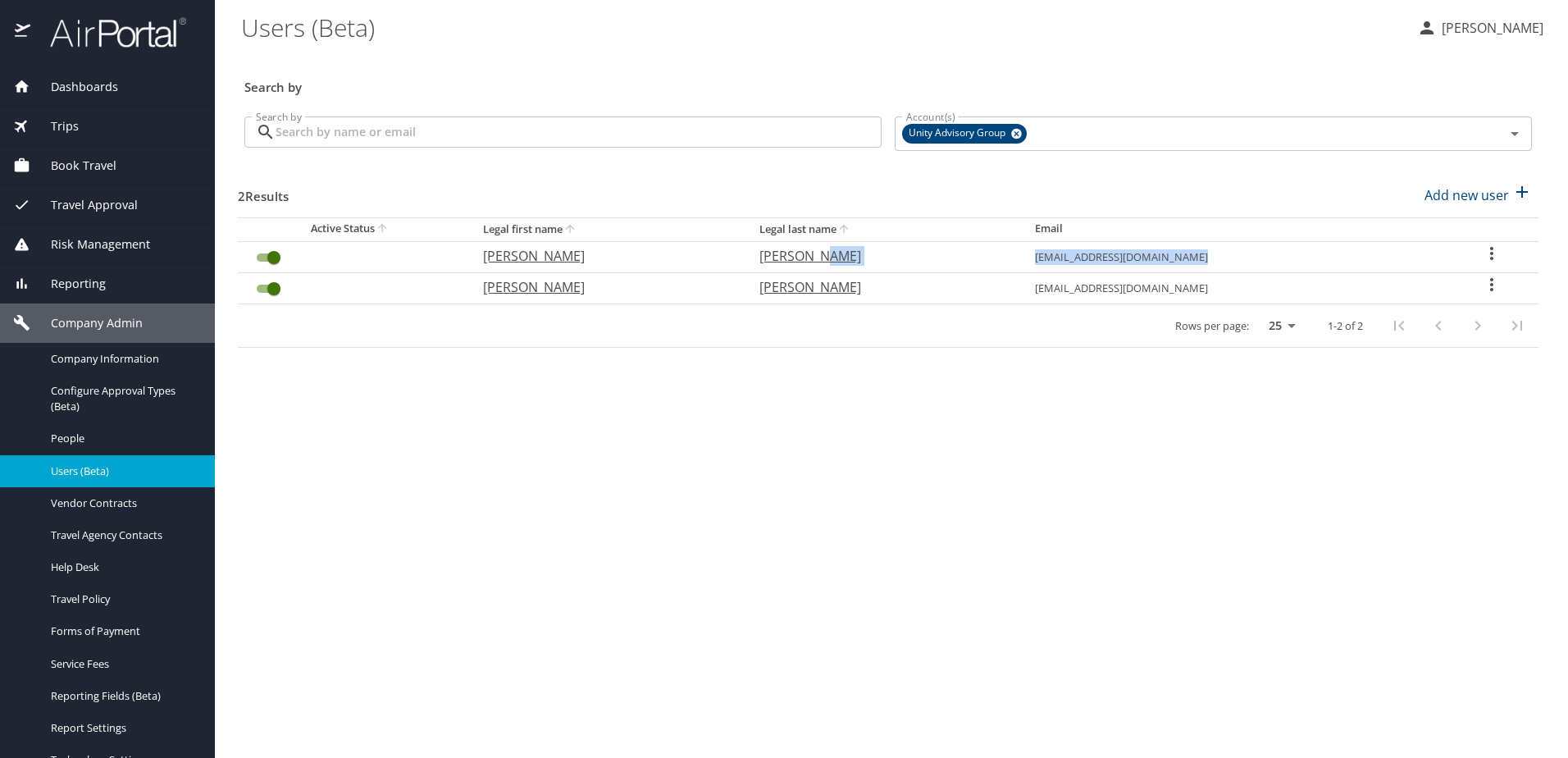
drag, startPoint x: 1043, startPoint y: 259, endPoint x: 1220, endPoint y: 261, distance: 177.0
click at [1220, 261] on tr "Latisha Hartsough Thartsough@unityadvisory.com" at bounding box center [888, 257] width 1301 height 31
copy tr "[EMAIL_ADDRESS][DOMAIN_NAME]"
click at [82, 433] on span "People" at bounding box center [122, 438] width 144 height 16
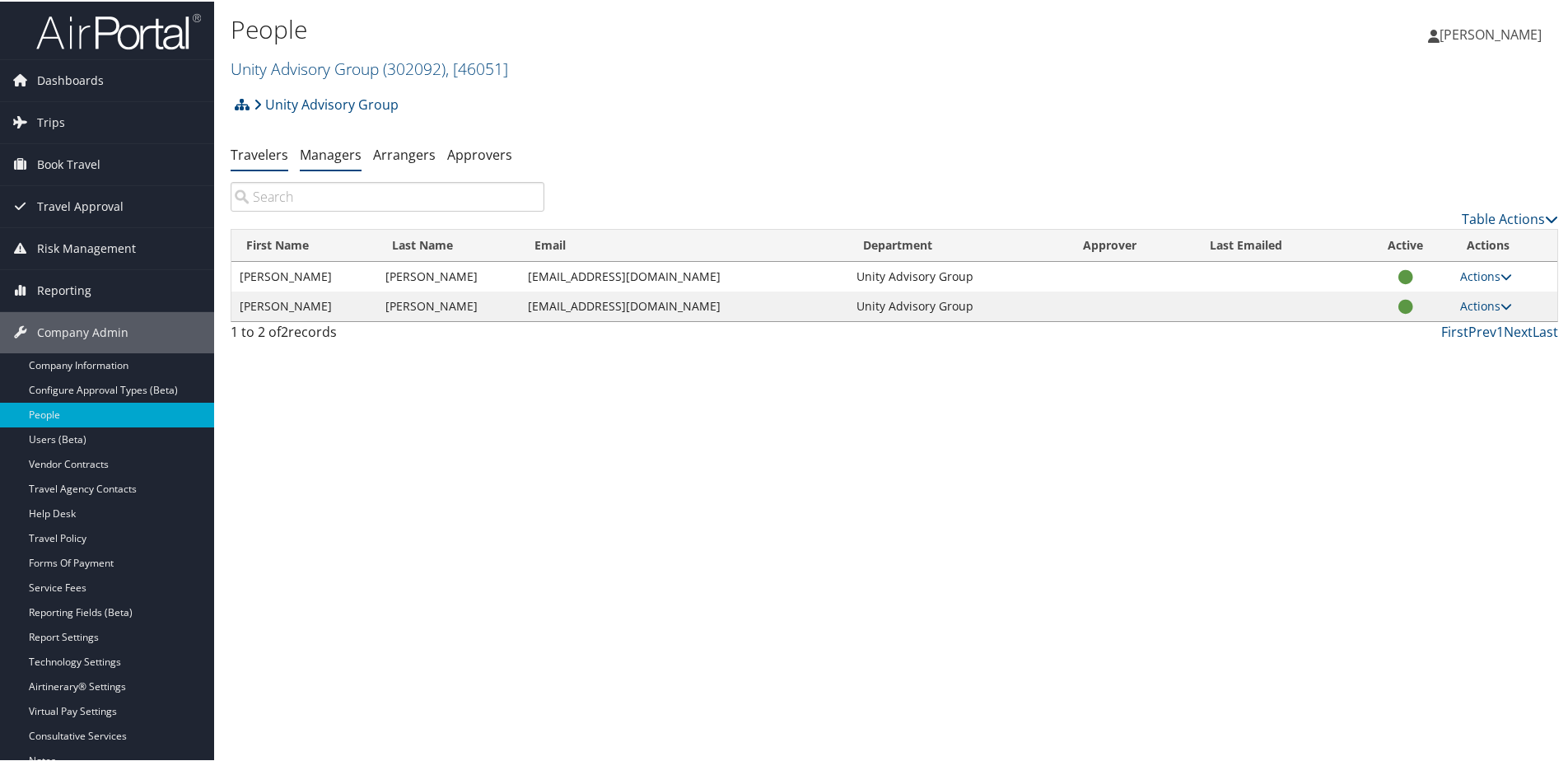
click at [322, 155] on link "Managers" at bounding box center [330, 153] width 61 height 18
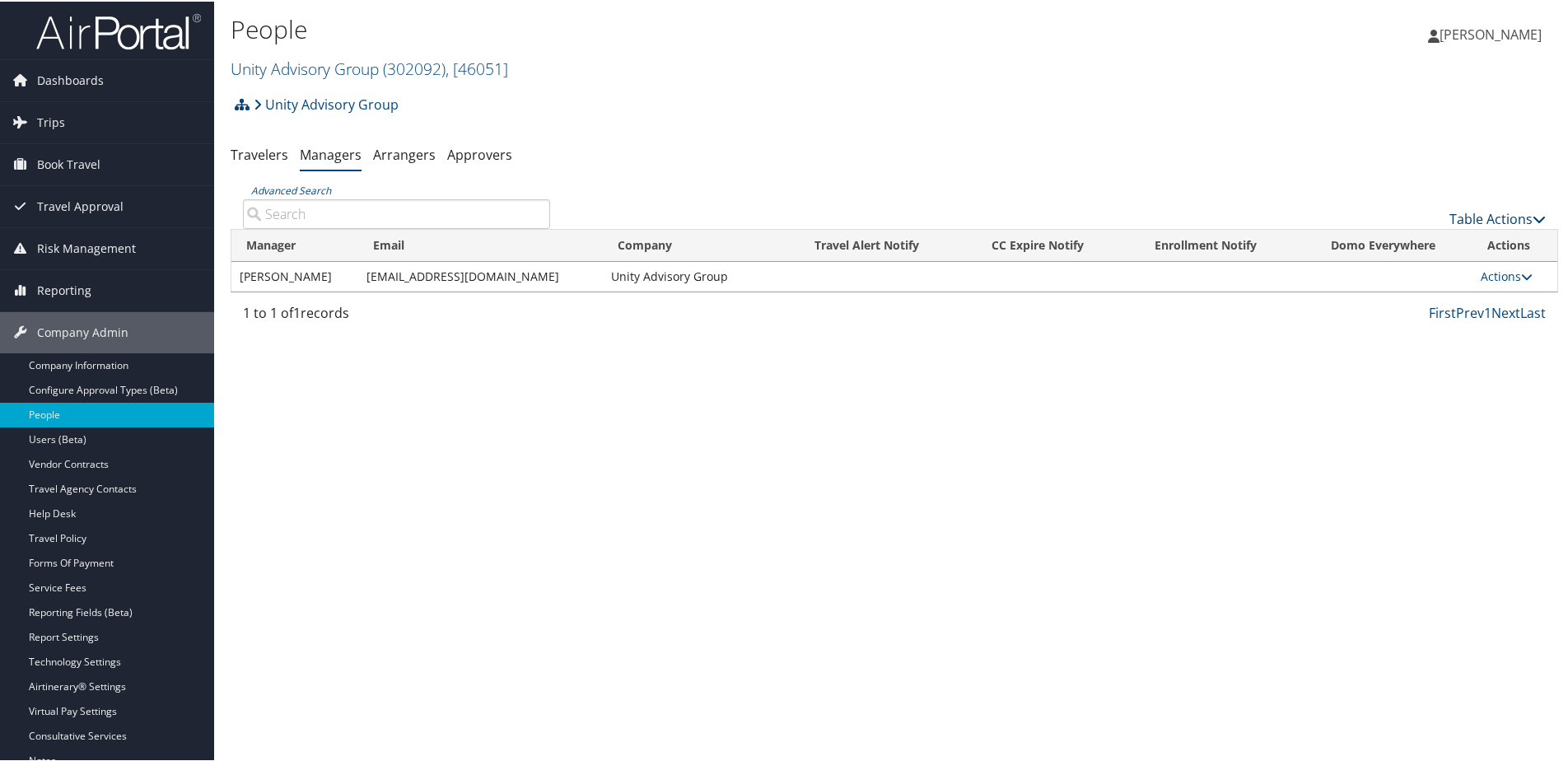
click at [1449, 212] on link "Table Actions" at bounding box center [1497, 217] width 96 height 18
click at [1382, 232] on link "Add New Travel Manager" at bounding box center [1442, 242] width 217 height 28
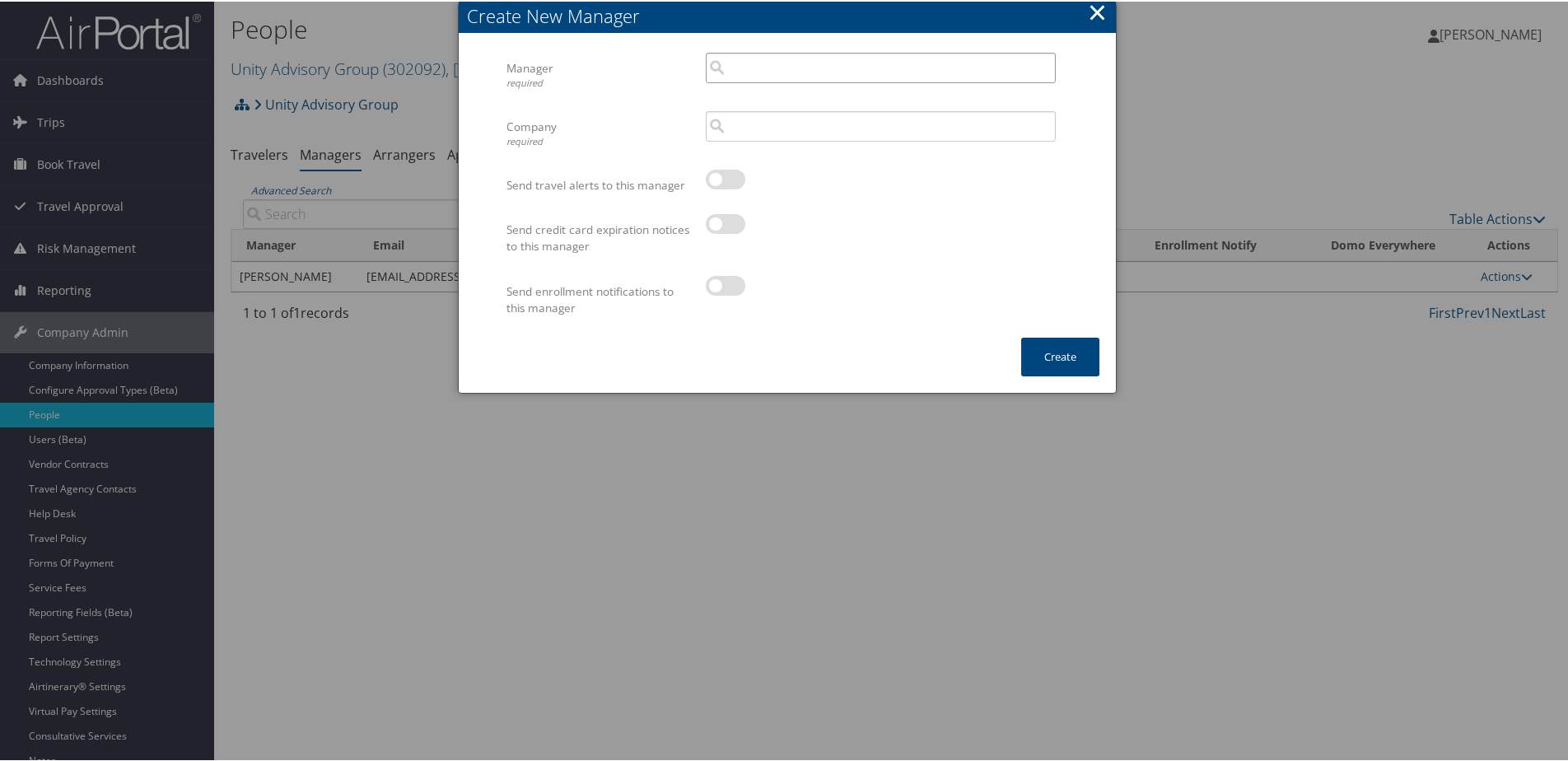
paste input "[EMAIL_ADDRESS][DOMAIN_NAME]"
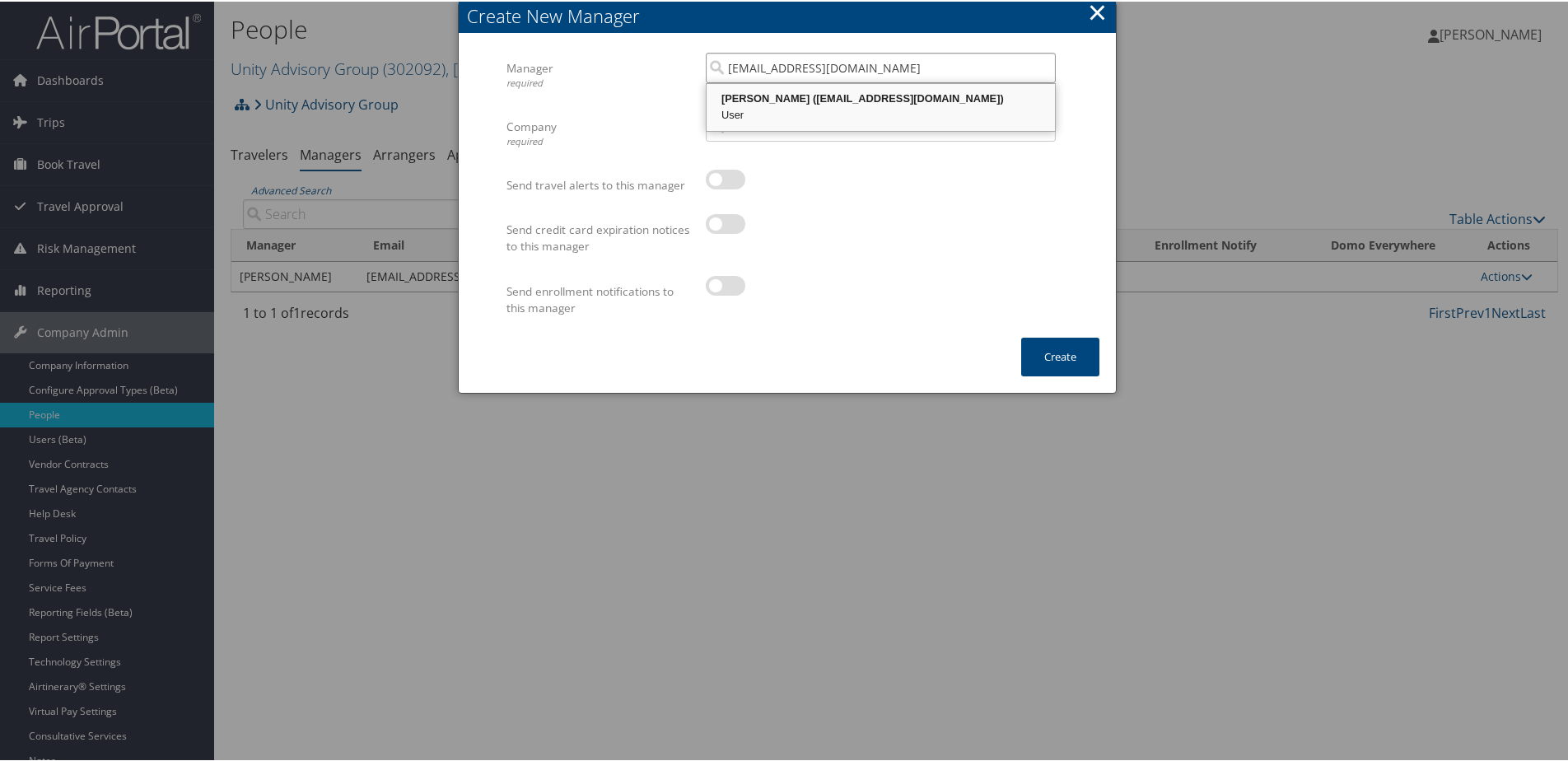
click at [790, 104] on div "[PERSON_NAME] ([EMAIL_ADDRESS][DOMAIN_NAME])" at bounding box center [881, 96] width 344 height 17
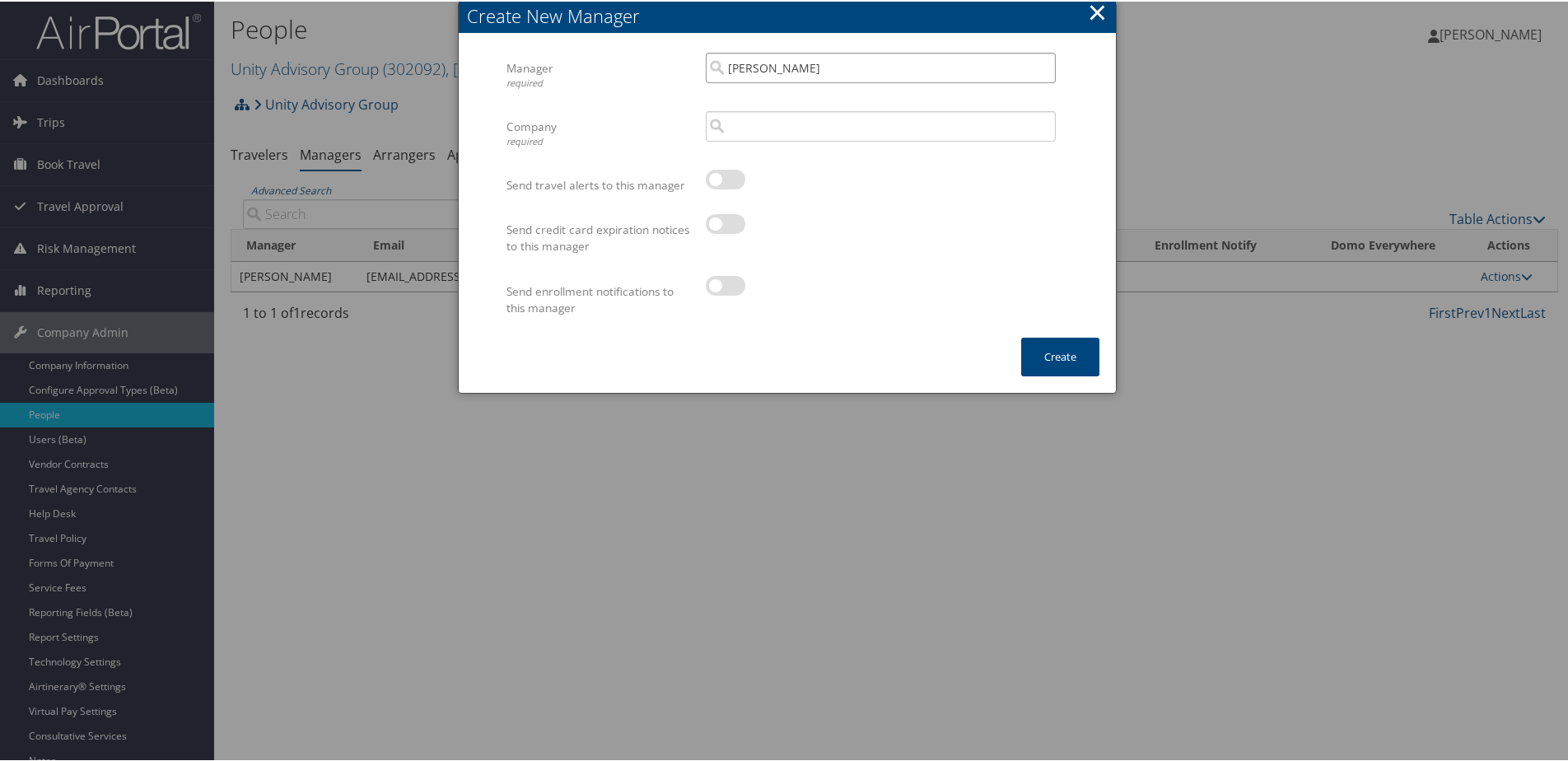
type input "[PERSON_NAME]"
click at [781, 123] on input "search" at bounding box center [881, 125] width 350 height 30
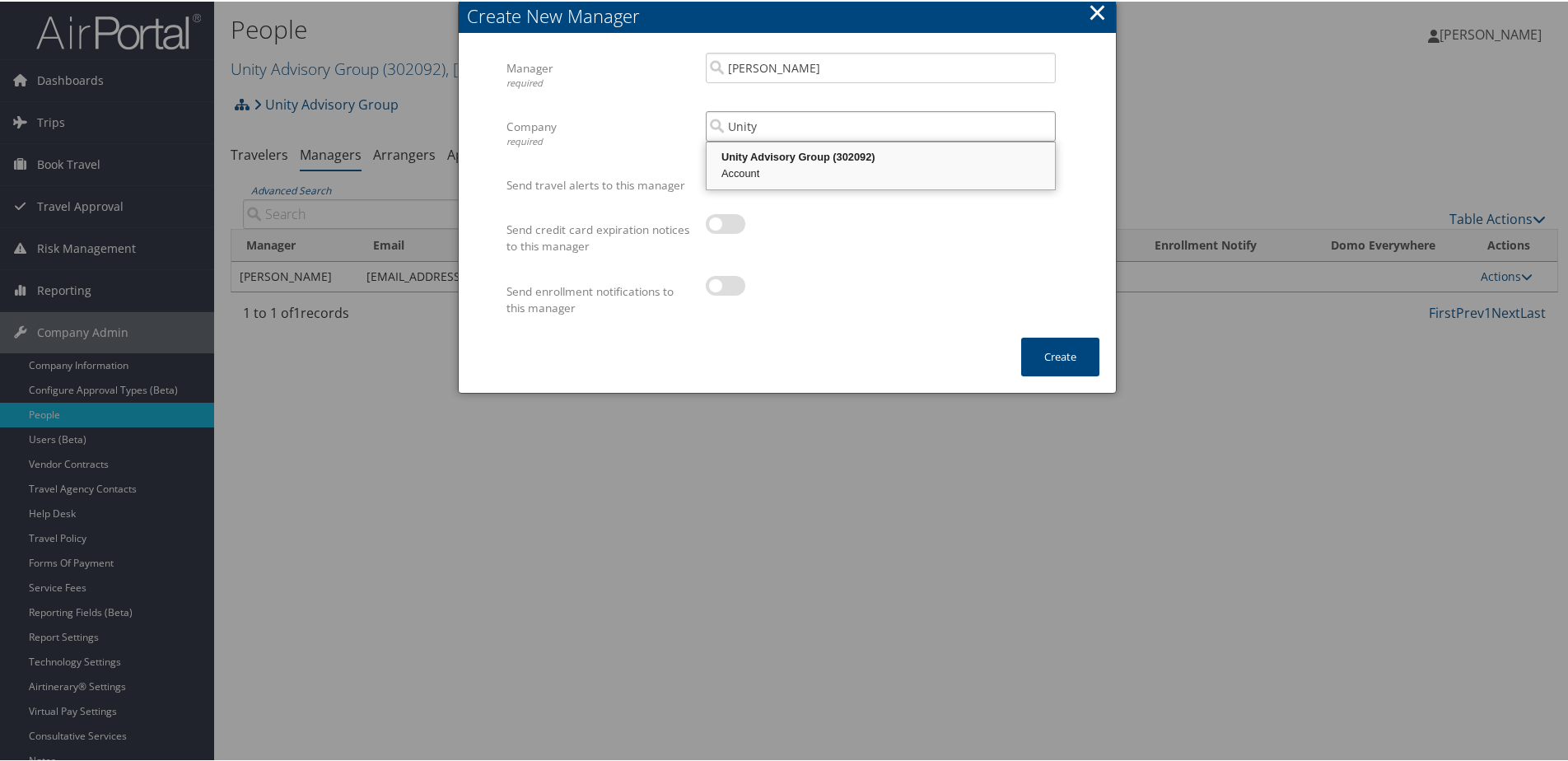
click at [811, 154] on div "Unity Advisory Group (302092)" at bounding box center [881, 155] width 344 height 17
type input "Unity Advisory Group"
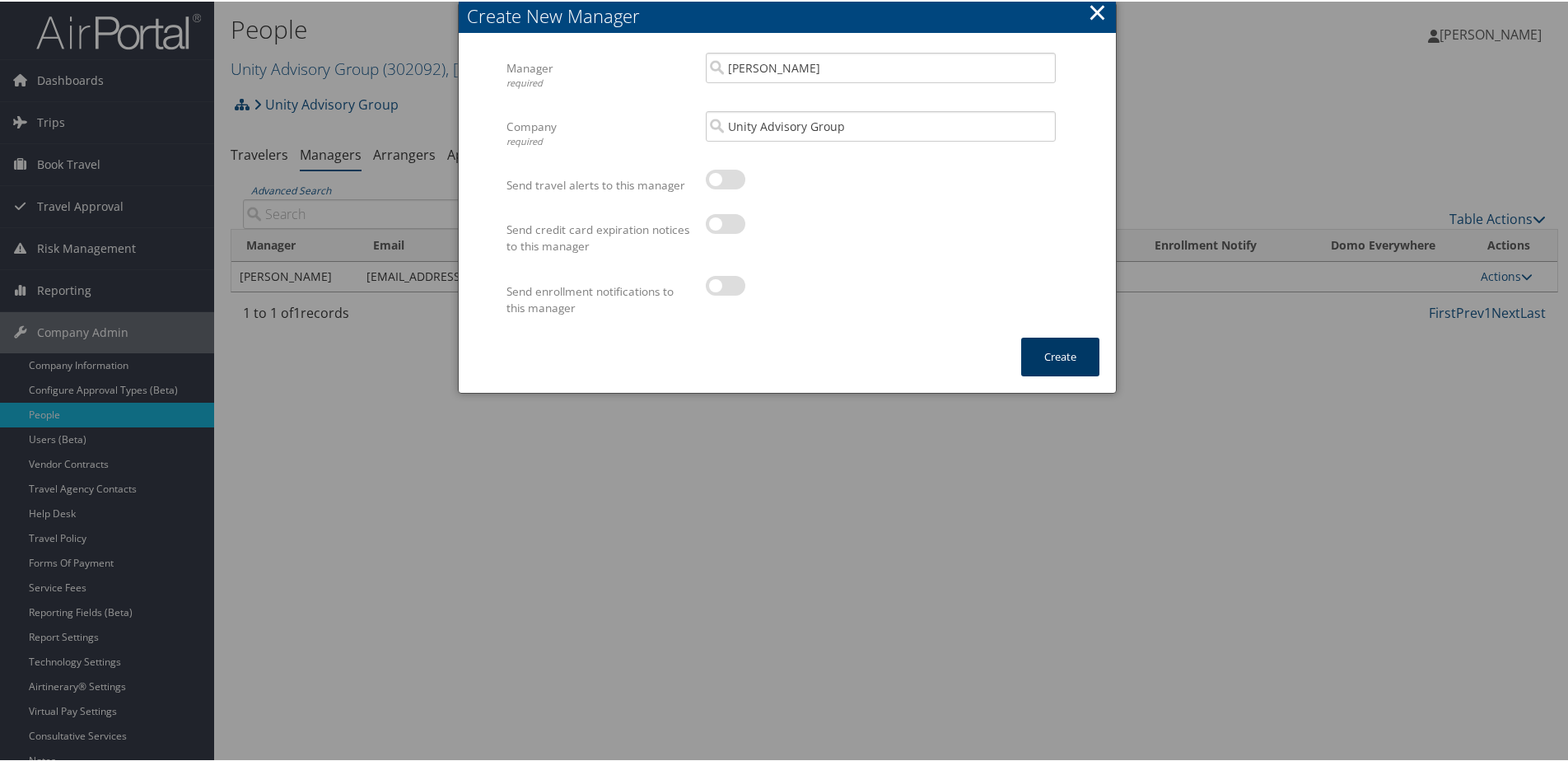
click at [1038, 359] on button "Create" at bounding box center [1060, 355] width 78 height 39
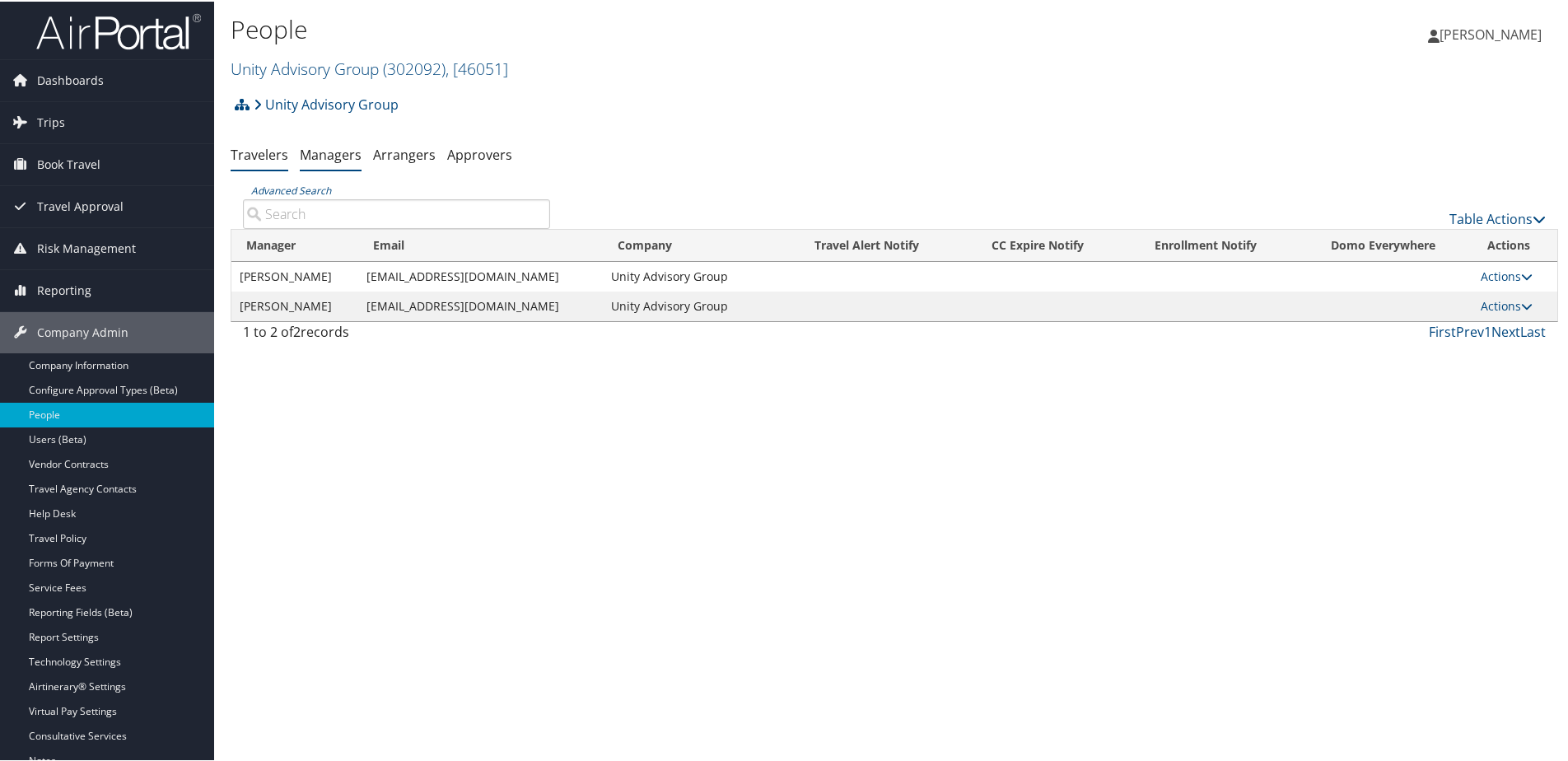
click at [239, 147] on link "Travelers" at bounding box center [259, 153] width 57 height 18
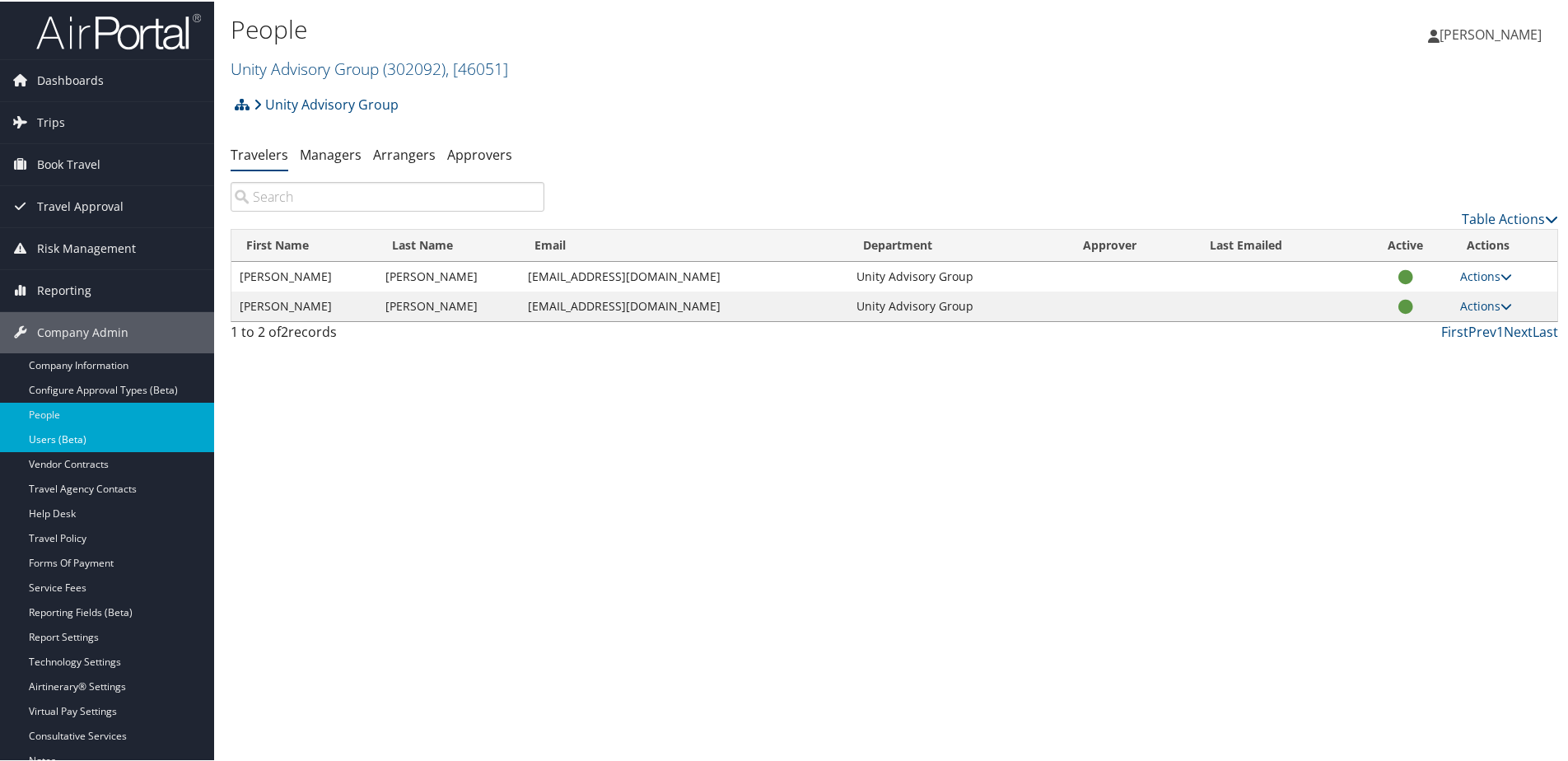
click at [63, 431] on link "Users (Beta)" at bounding box center [107, 438] width 214 height 24
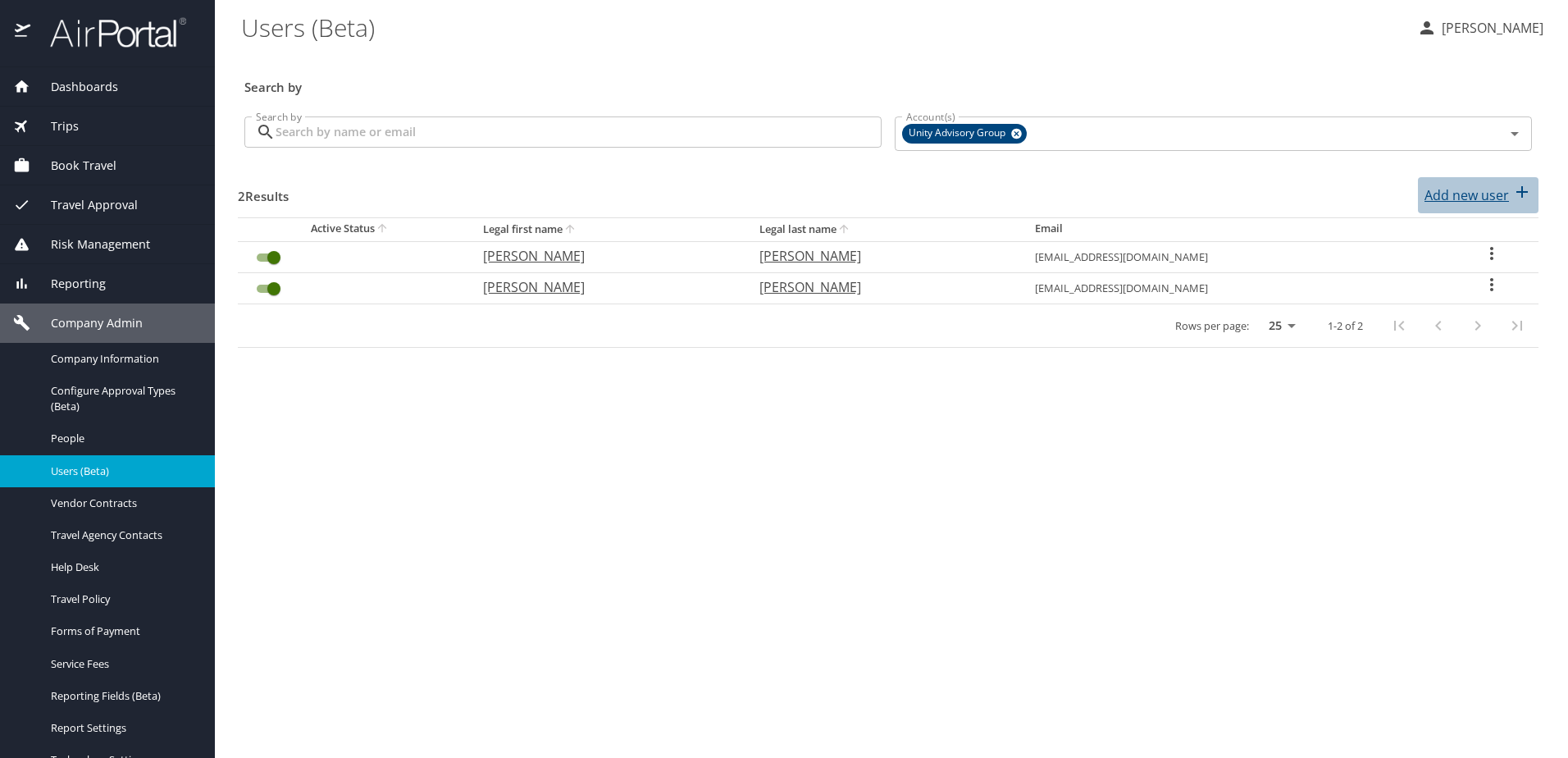
click at [1468, 203] on p "Add new user" at bounding box center [1466, 195] width 84 height 19
select select "US"
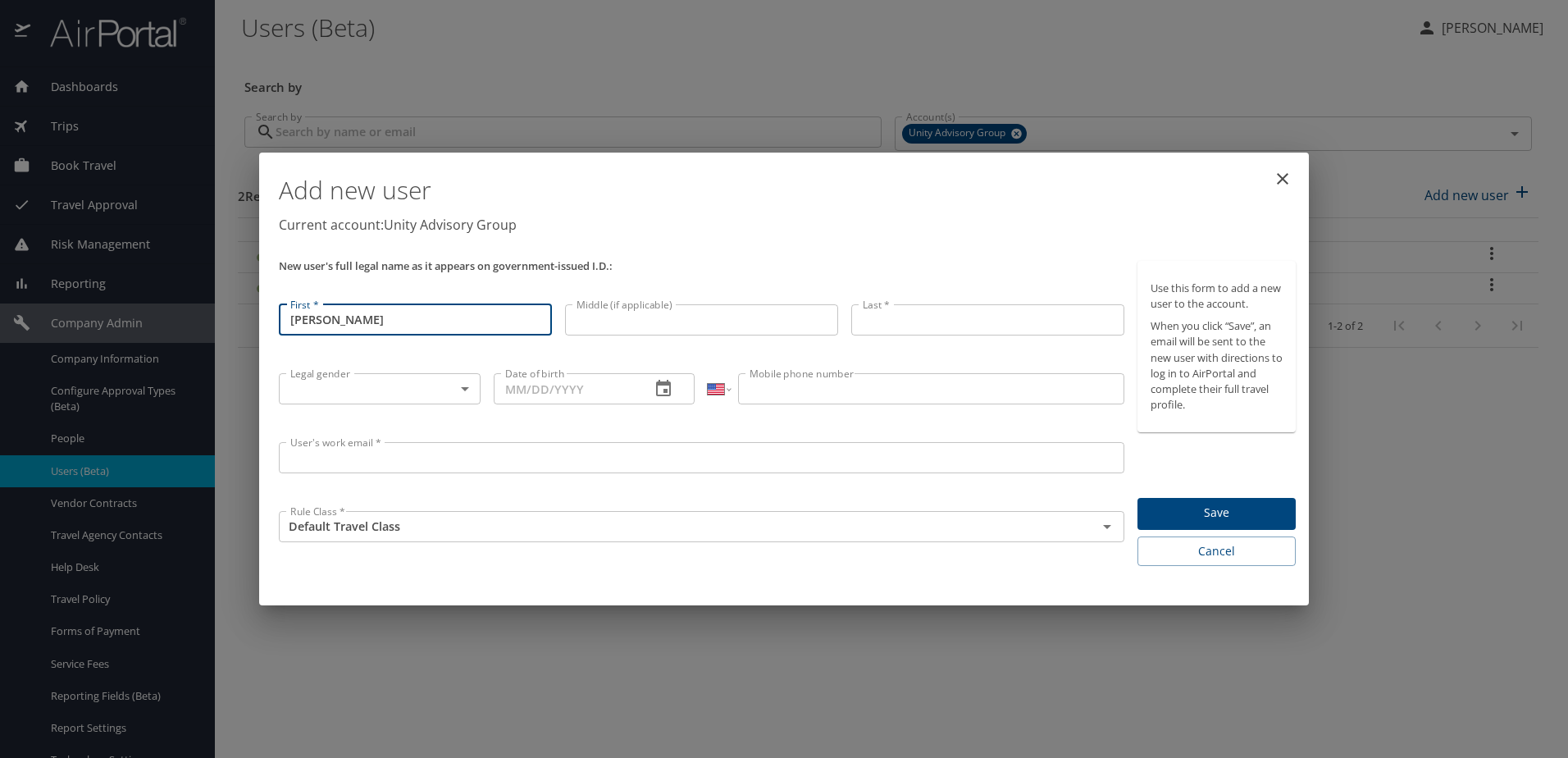
type input "[PERSON_NAME]"
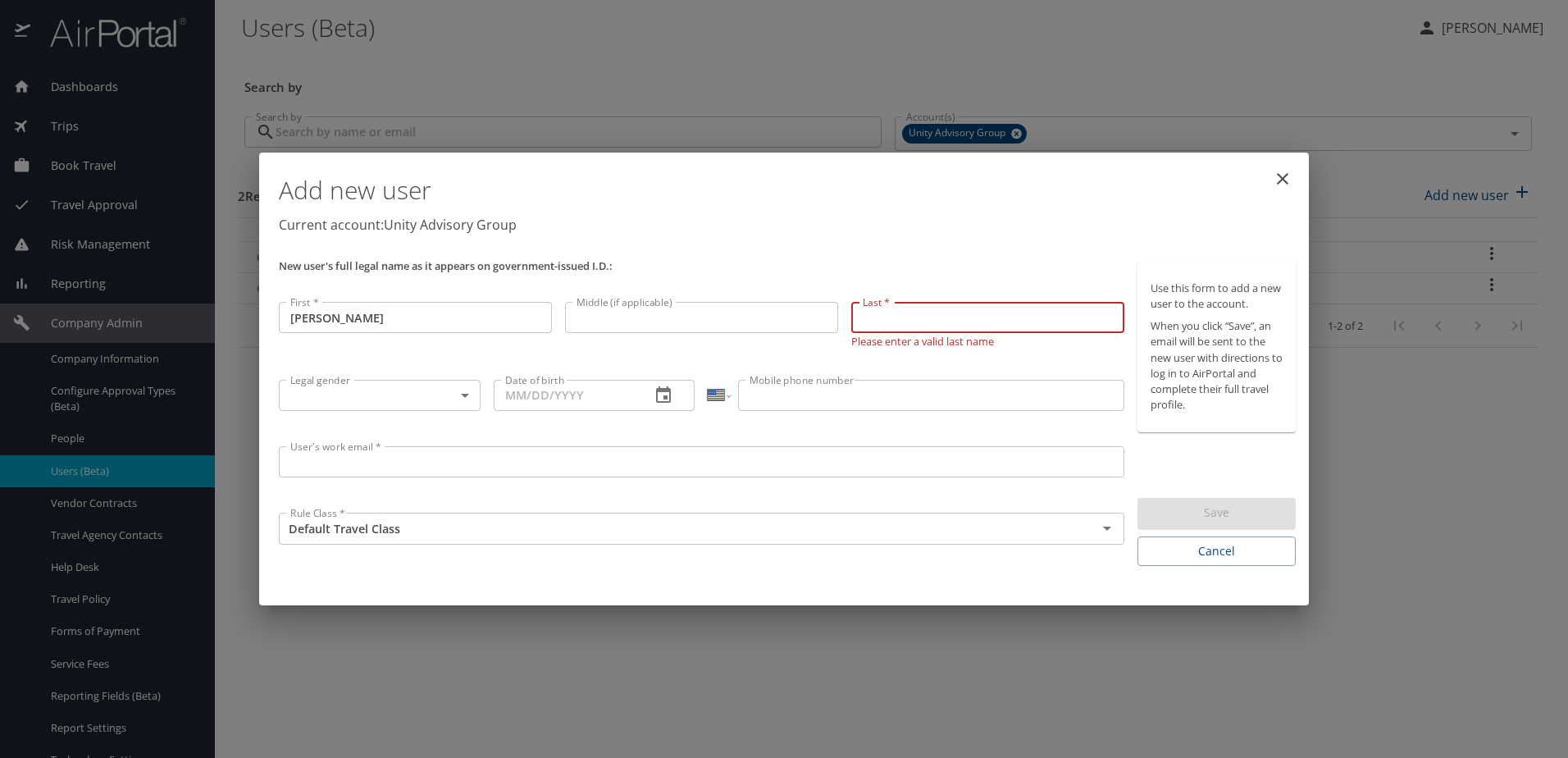
paste input "Allum"
type input "Allum"
click at [387, 399] on body "Dashboards AirPortal 360™ Manager AirPortal 360™ Agent My Travel Dashboard Trip…" at bounding box center [784, 379] width 1568 height 758
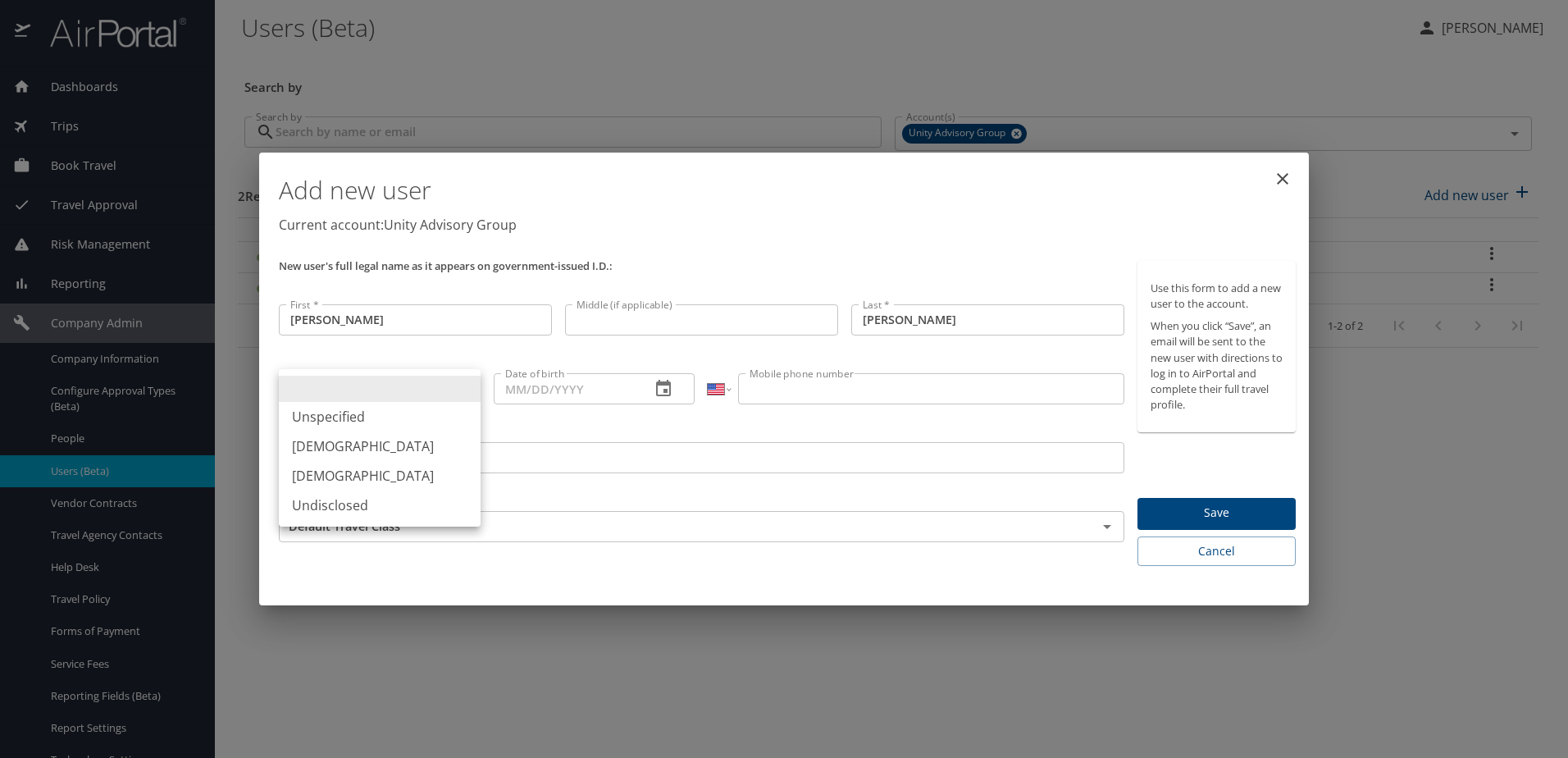
click at [372, 453] on li "Male" at bounding box center [380, 446] width 202 height 29
type input "Male"
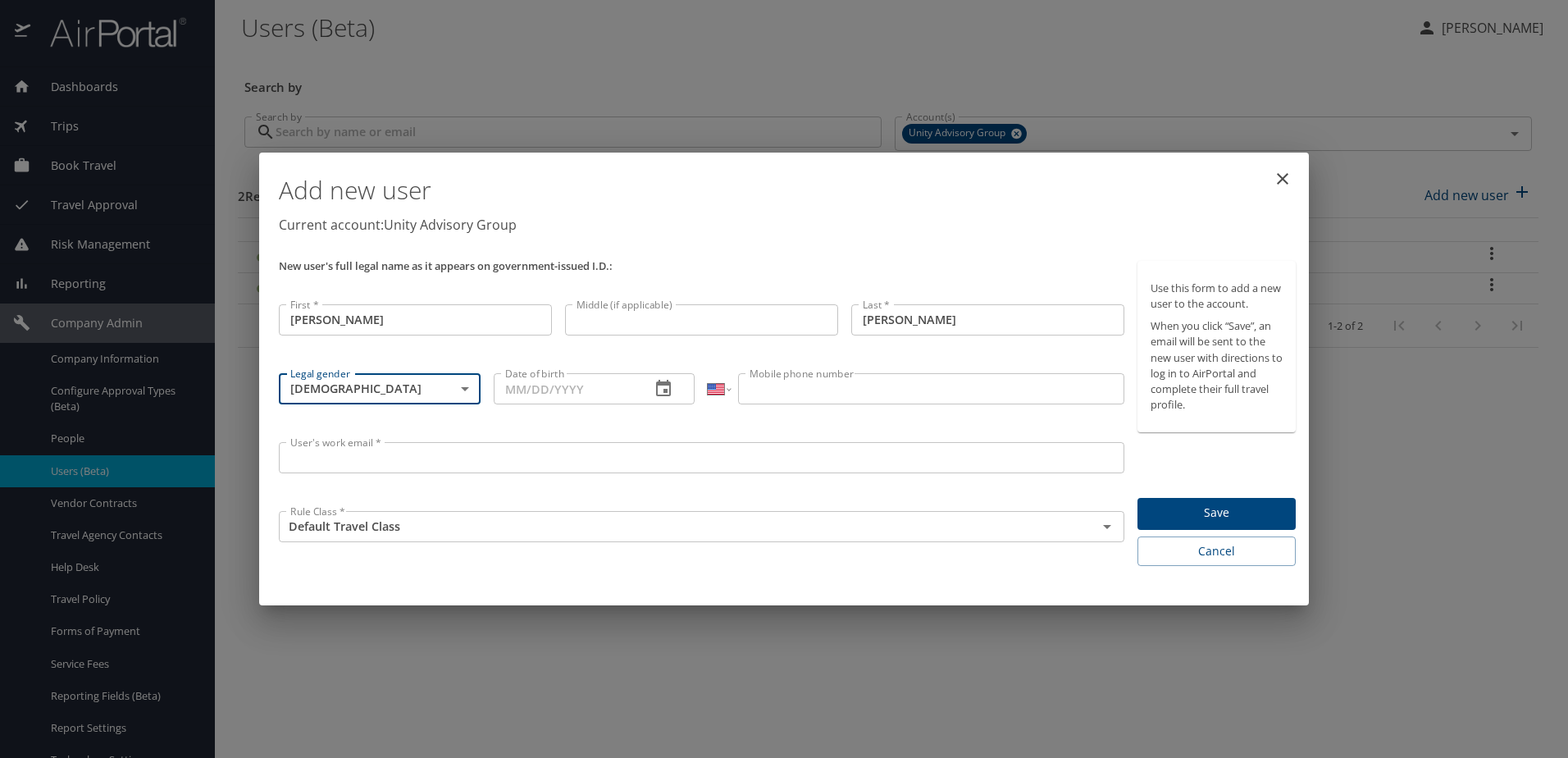
click at [537, 387] on input "Date of birth" at bounding box center [565, 389] width 144 height 31
type input "05/05/1979"
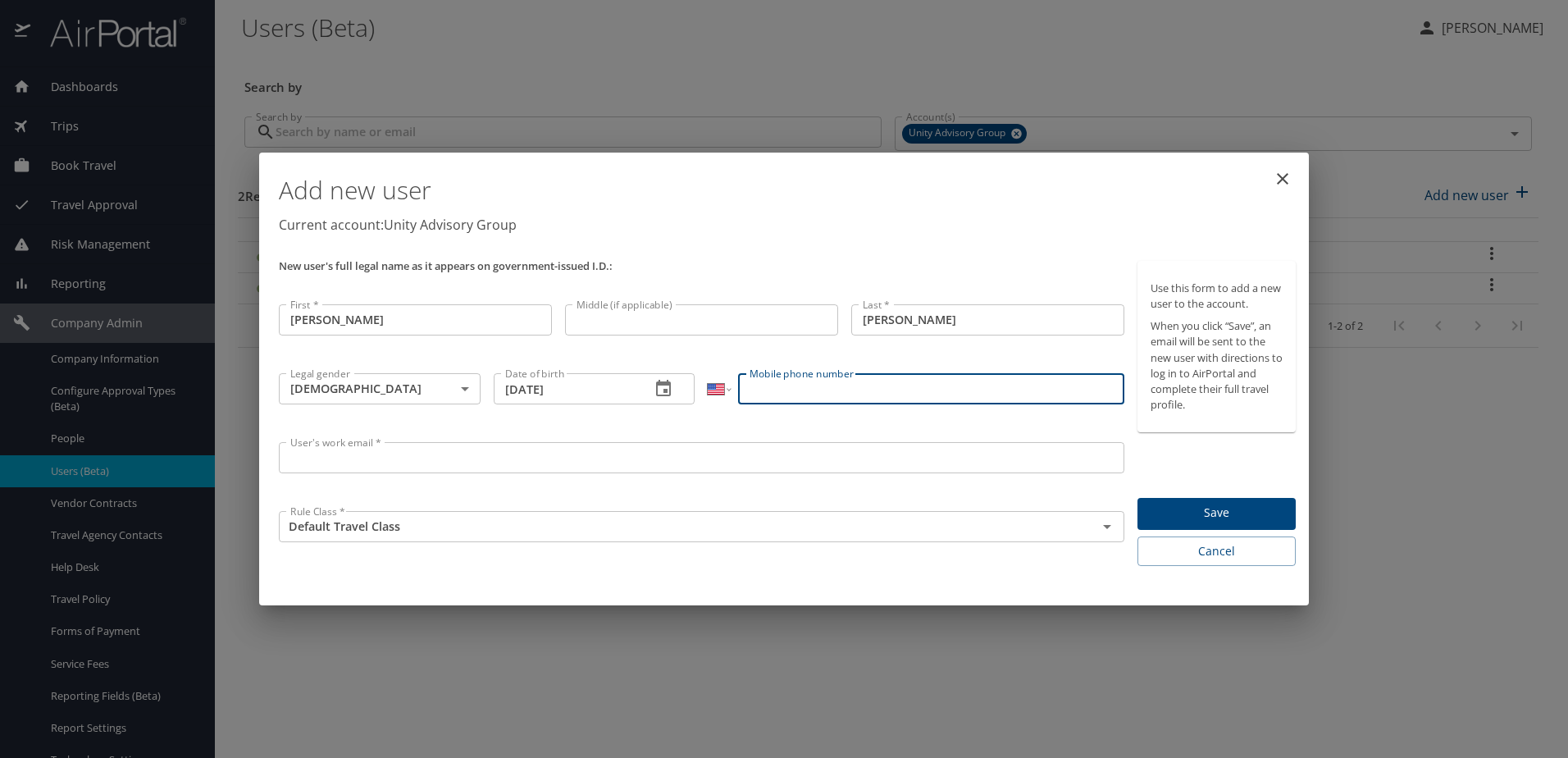
click at [774, 389] on input "Mobile phone number" at bounding box center [931, 389] width 386 height 31
paste input "4407377414450"
type input "4407377414450"
click at [720, 394] on select "International Afghanistan Åland Islands Albania Algeria American Samoa Andorra …" at bounding box center [718, 389] width 22 height 31
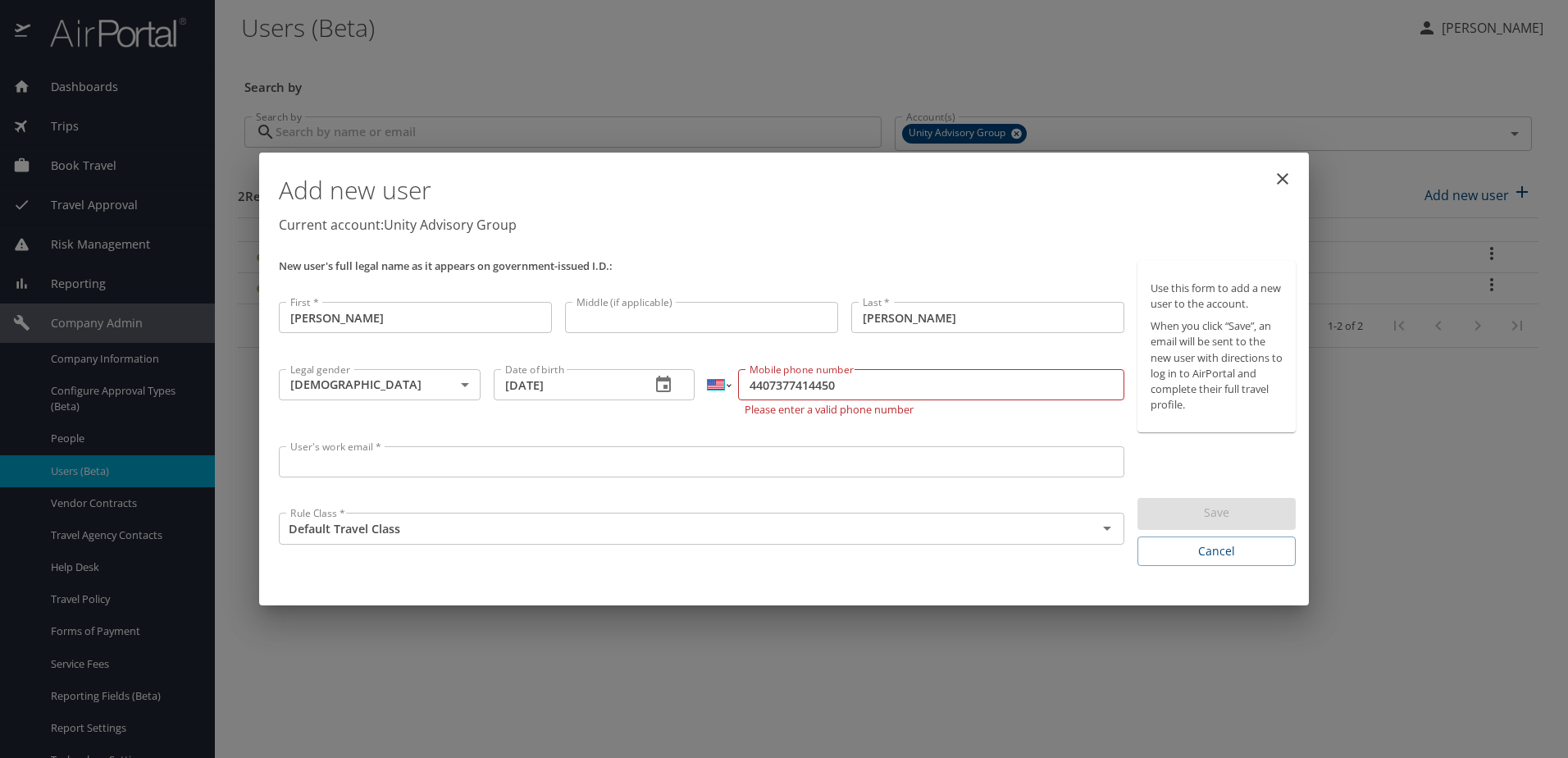
select select "GB"
click at [707, 369] on select "International Afghanistan Åland Islands Albania Algeria American Samoa Andorra …" at bounding box center [718, 385] width 22 height 31
type input "44 07377 414450"
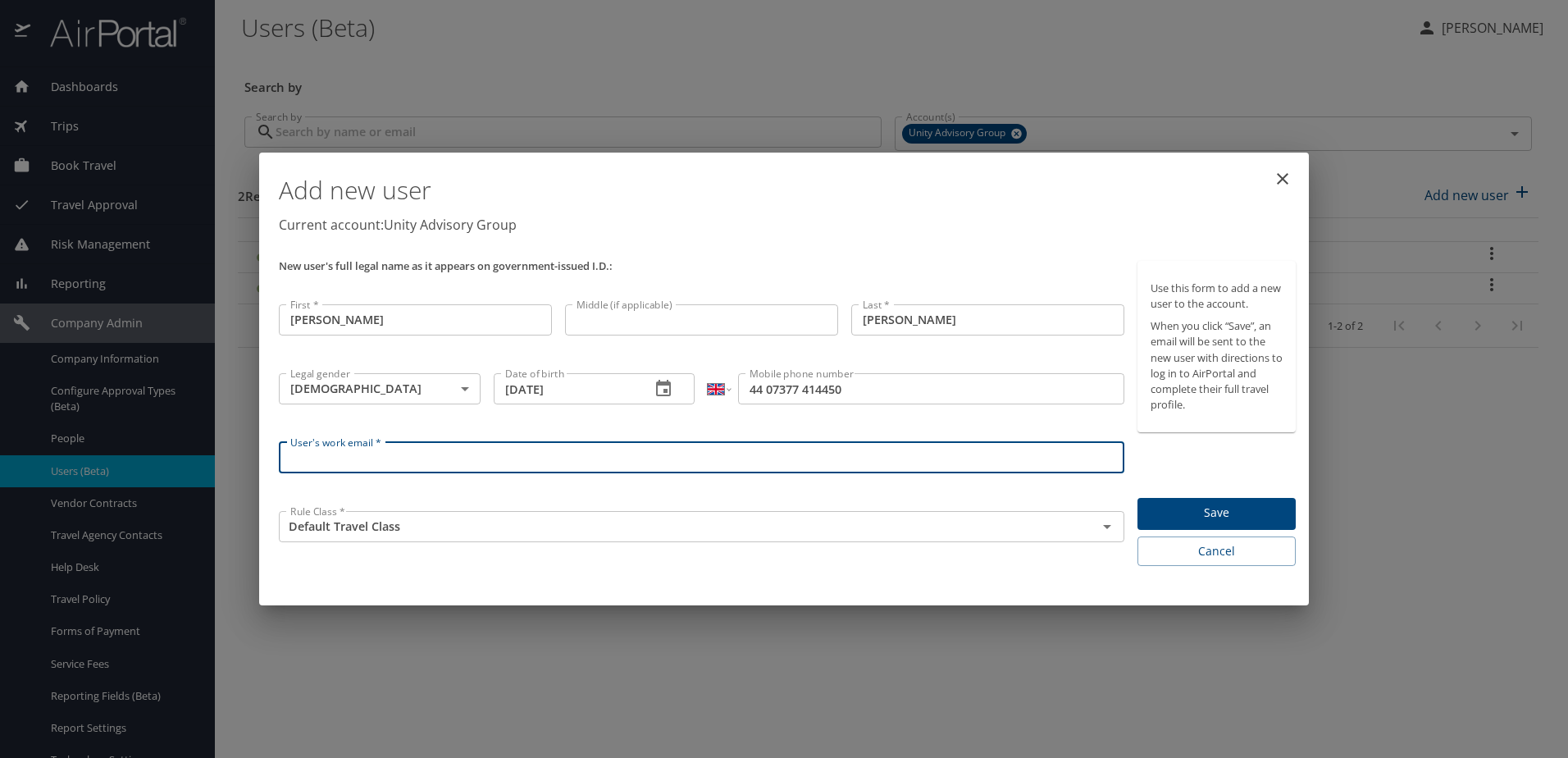
click at [320, 470] on input "User's work email *" at bounding box center [702, 458] width 845 height 31
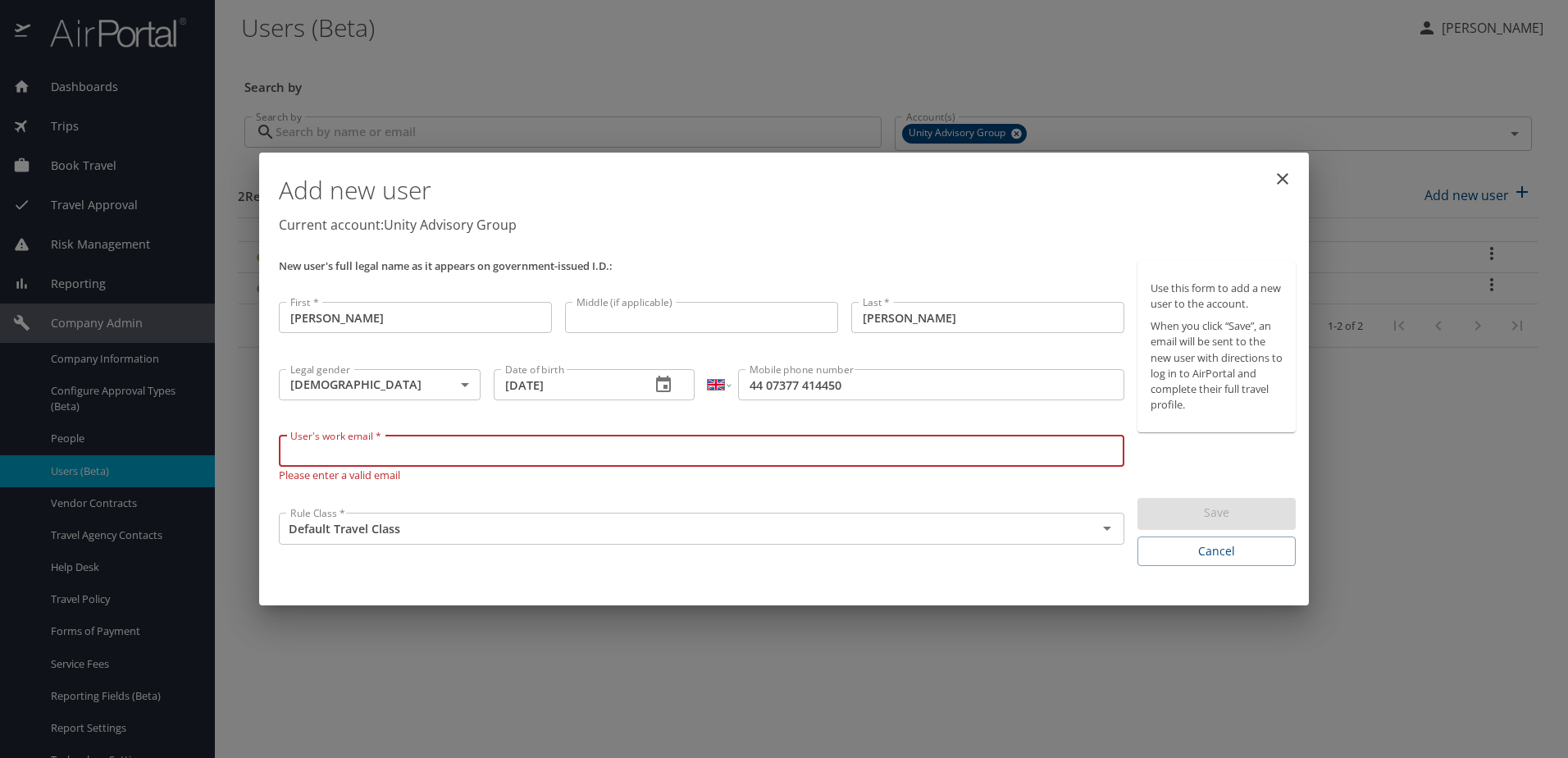
paste input "[EMAIL_ADDRESS][DOMAIN_NAME]"
type input "[EMAIL_ADDRESS][DOMAIN_NAME]"
click at [734, 583] on div "Add new user Current account: Unity Advisory Group New user's full legal name a…" at bounding box center [783, 379] width 1050 height 454
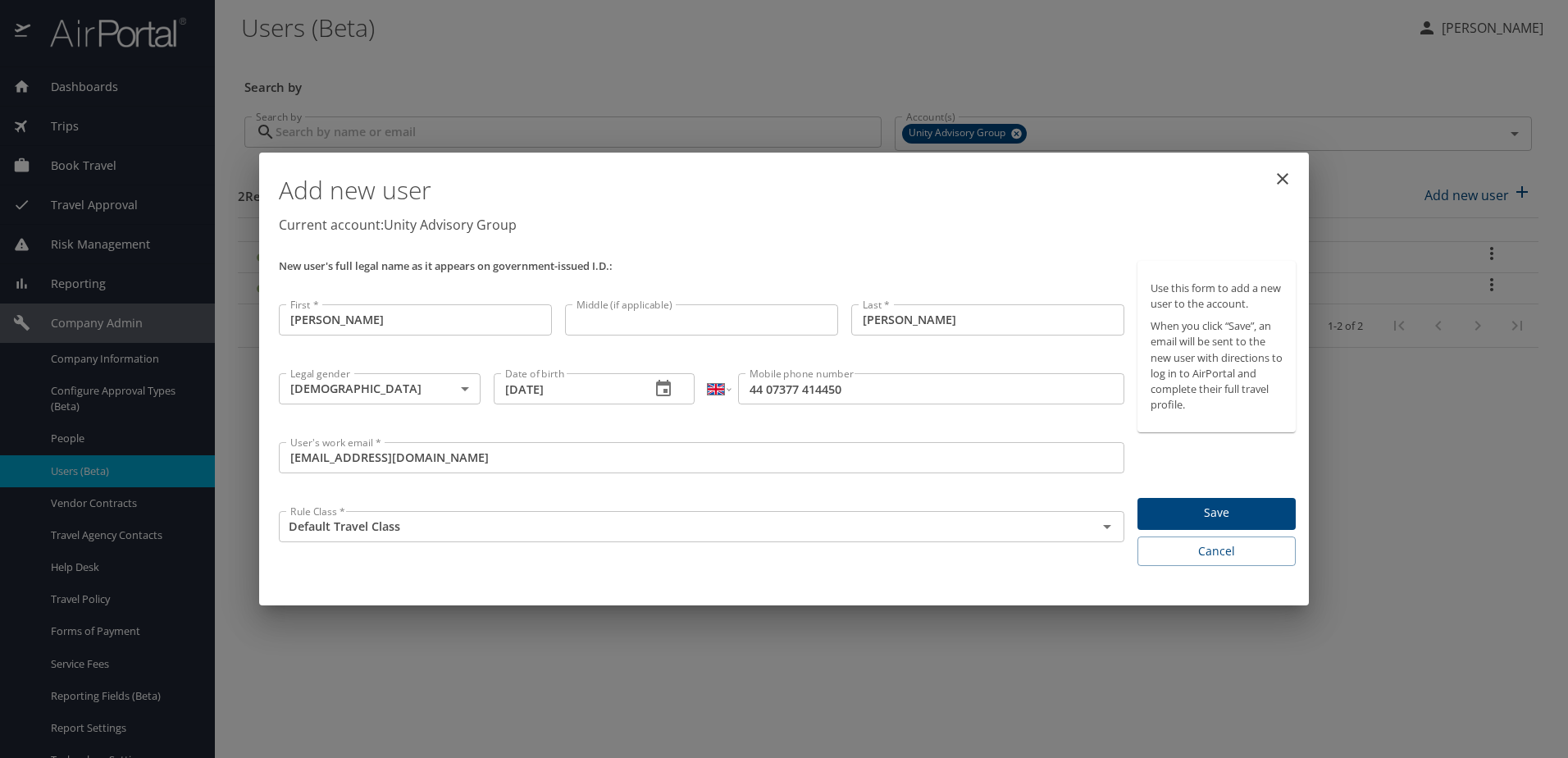
click at [1208, 512] on span "Save" at bounding box center [1216, 513] width 132 height 20
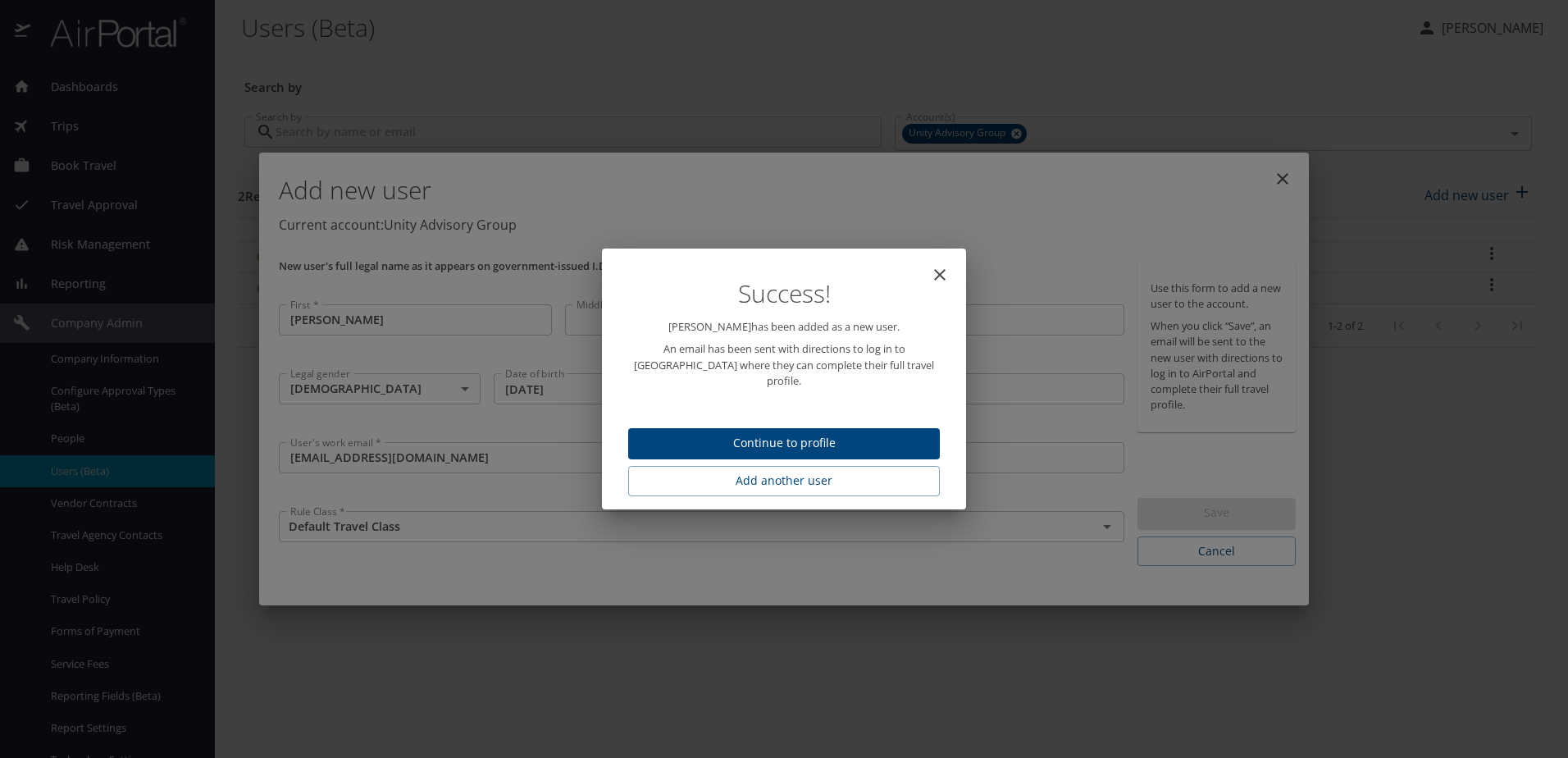
click at [938, 276] on icon "close" at bounding box center [940, 274] width 19 height 19
type input "09/05/2025"
select select "US"
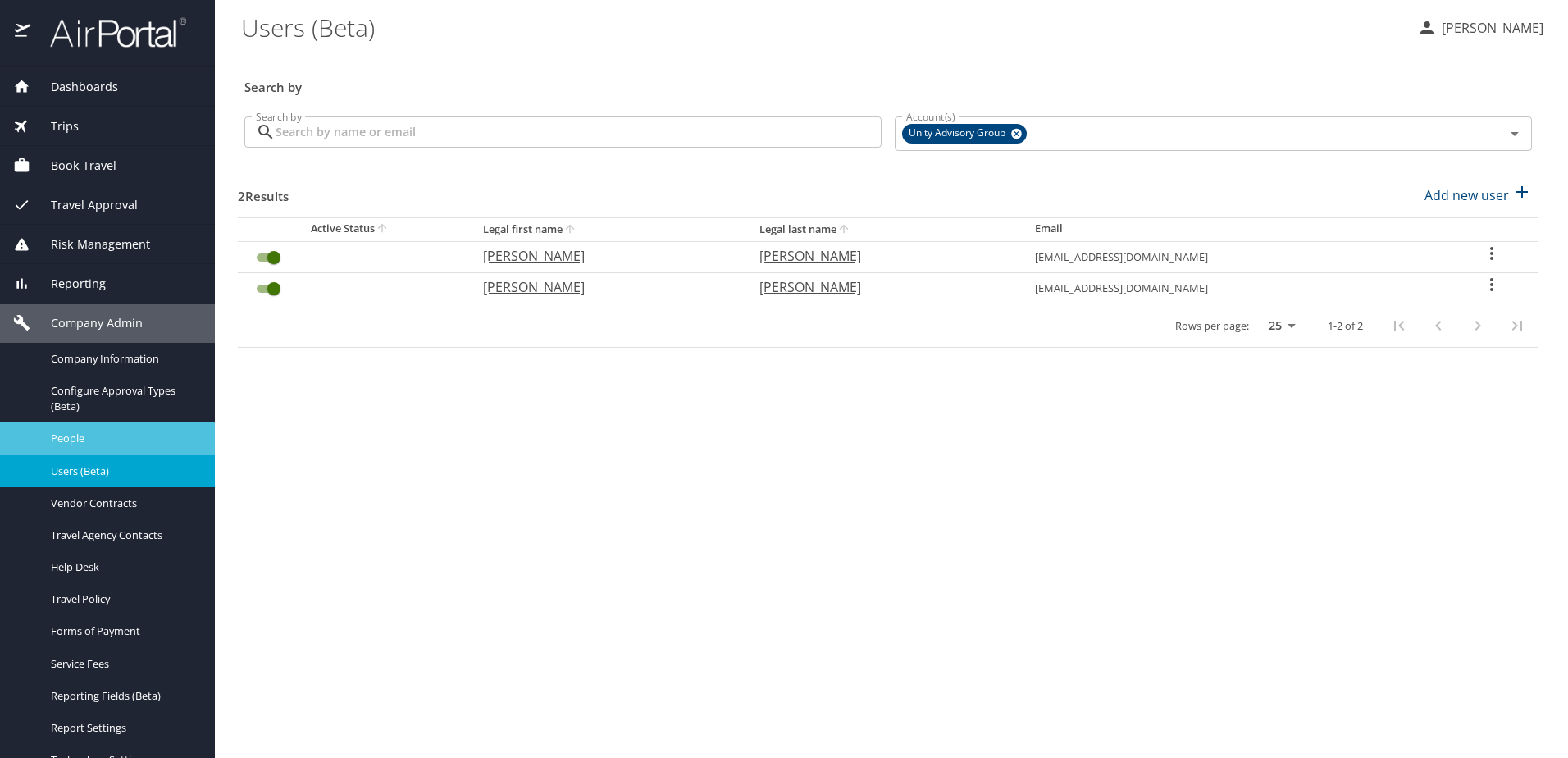
click at [76, 441] on span "People" at bounding box center [122, 438] width 144 height 16
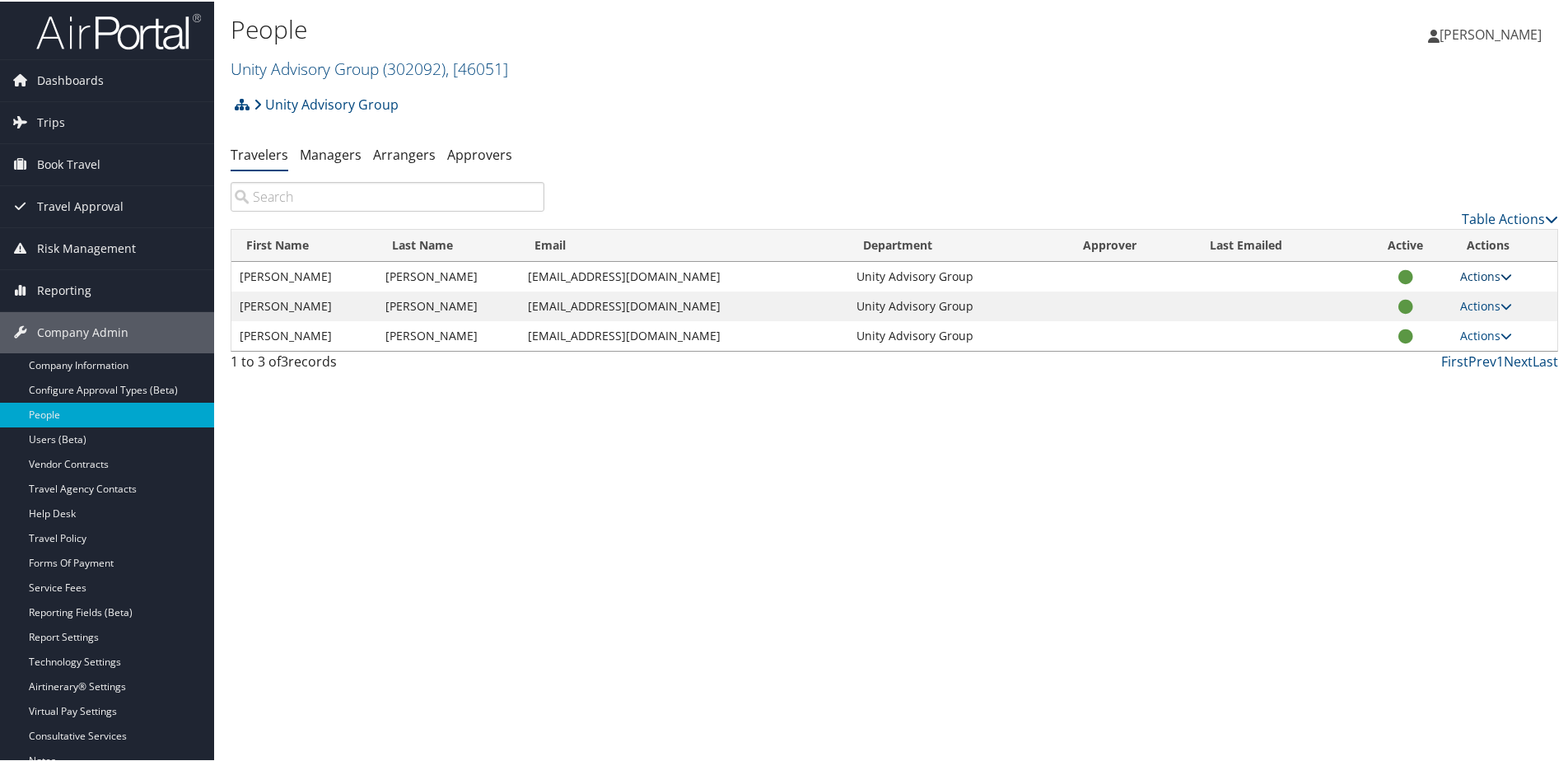
click at [1477, 275] on link "Actions" at bounding box center [1485, 274] width 52 height 16
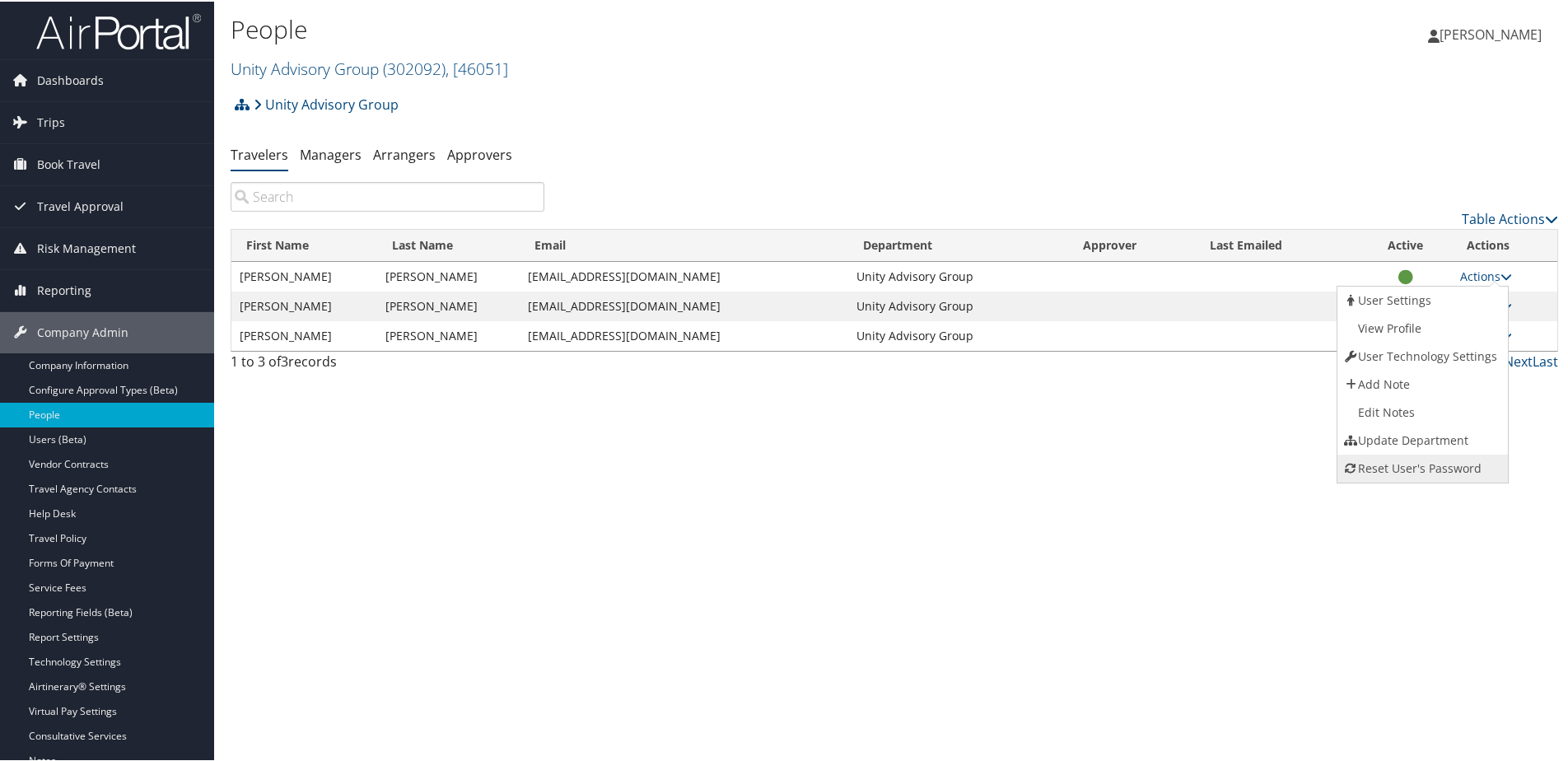
click at [1424, 467] on link "Reset User's Password" at bounding box center [1421, 466] width 167 height 28
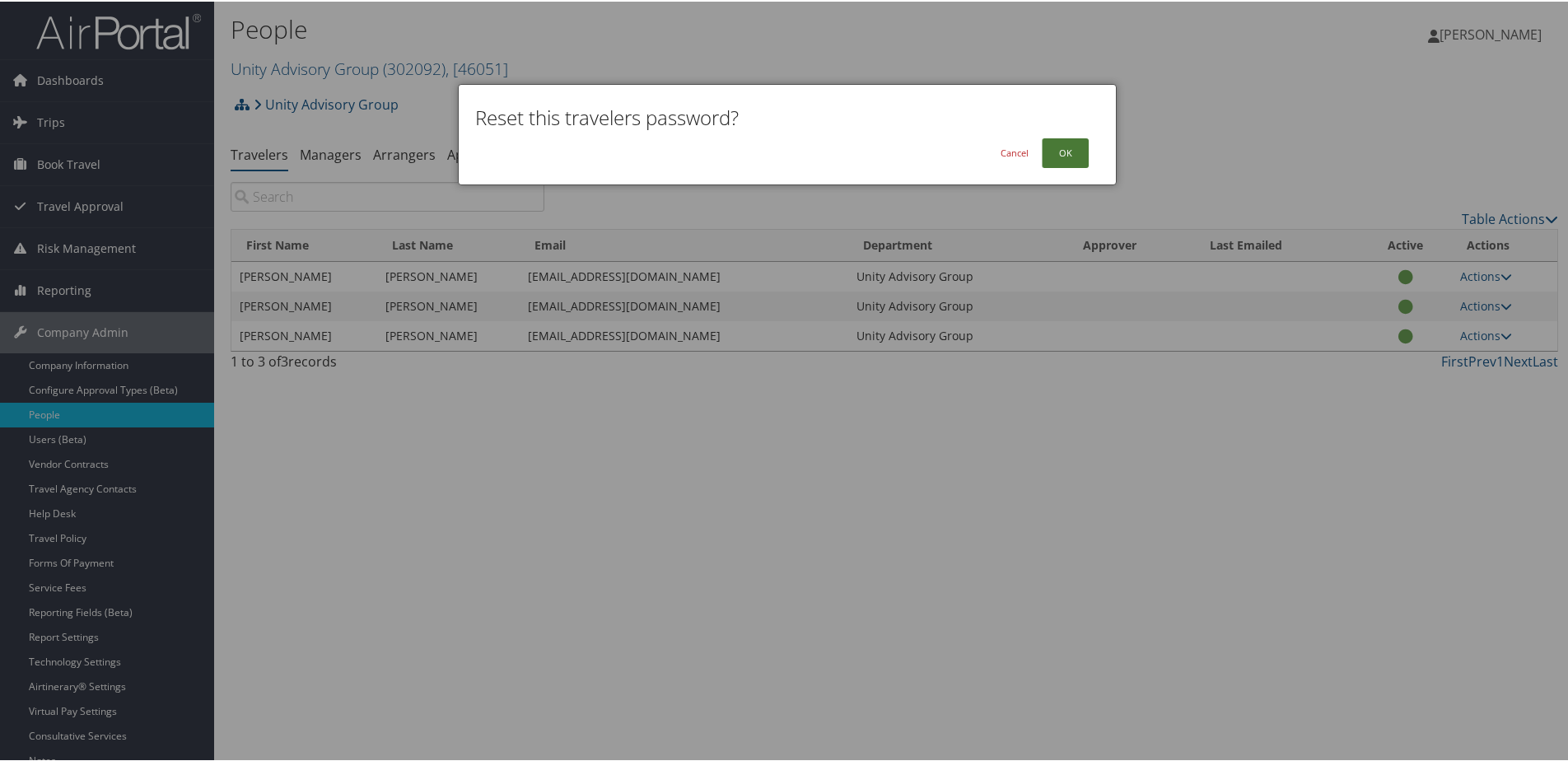
click at [1071, 153] on button "OK" at bounding box center [1065, 151] width 47 height 29
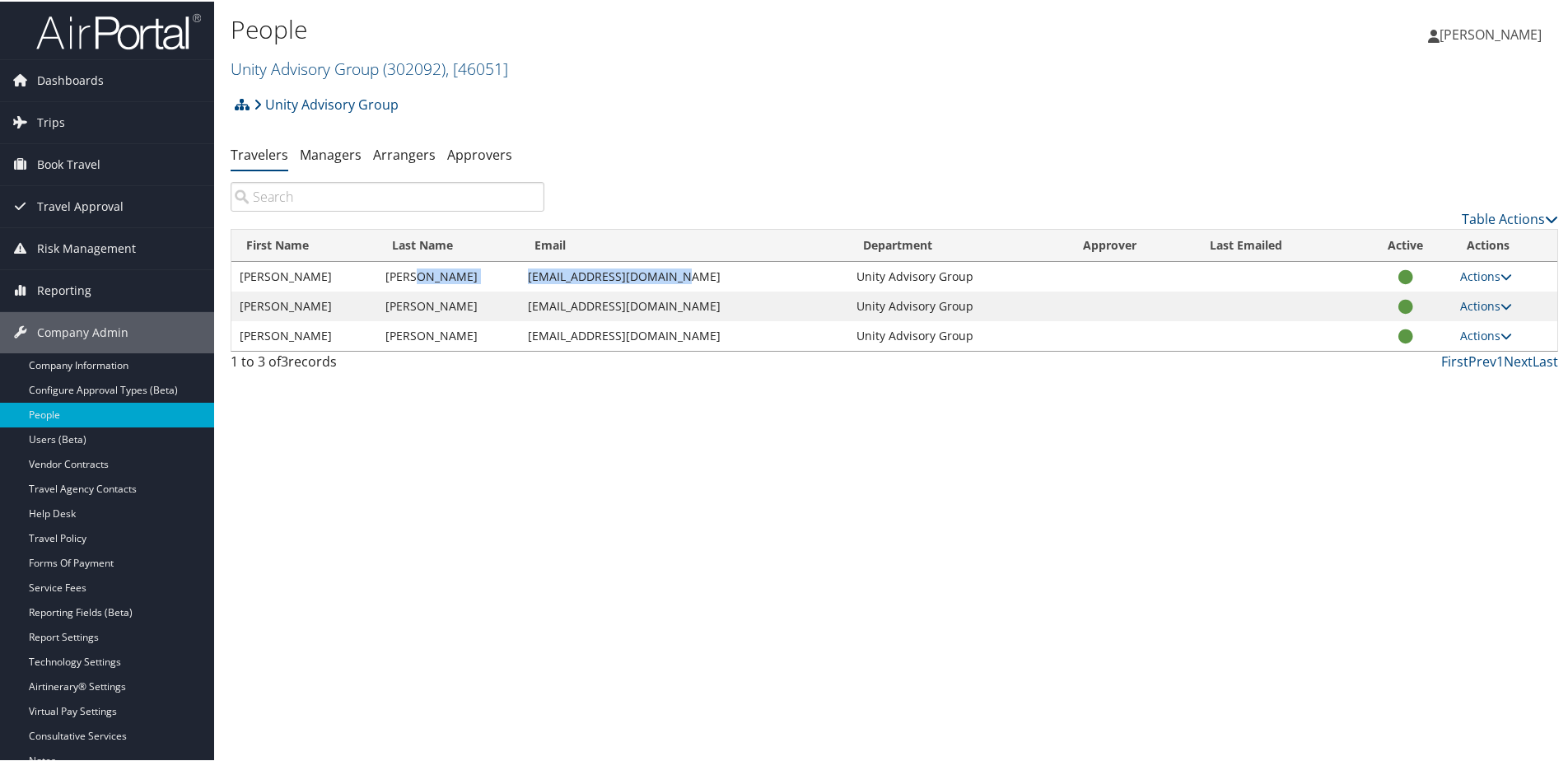
drag, startPoint x: 516, startPoint y: 270, endPoint x: 675, endPoint y: 275, distance: 159.1
click at [675, 275] on tr "Paul Allum pallum@unityadvisory.com Unity Advisory Group Actions User Settings …" at bounding box center [894, 274] width 1326 height 29
copy tr "[EMAIL_ADDRESS][DOMAIN_NAME]"
click at [332, 156] on link "Managers" at bounding box center [330, 153] width 61 height 18
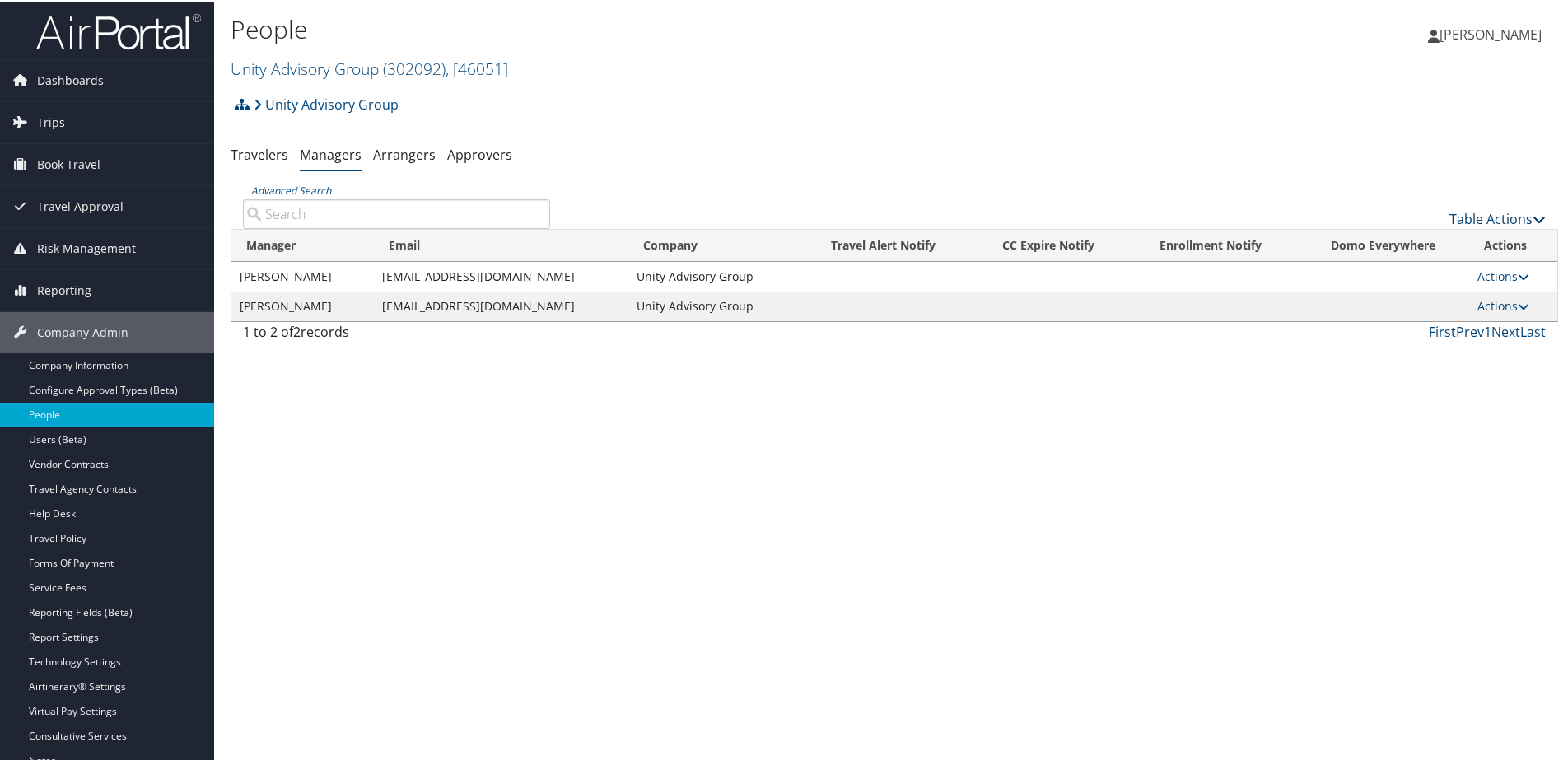
click at [1451, 219] on link "Table Actions" at bounding box center [1497, 217] width 96 height 18
click at [1390, 238] on link "Add New Travel Manager" at bounding box center [1442, 242] width 217 height 28
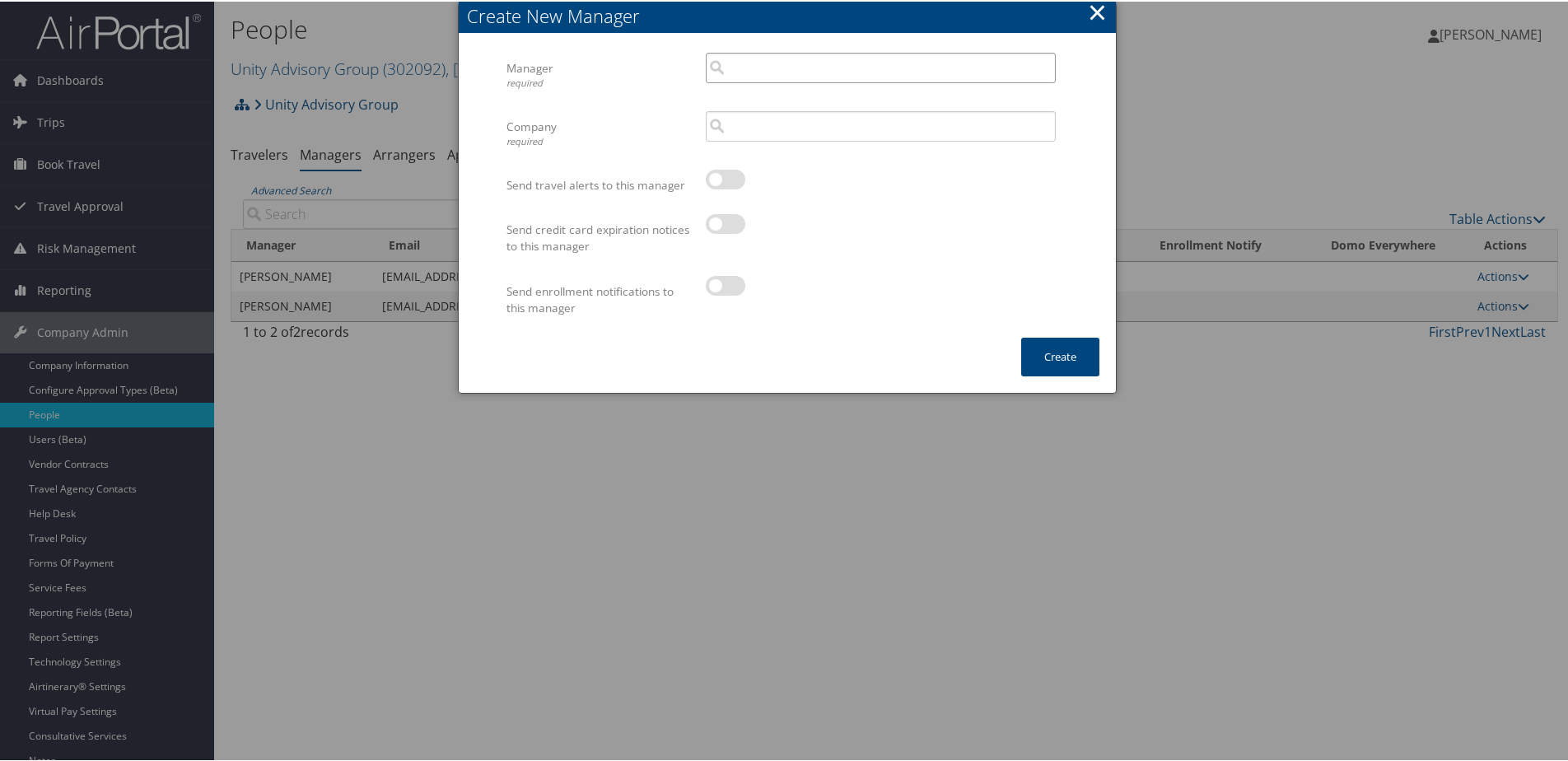
paste input "[EMAIL_ADDRESS][DOMAIN_NAME]"
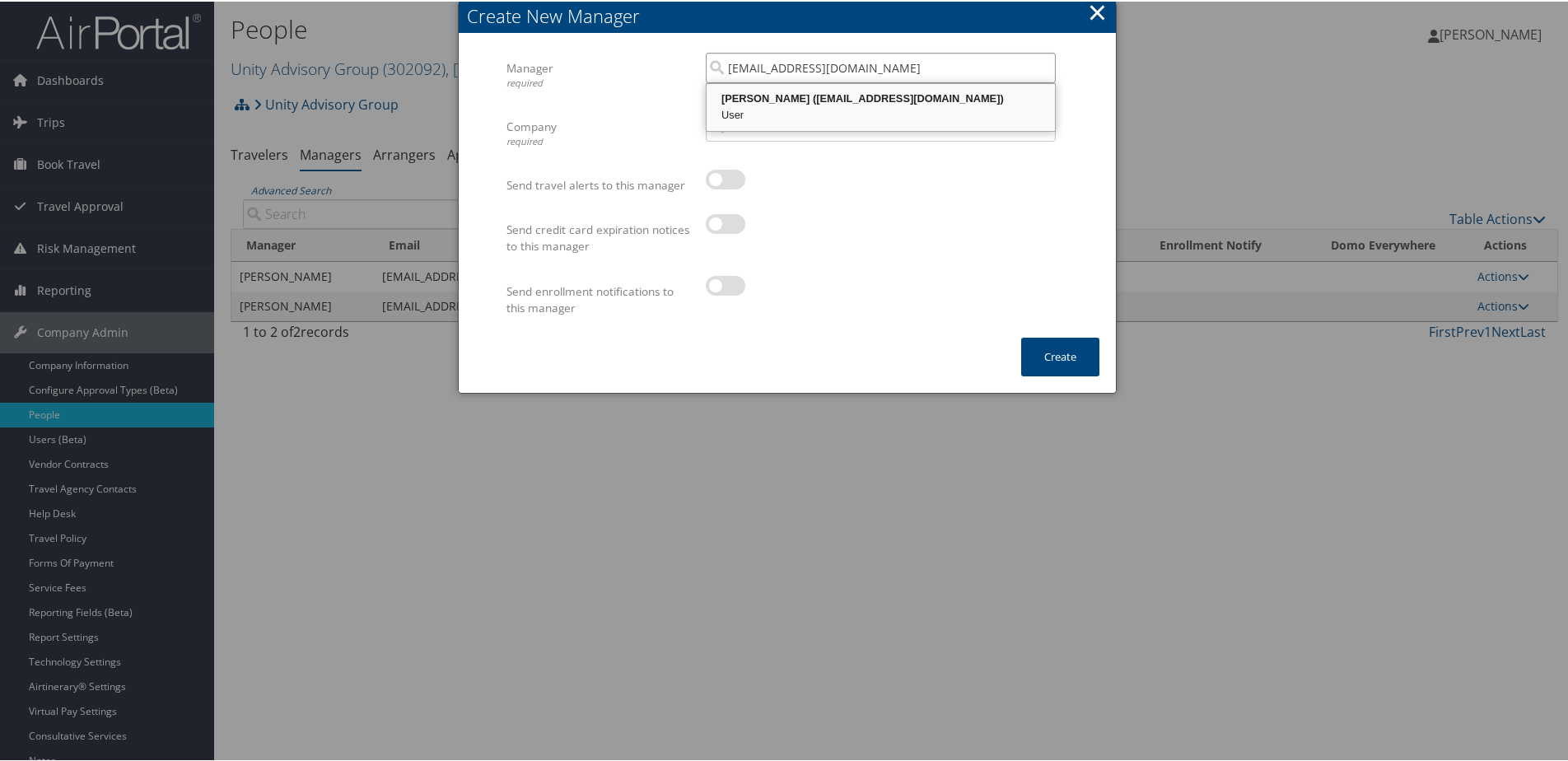
click at [747, 97] on div "[PERSON_NAME] ([EMAIL_ADDRESS][DOMAIN_NAME])" at bounding box center [881, 96] width 344 height 17
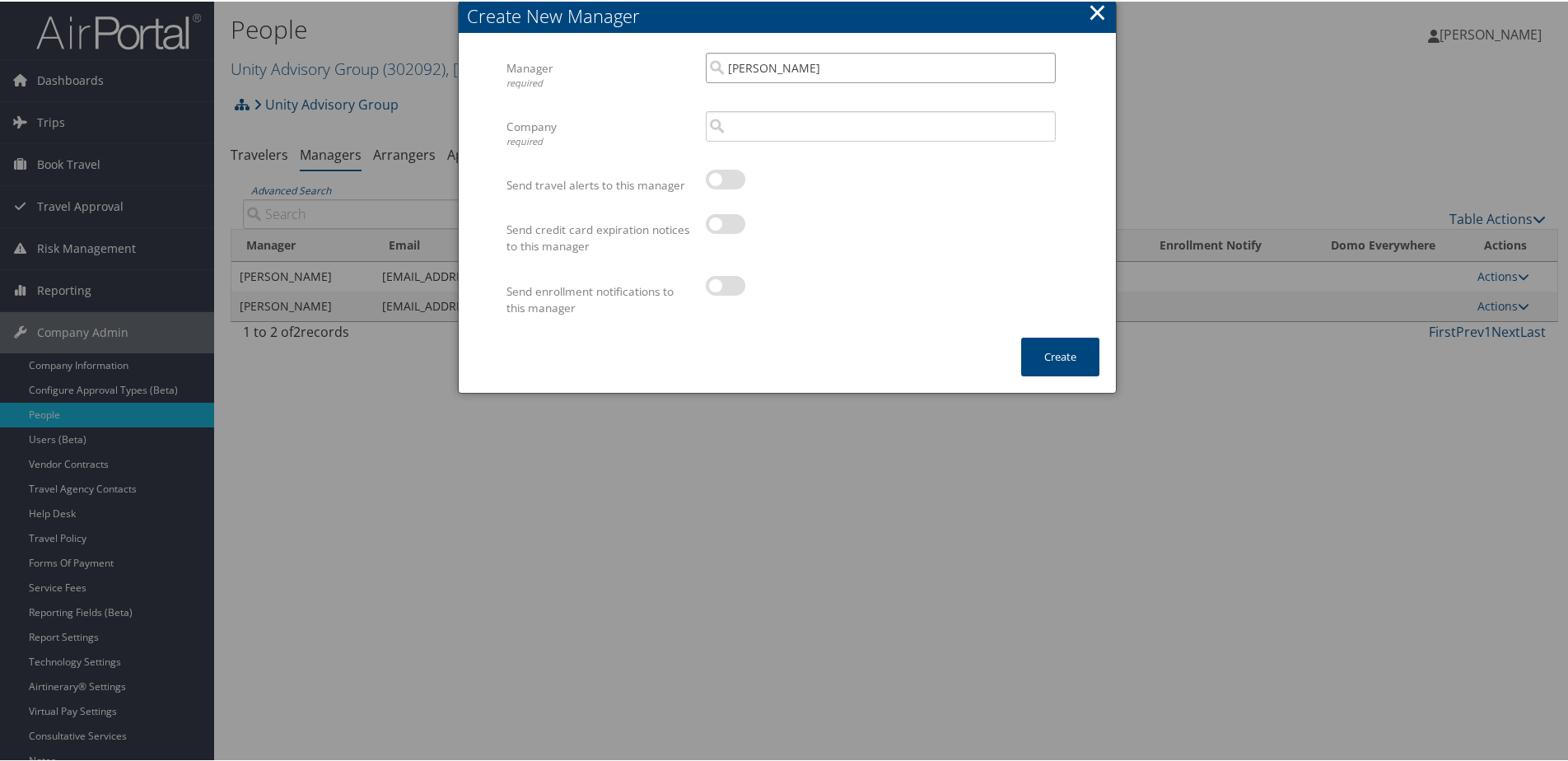
type input "[PERSON_NAME]"
click at [784, 118] on input "search" at bounding box center [881, 125] width 350 height 30
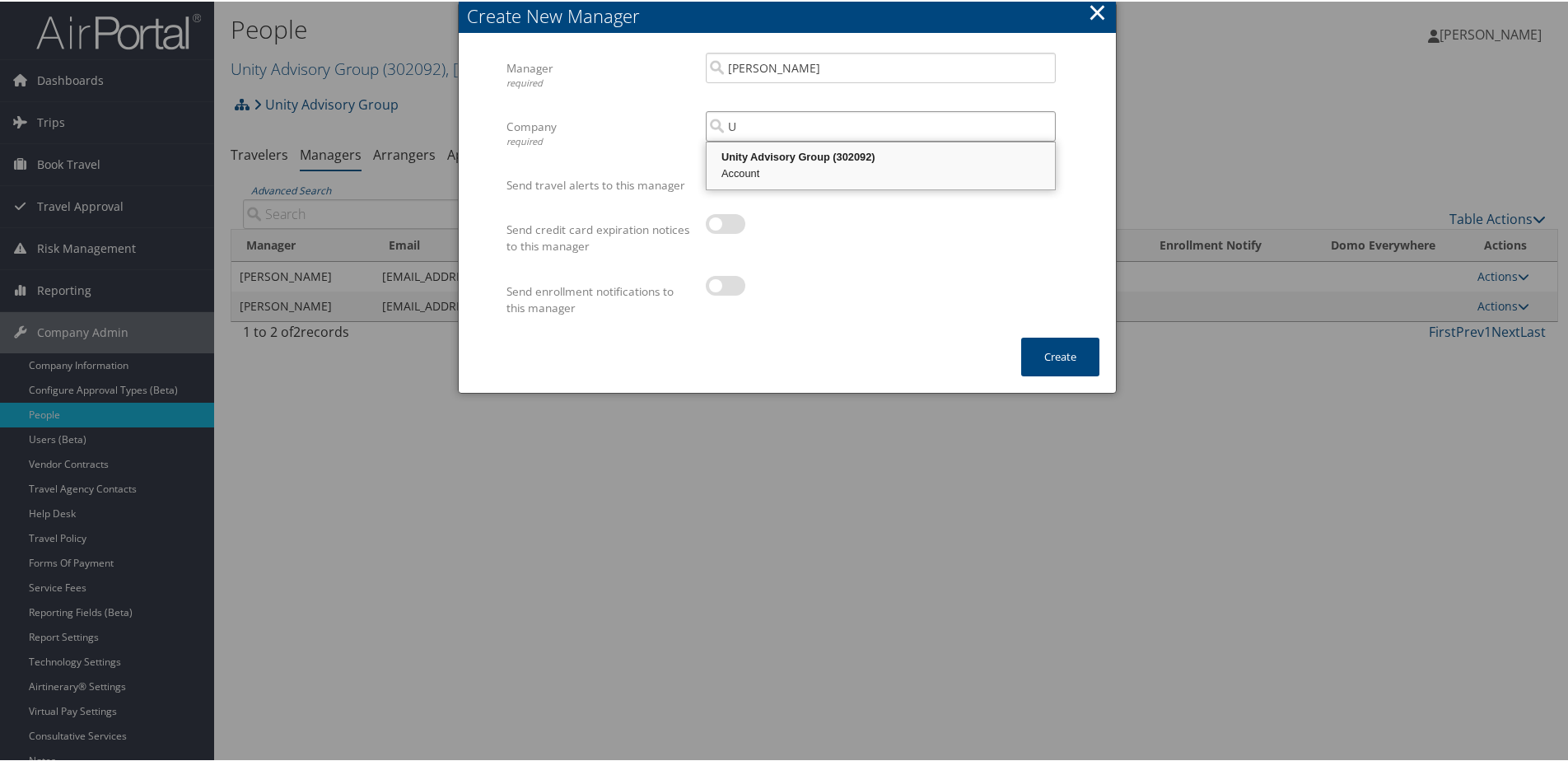
click at [782, 156] on div "Unity Advisory Group (302092)" at bounding box center [881, 155] width 344 height 17
type input "Unity Advisory Group"
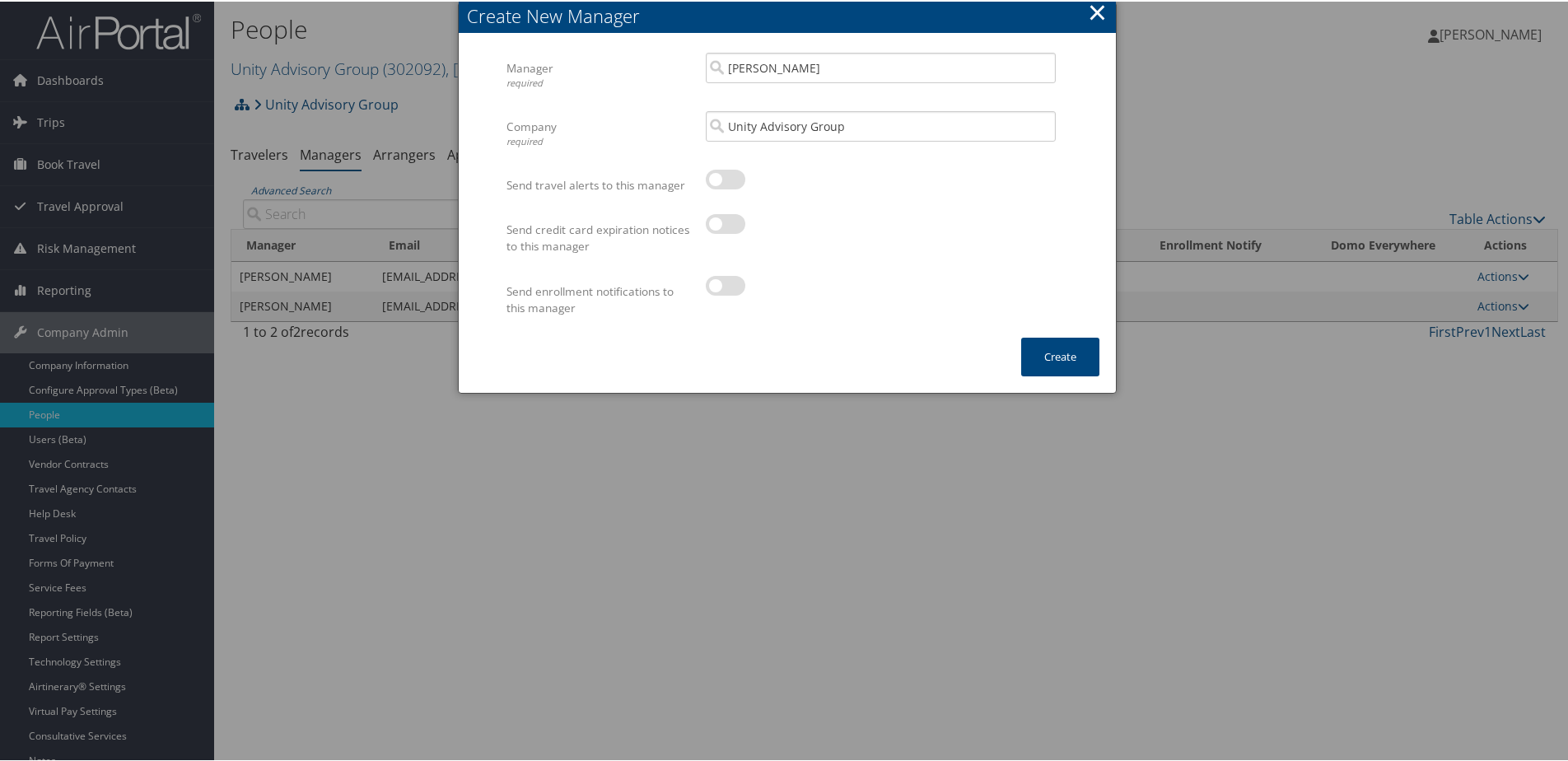
click at [728, 220] on label at bounding box center [725, 222] width 40 height 19
click at [725, 220] on input "checkbox" at bounding box center [719, 225] width 11 height 11
checkbox input "true"
click at [722, 168] on label at bounding box center [725, 178] width 40 height 19
click at [722, 175] on input "checkbox" at bounding box center [719, 180] width 11 height 11
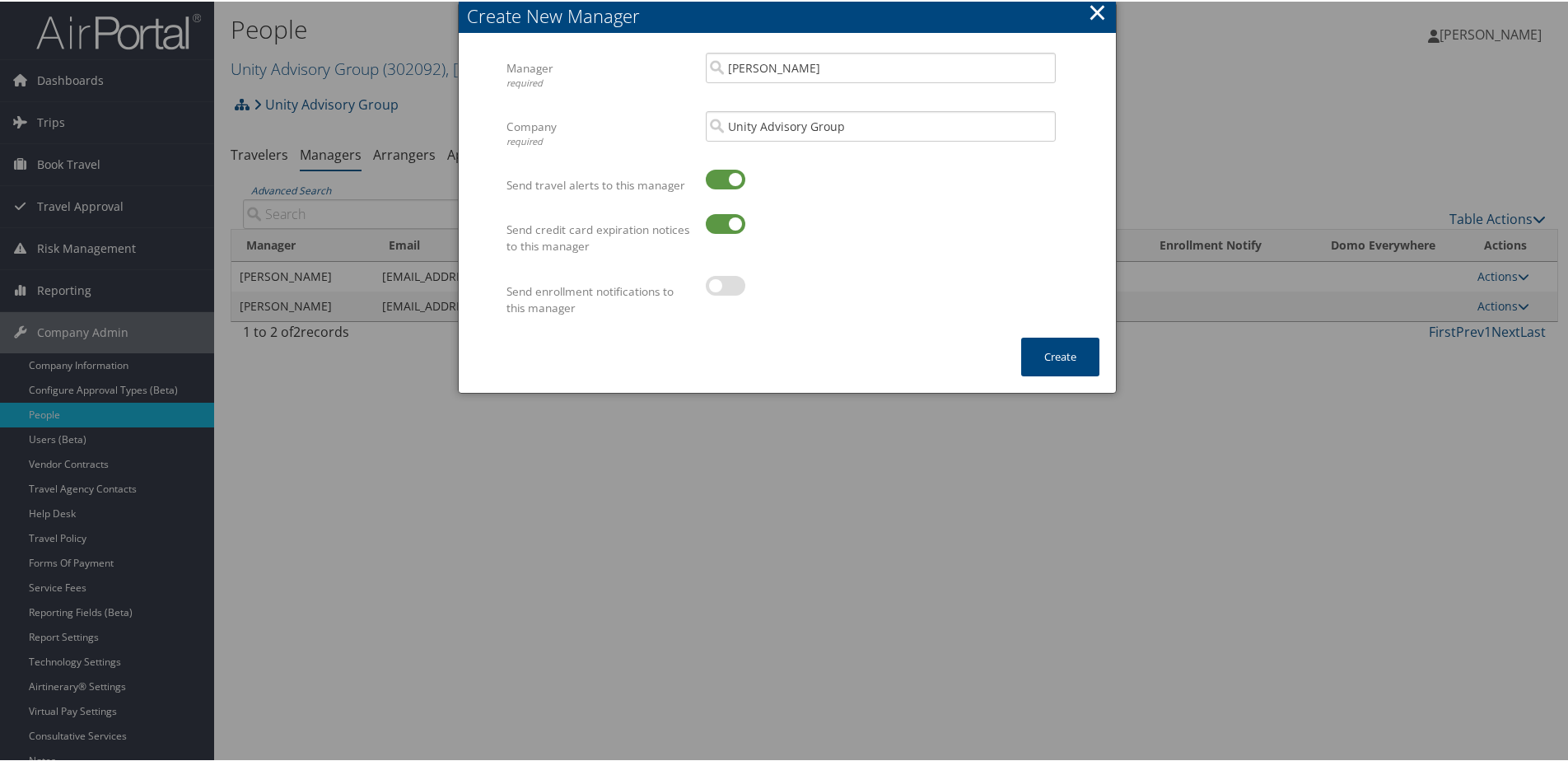
click at [724, 170] on label at bounding box center [725, 178] width 40 height 19
click at [724, 175] on input "checkbox" at bounding box center [719, 180] width 11 height 11
checkbox input "false"
click at [722, 232] on label at bounding box center [725, 222] width 40 height 19
click at [722, 231] on input "checkbox" at bounding box center [719, 225] width 11 height 11
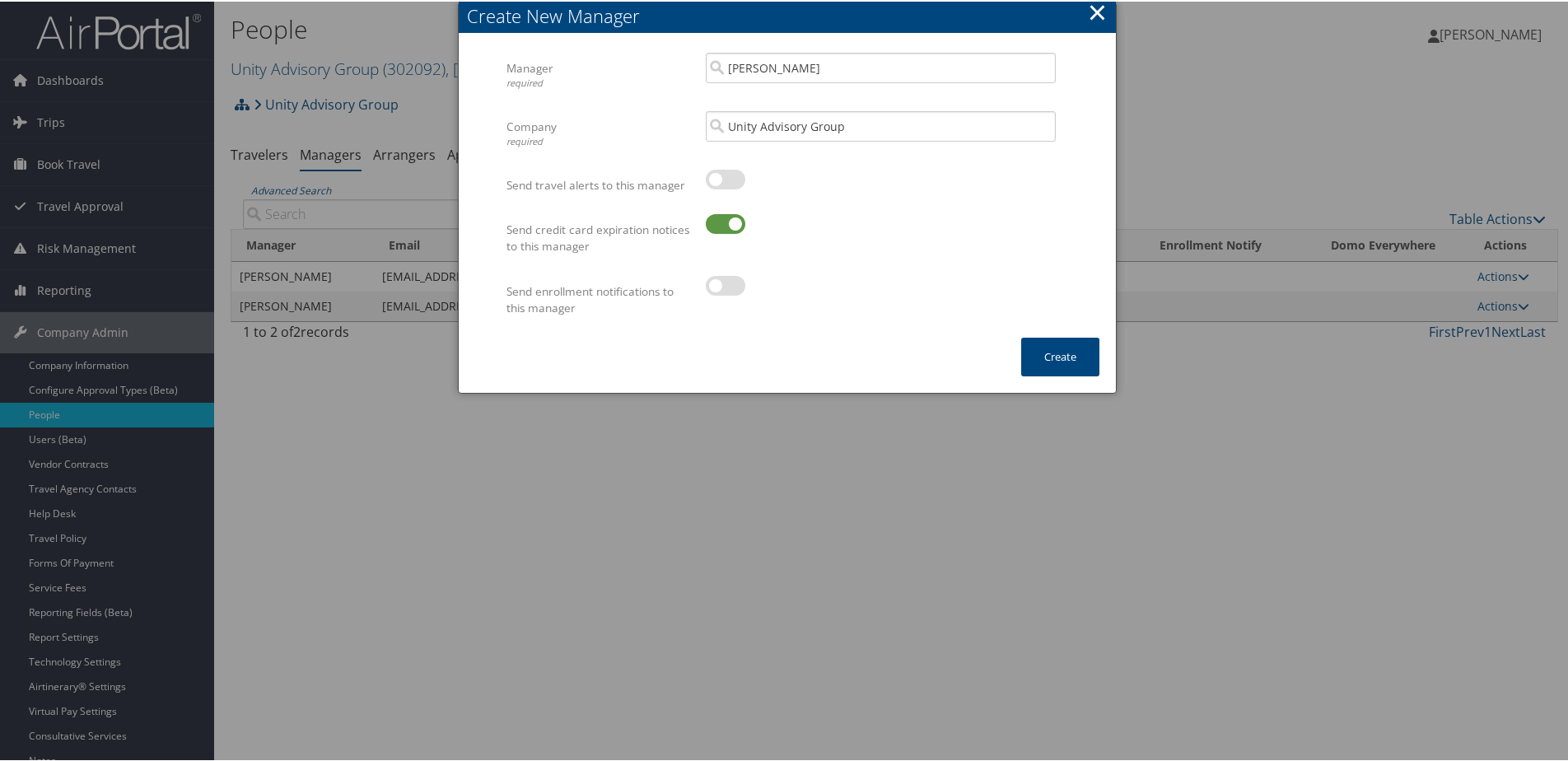
checkbox input "false"
click at [1052, 361] on button "Create" at bounding box center [1060, 355] width 78 height 39
